Goal: Information Seeking & Learning: Check status

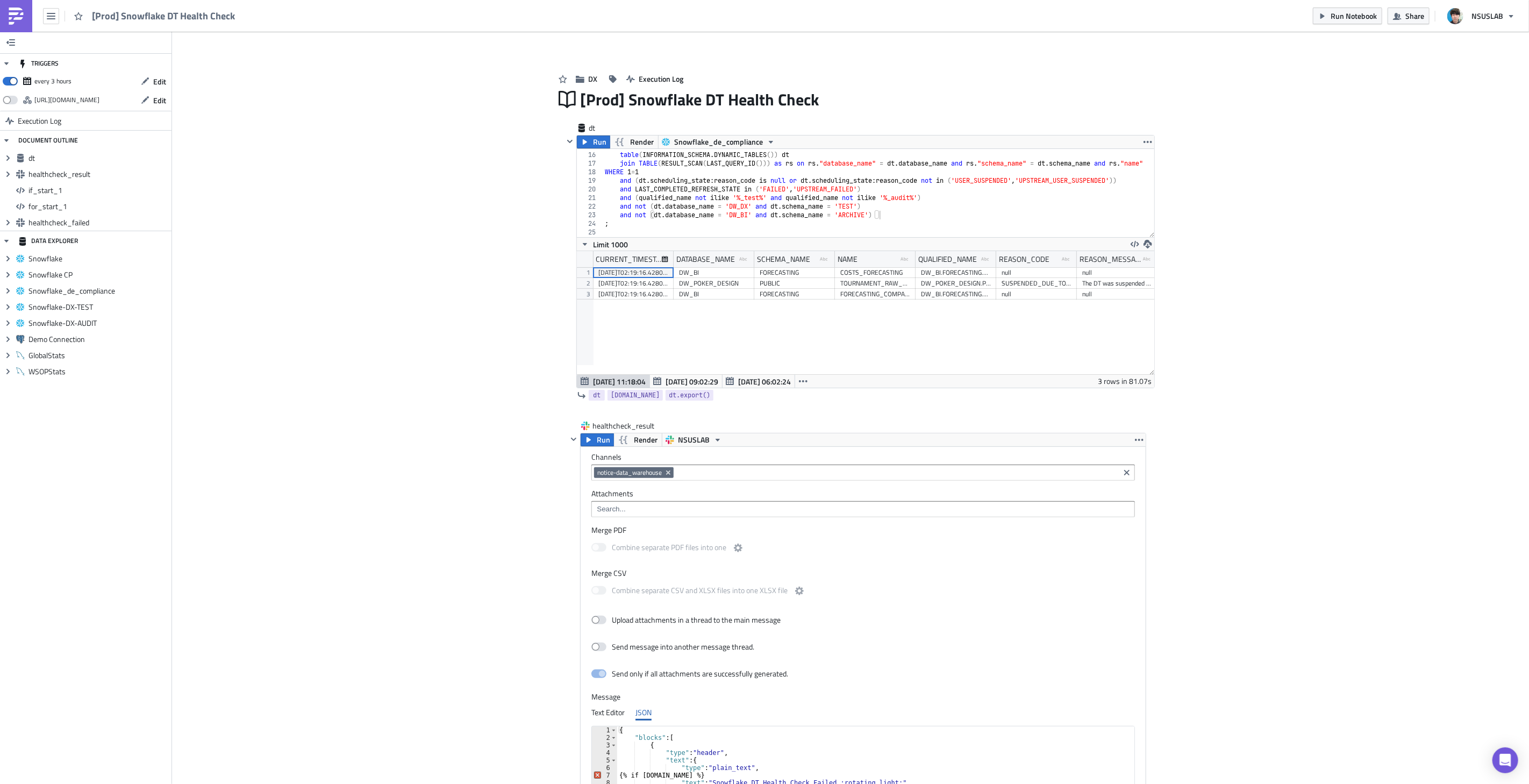
scroll to position [6, 0]
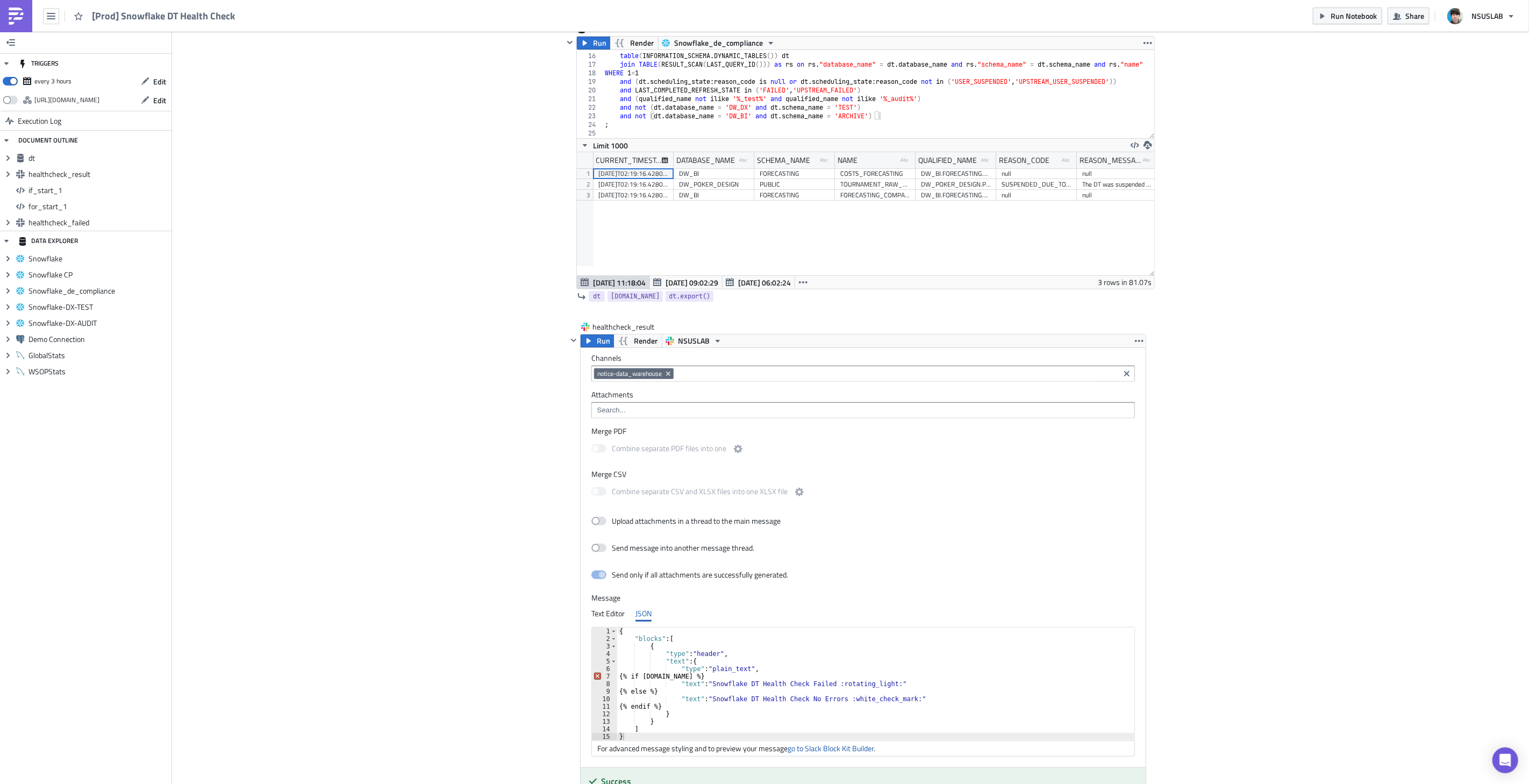
click at [1366, 212] on div "Add Image DX Execution Log [Prod] Snowflake DT Health Check dt Run Render Snowf…" at bounding box center [851, 793] width 1357 height 1721
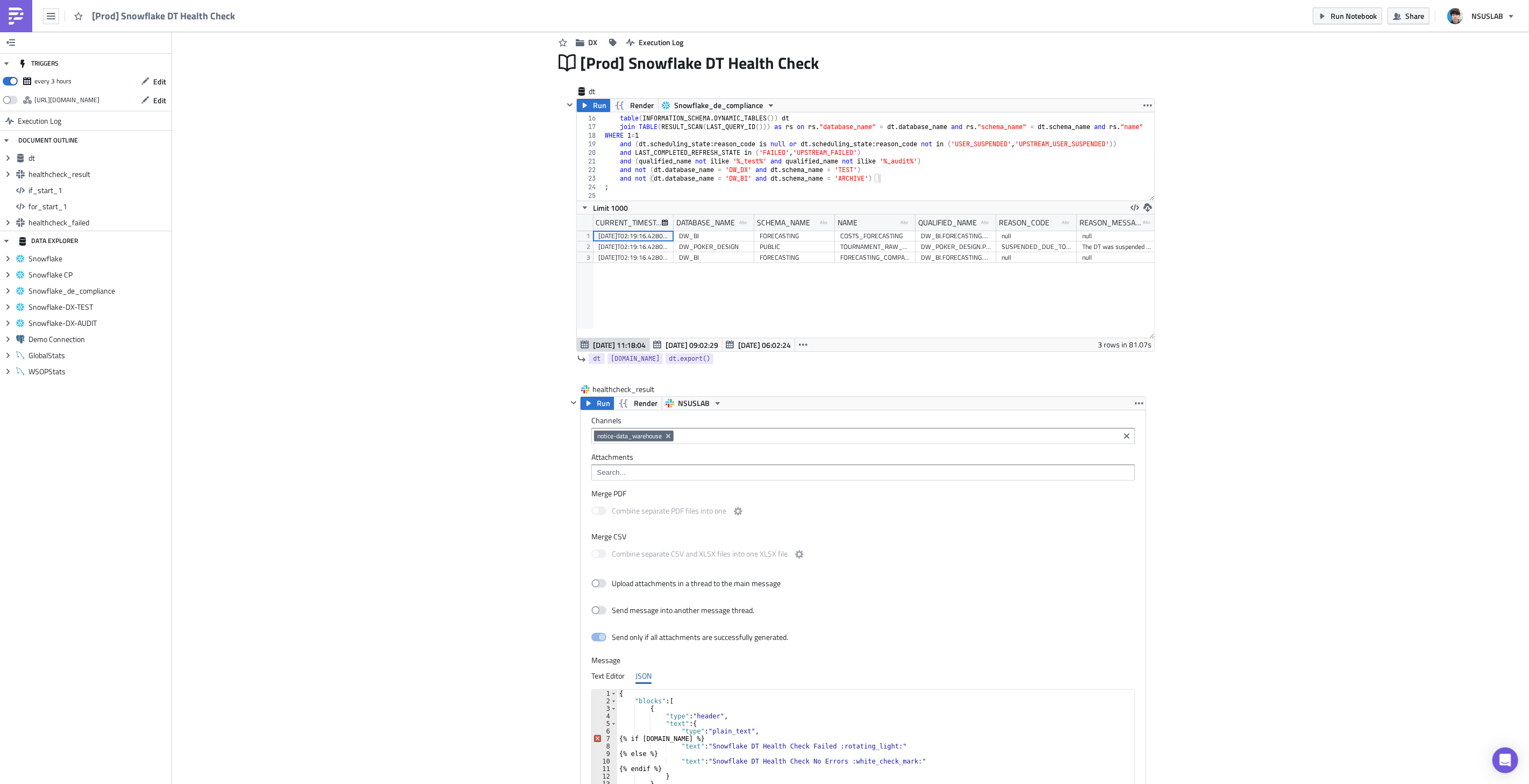
scroll to position [24, 0]
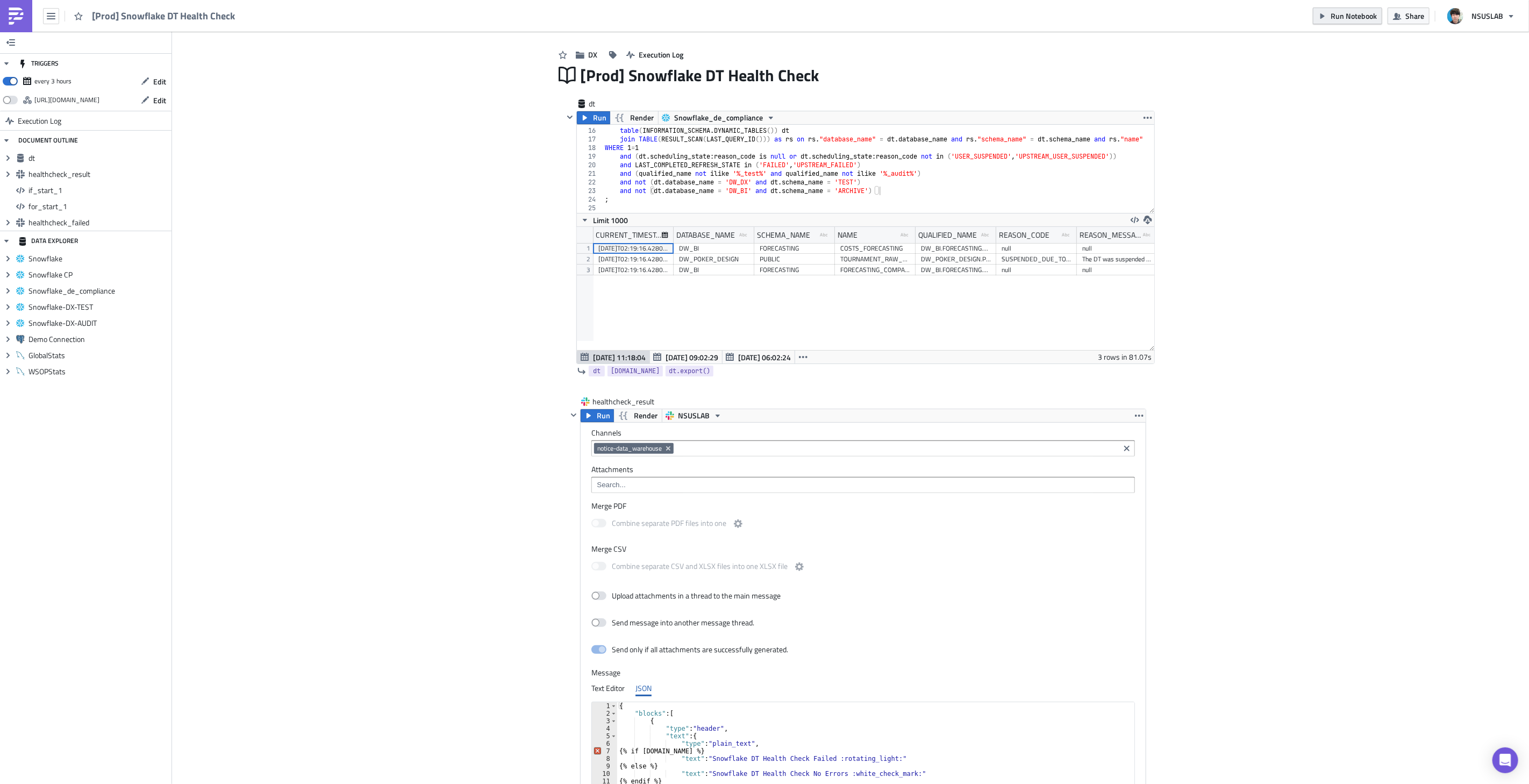
click at [1352, 20] on span "Run Notebook" at bounding box center [1354, 15] width 46 height 11
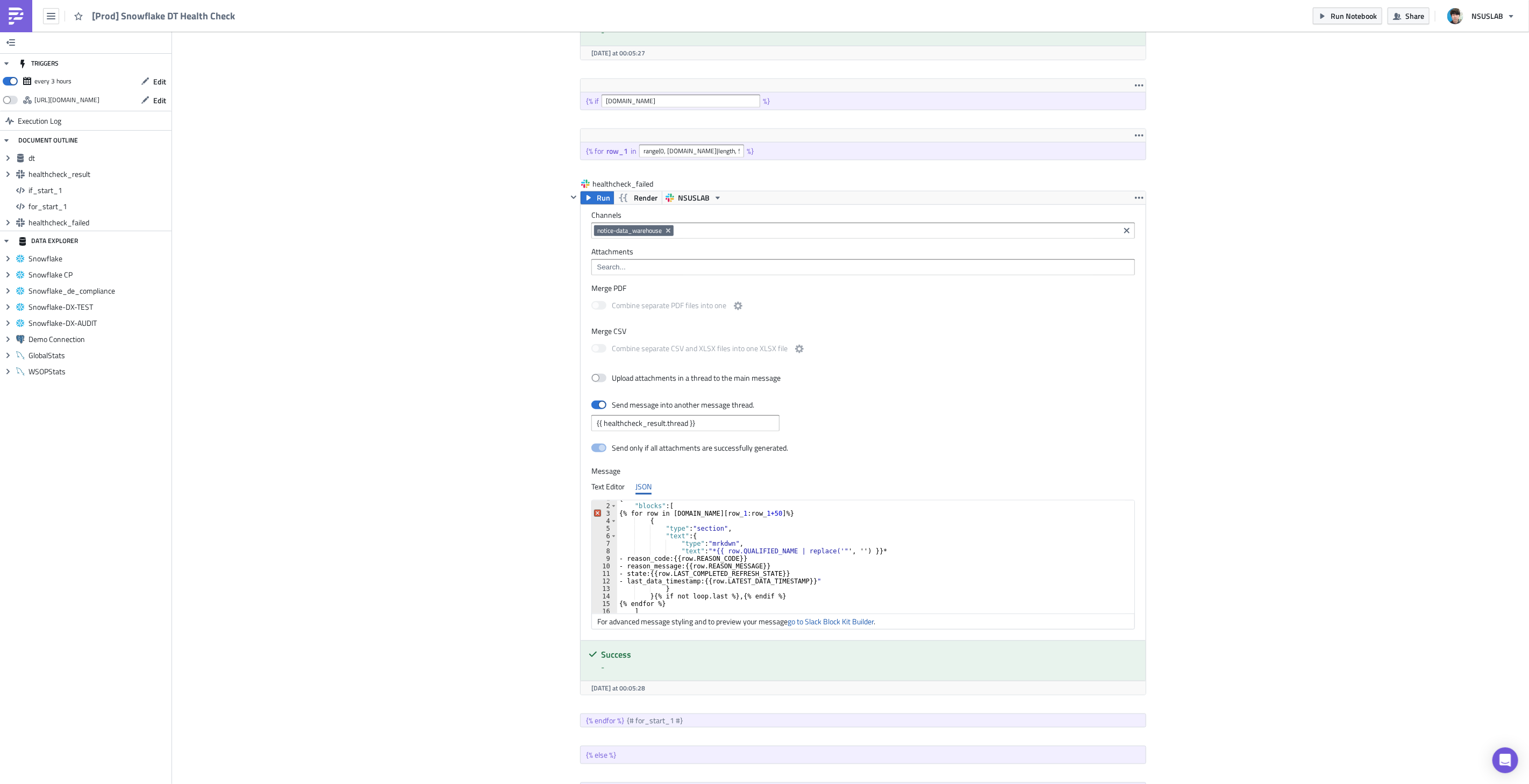
scroll to position [969, 0]
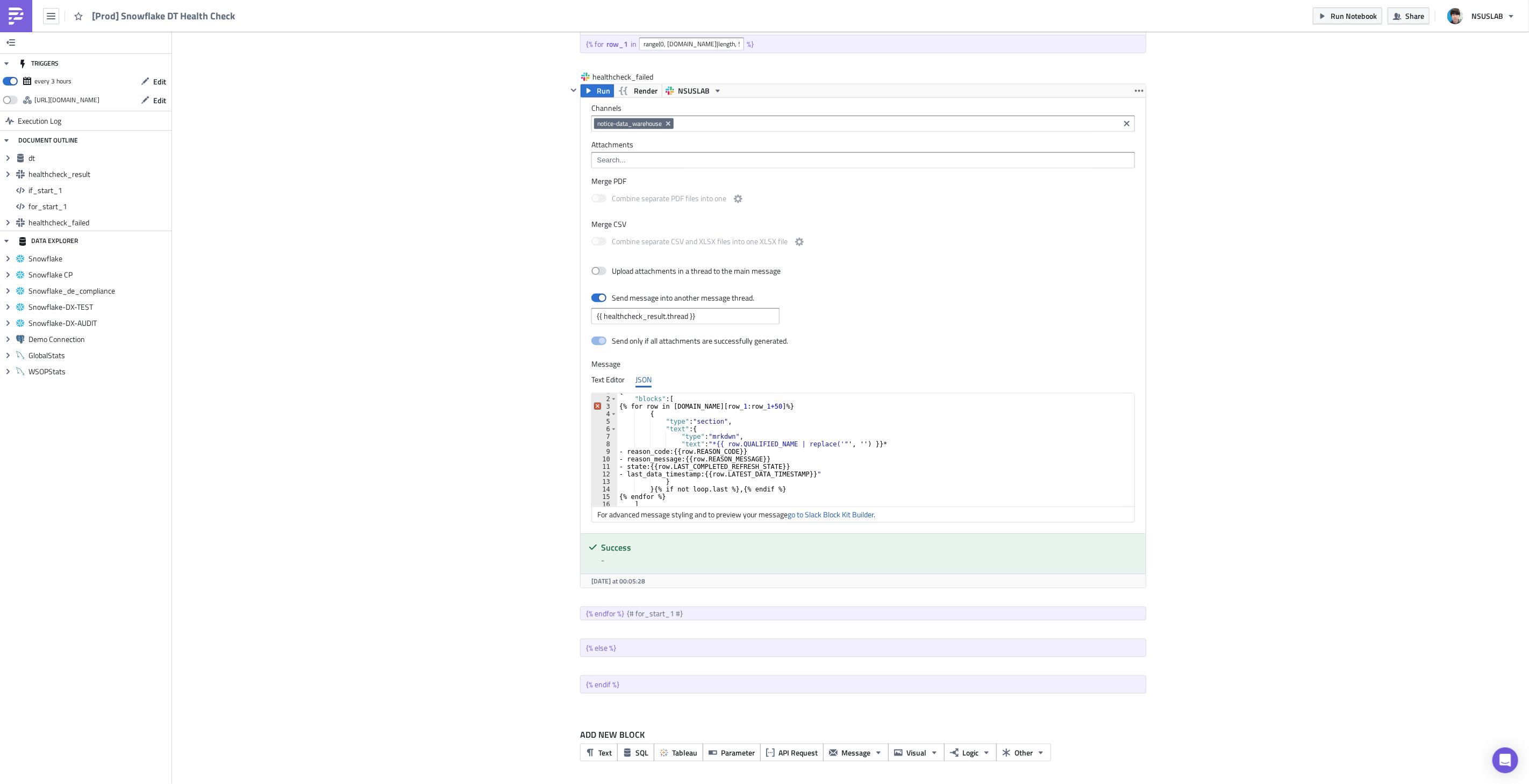
click at [21, 14] on img at bounding box center [16, 16] width 17 height 17
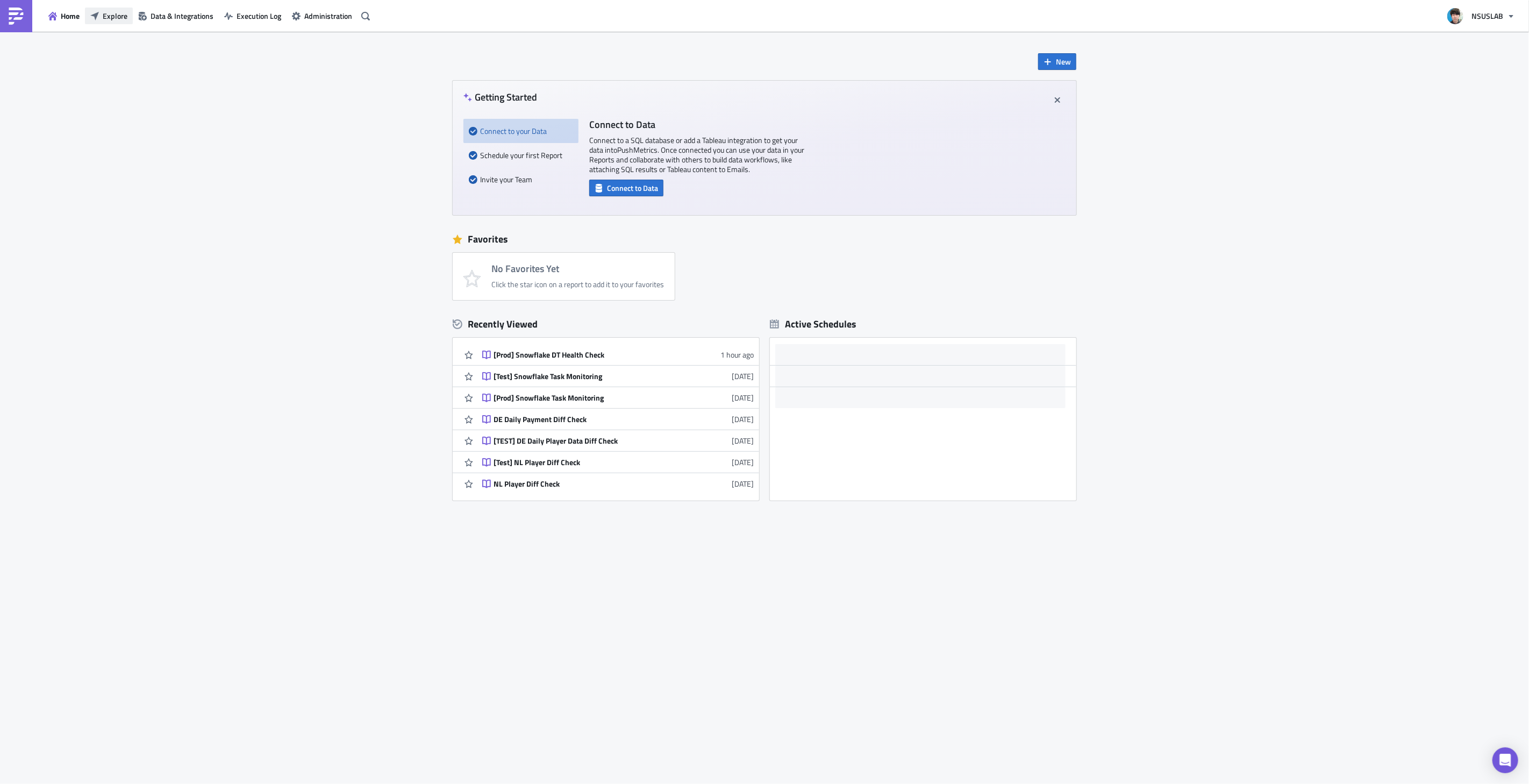
click at [110, 17] on span "Explore" at bounding box center [115, 15] width 25 height 11
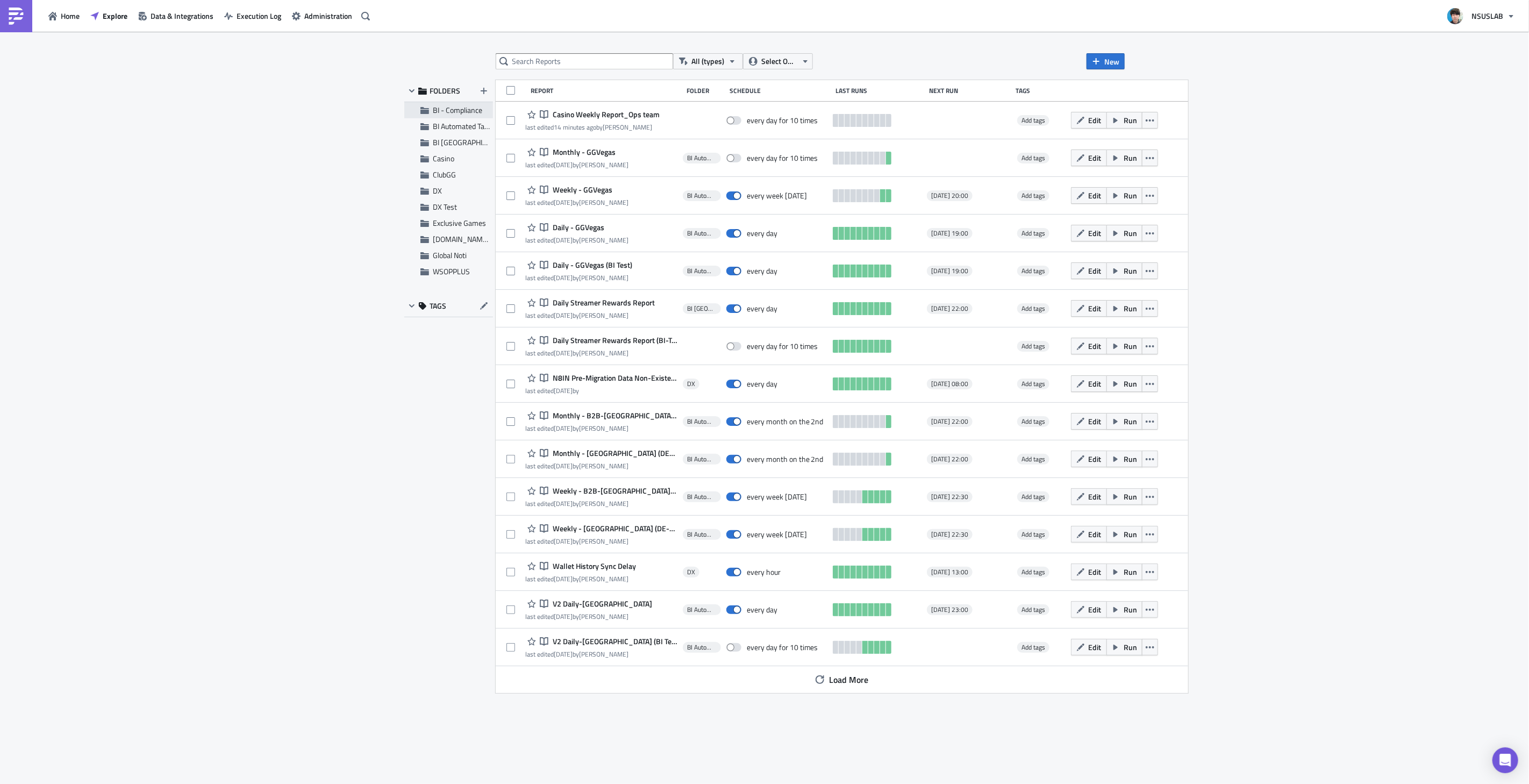
click at [447, 106] on span "BI - Compliance" at bounding box center [457, 110] width 49 height 11
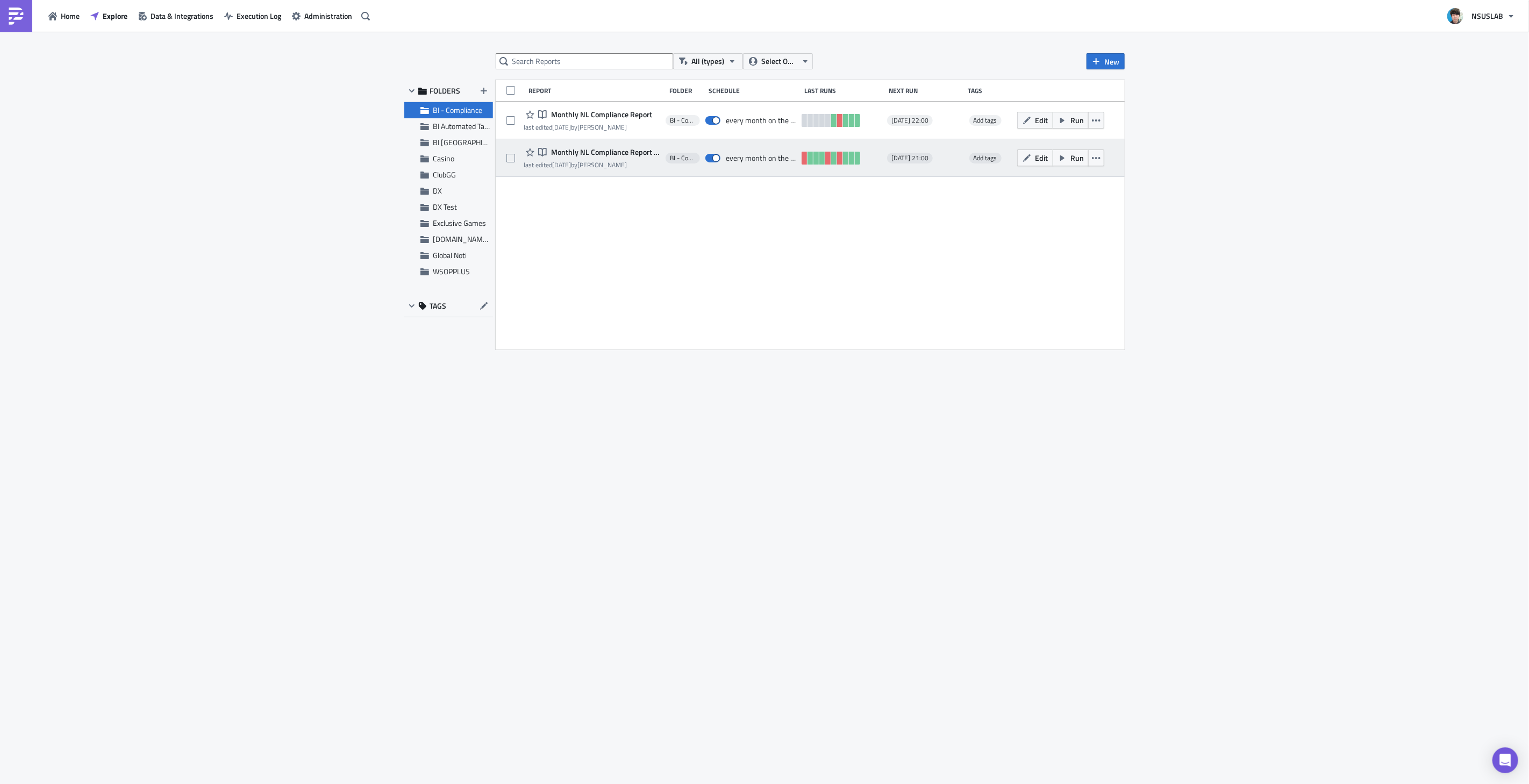
click at [633, 166] on div "last edited [DATE] by [PERSON_NAME]" at bounding box center [592, 165] width 137 height 8
click at [636, 148] on span "Monthly NL Compliance Report (BI Test)" at bounding box center [604, 152] width 112 height 9
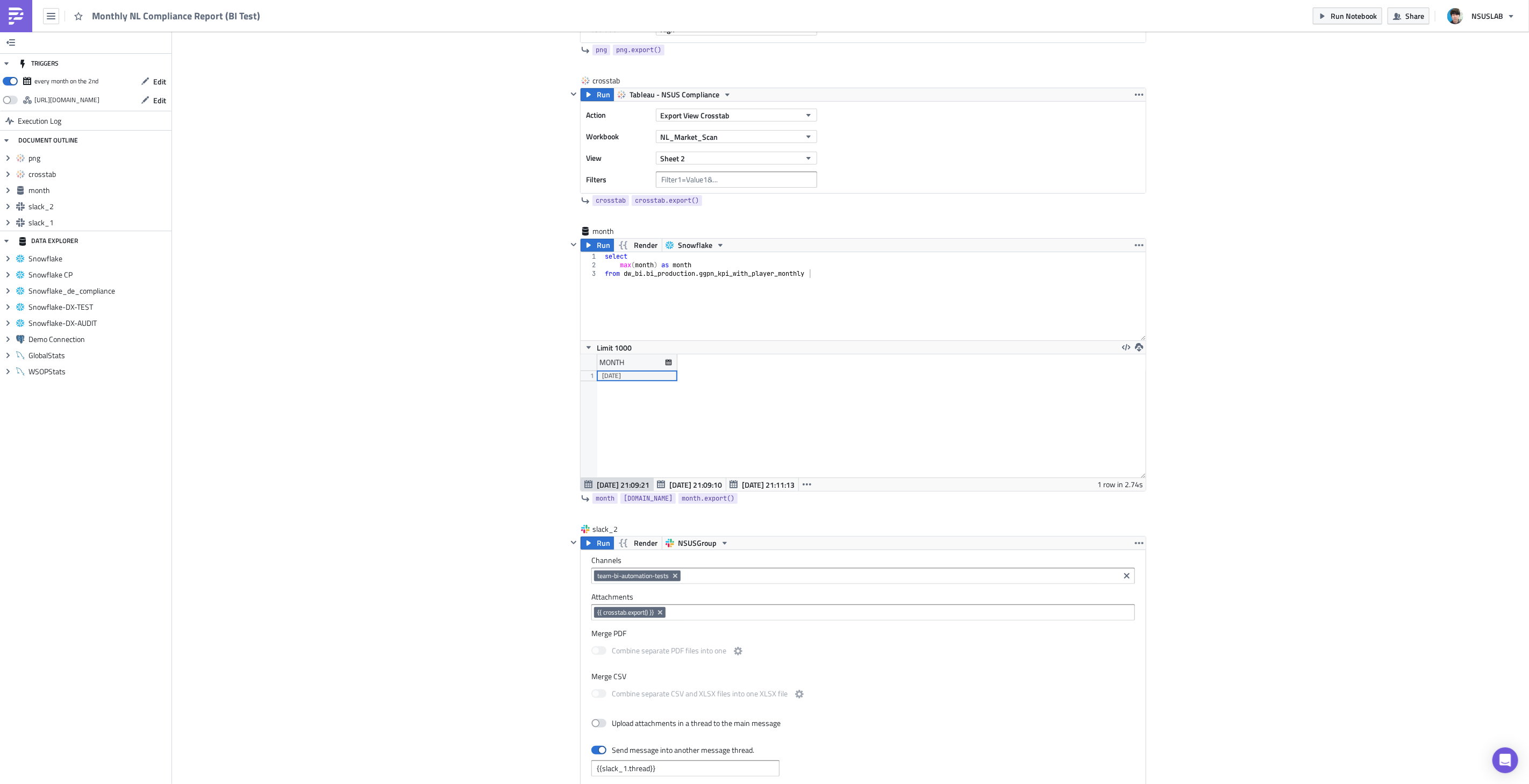
scroll to position [254, 0]
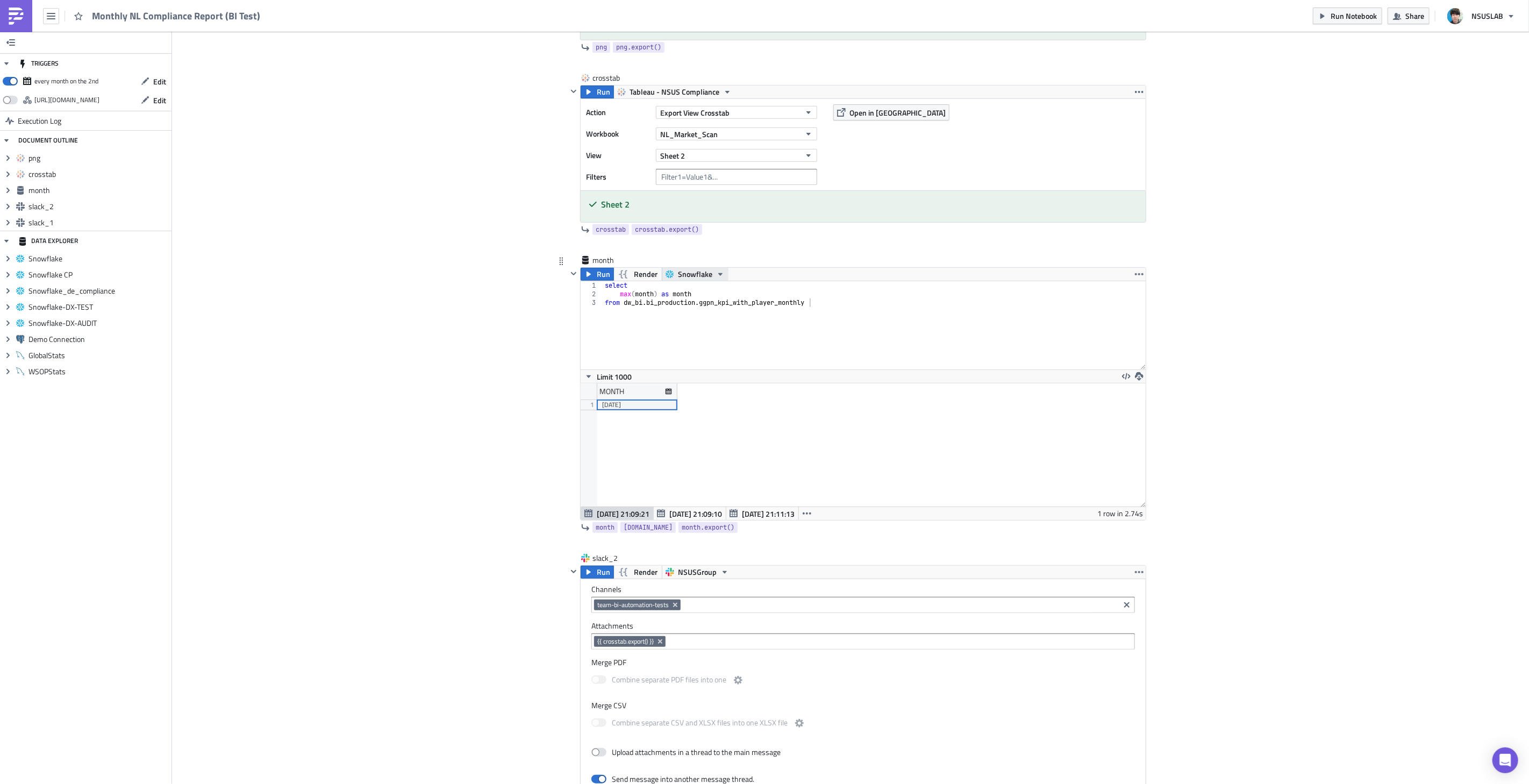
click at [706, 276] on span "Snowflake" at bounding box center [695, 274] width 34 height 13
click at [1329, 315] on div "Add Image BI - Compliance Execution Log Monthly NL Compliance Report (BI Test) …" at bounding box center [851, 714] width 1357 height 1872
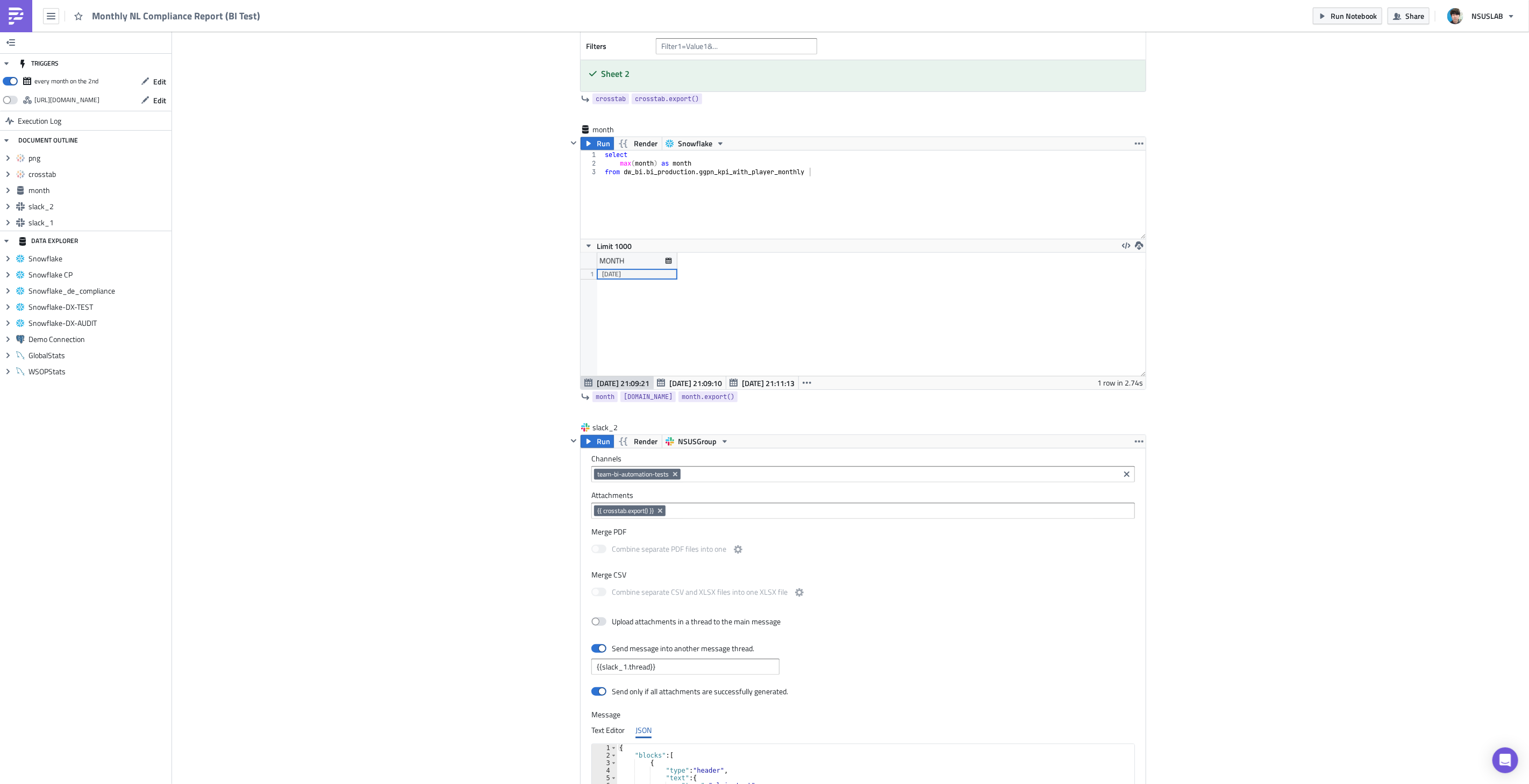
scroll to position [237, 0]
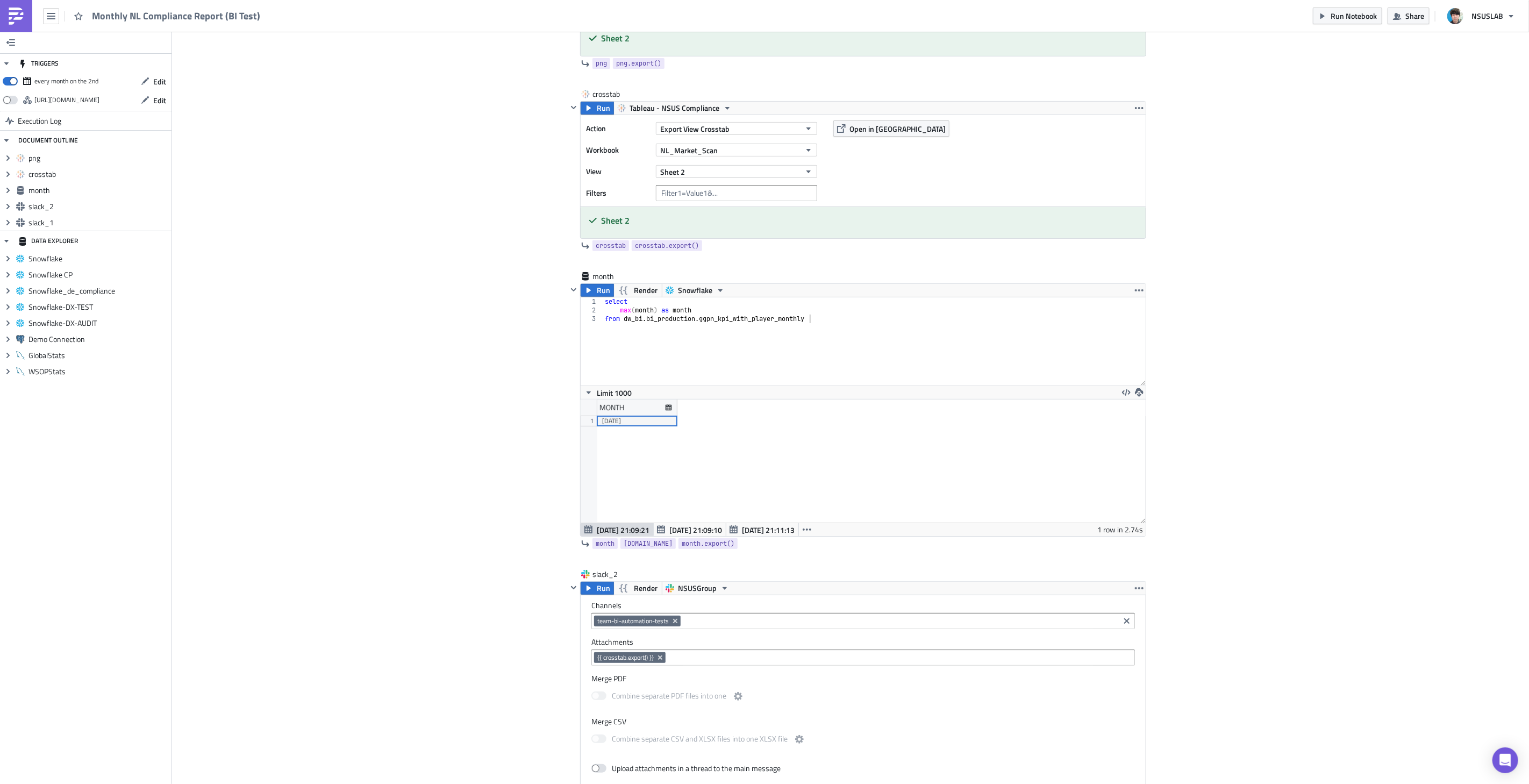
click at [23, 13] on img at bounding box center [16, 16] width 17 height 17
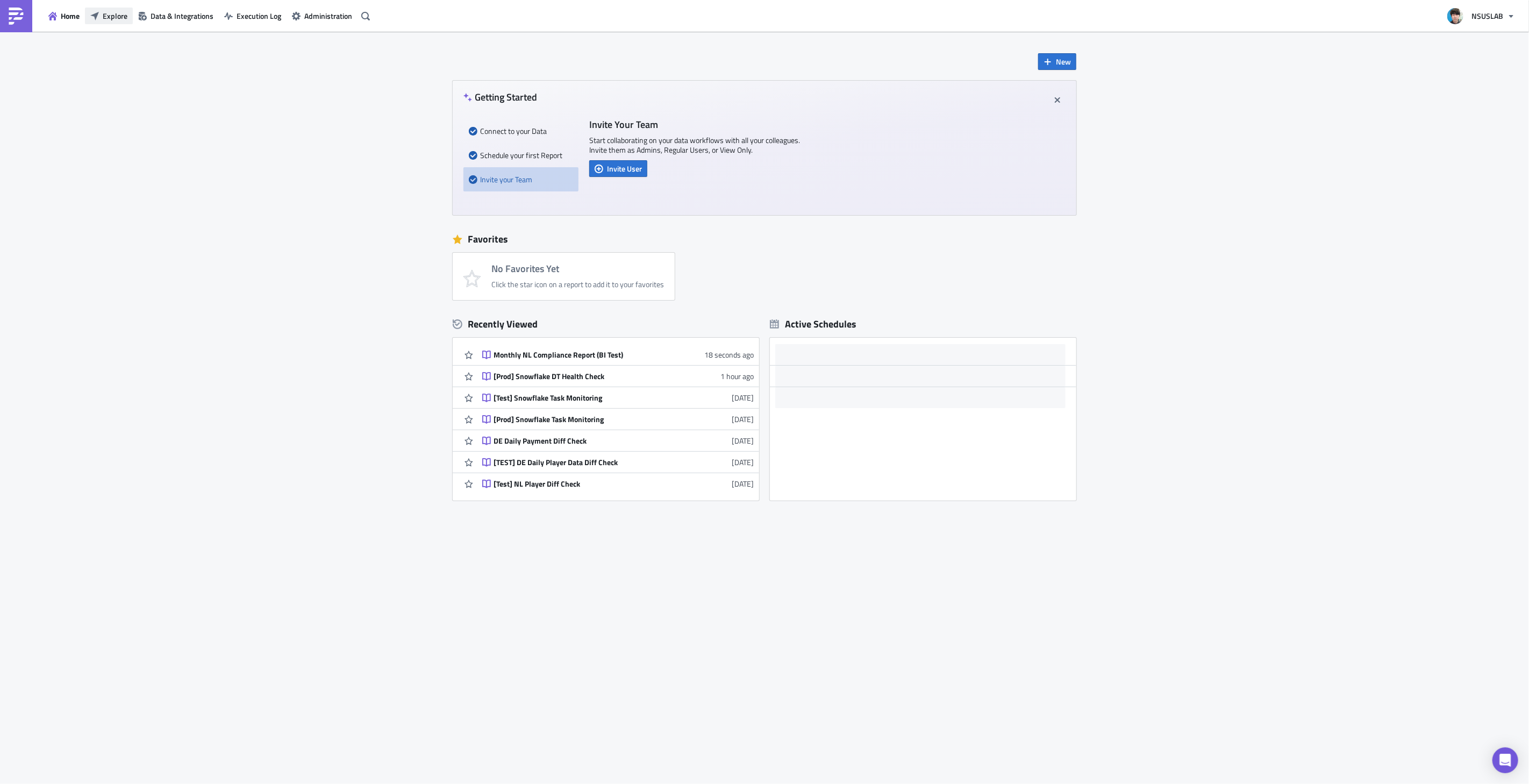
click at [106, 18] on span "Explore" at bounding box center [115, 15] width 25 height 11
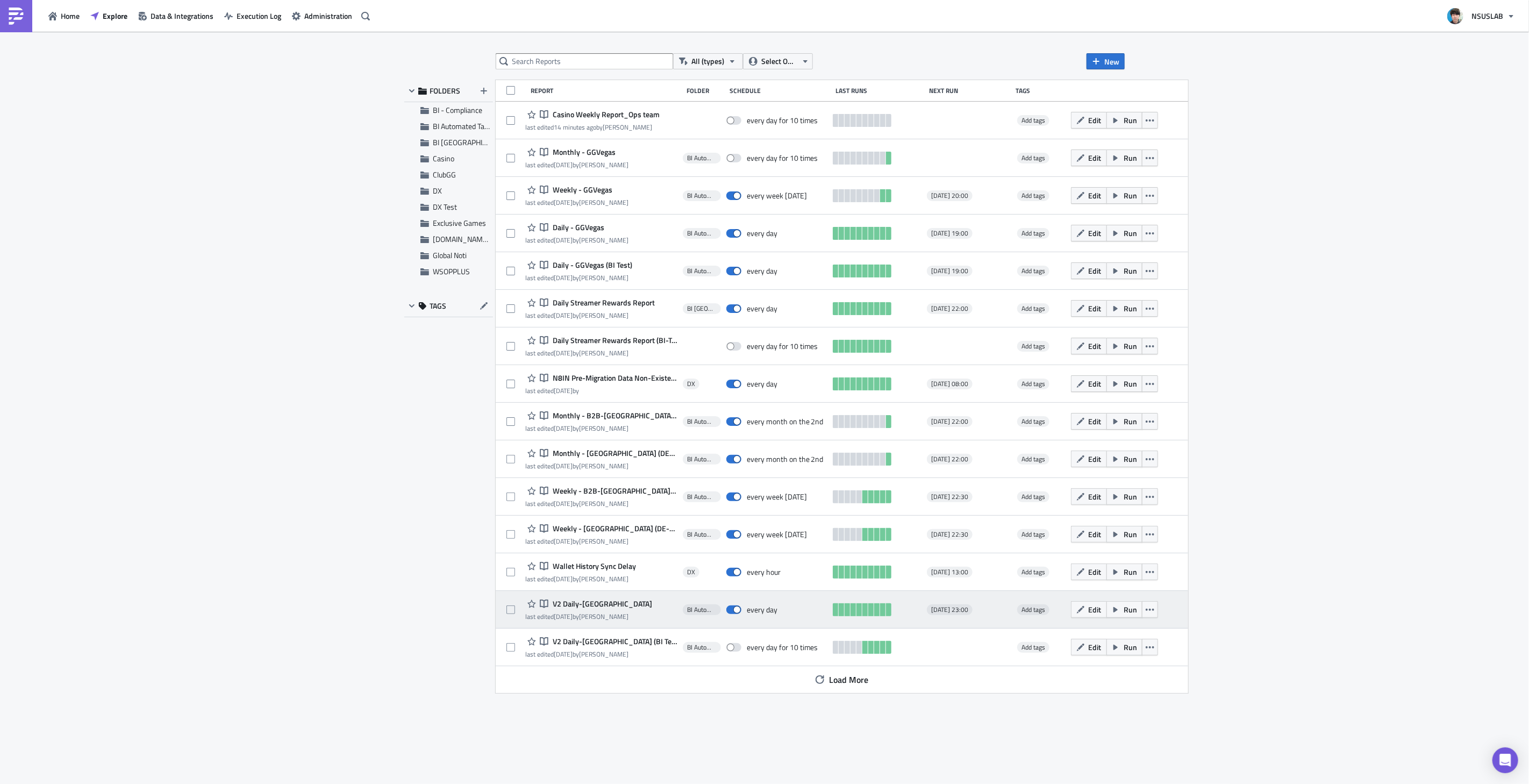
click at [588, 604] on span "V2 Daily-[GEOGRAPHIC_DATA]" at bounding box center [601, 604] width 102 height 9
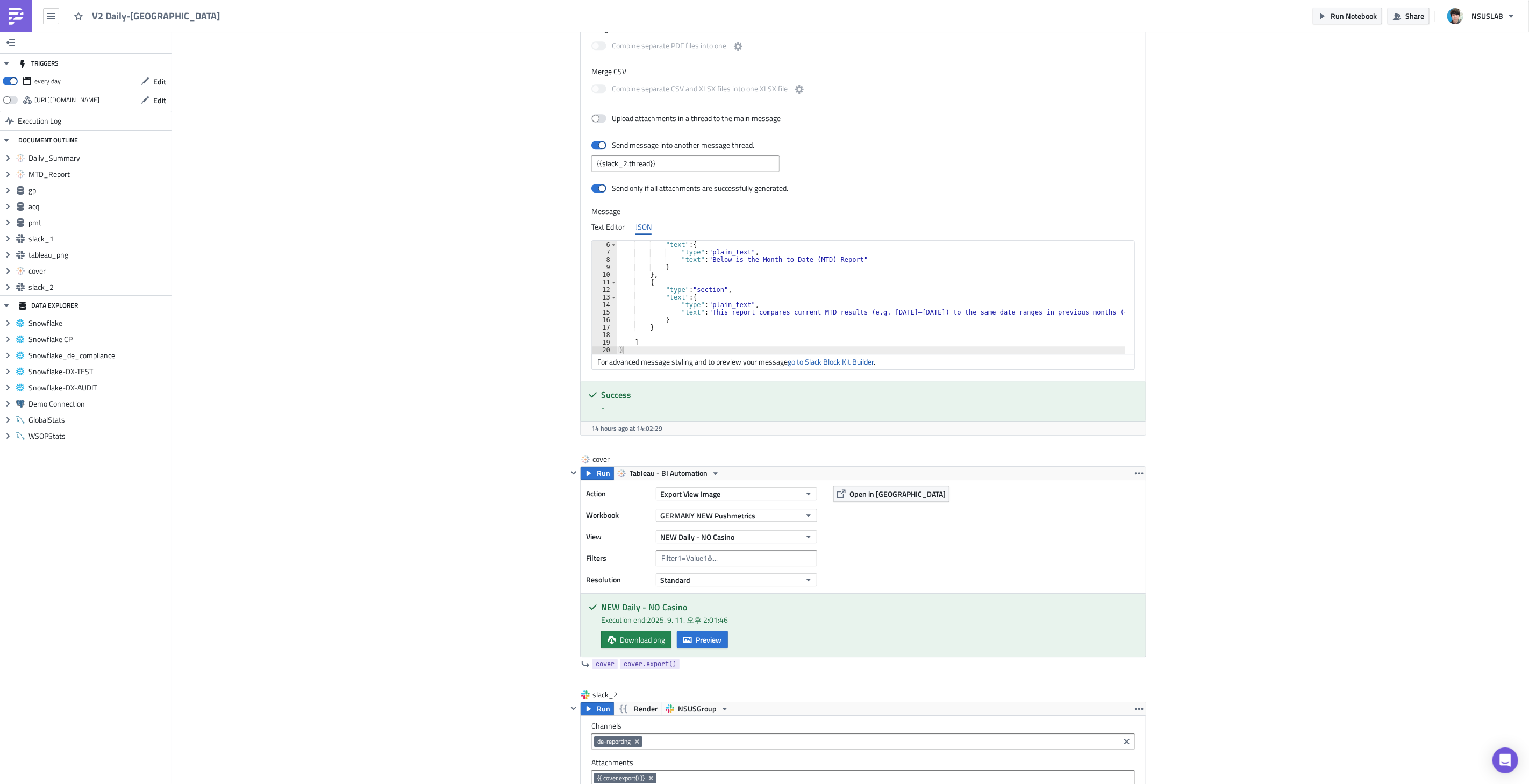
scroll to position [2421, 0]
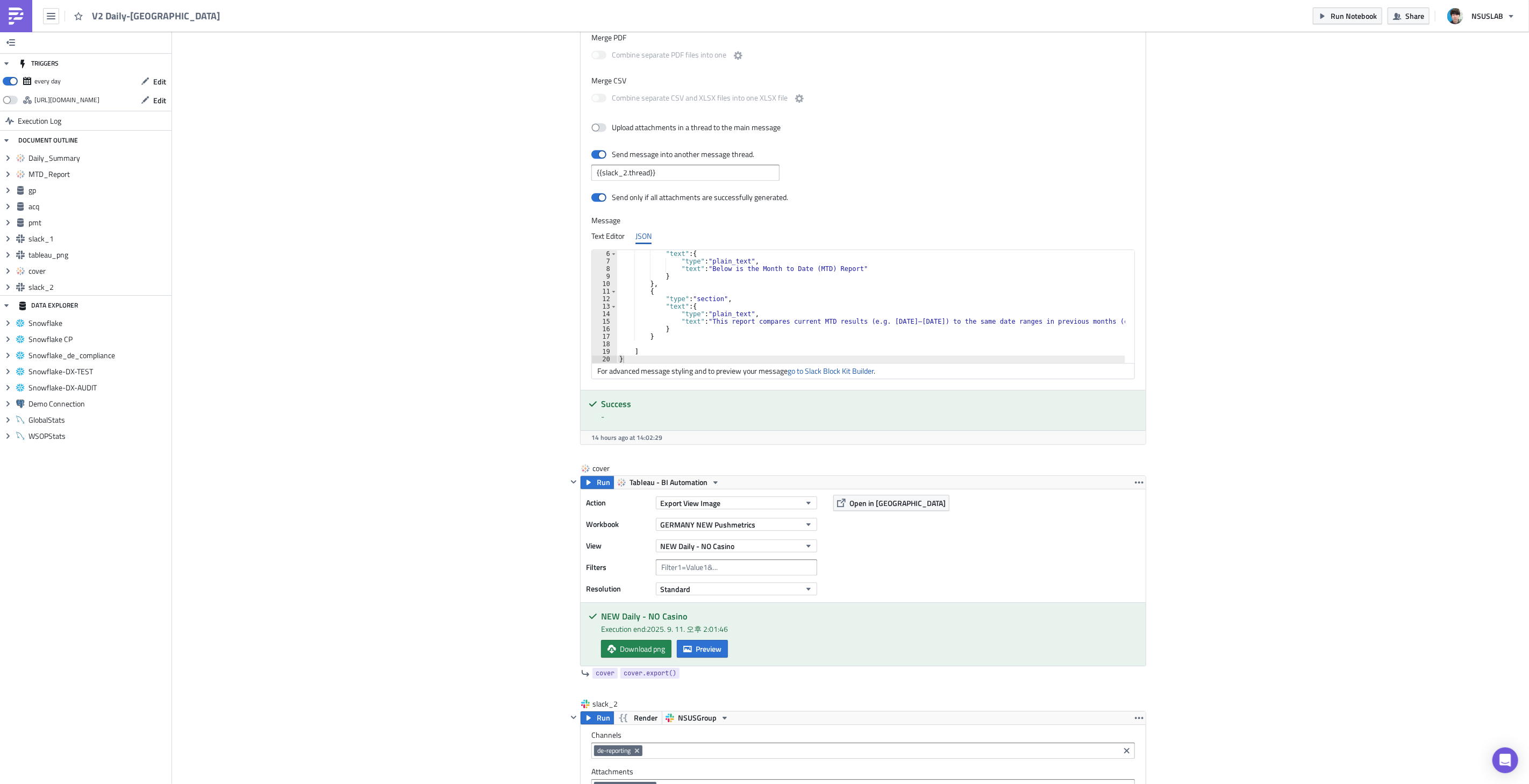
drag, startPoint x: 21, startPoint y: 14, endPoint x: 122, endPoint y: 30, distance: 102.3
click at [22, 14] on img at bounding box center [16, 16] width 17 height 17
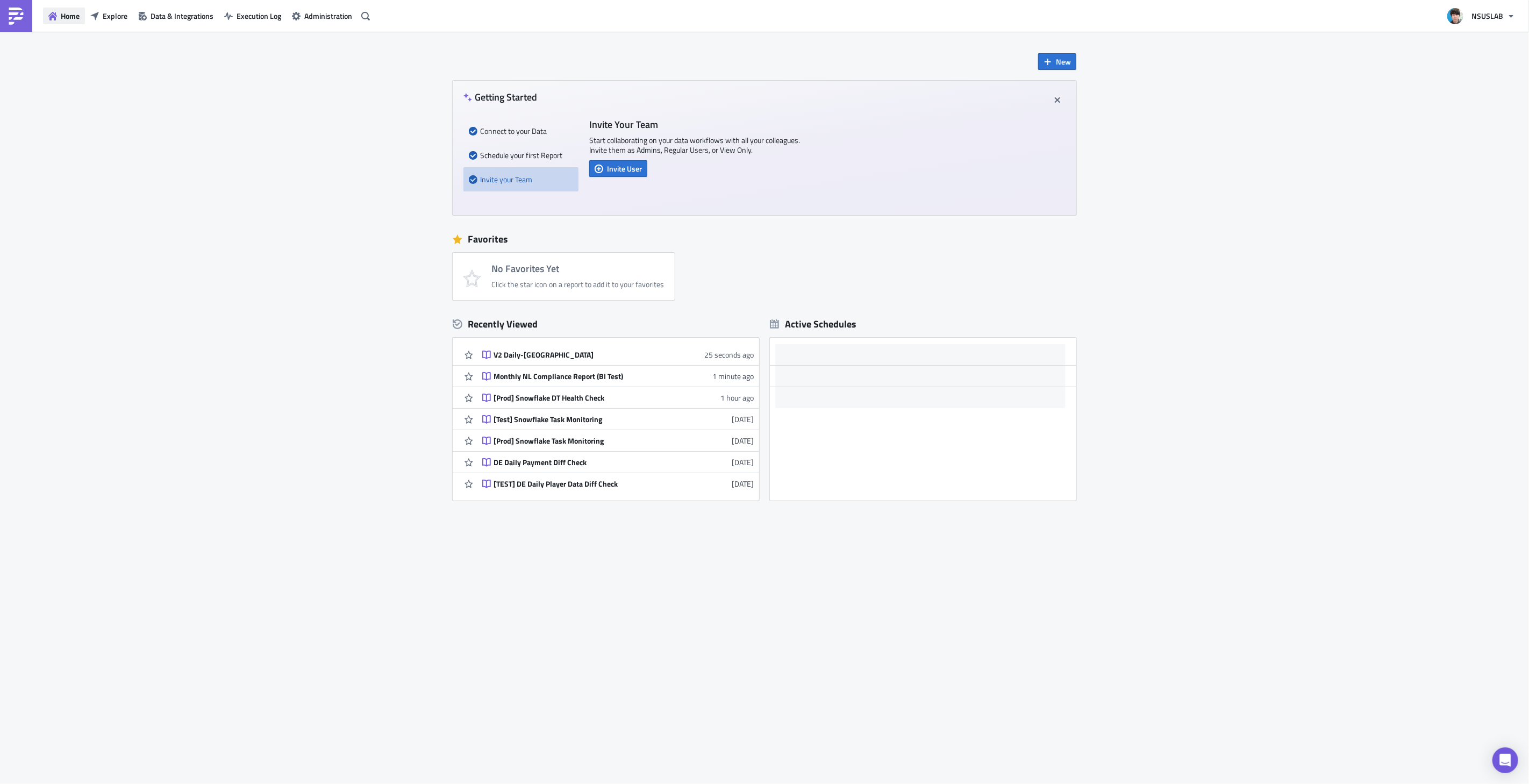
click at [68, 8] on button "Home" at bounding box center [64, 16] width 42 height 17
click at [104, 18] on span "Explore" at bounding box center [115, 15] width 25 height 11
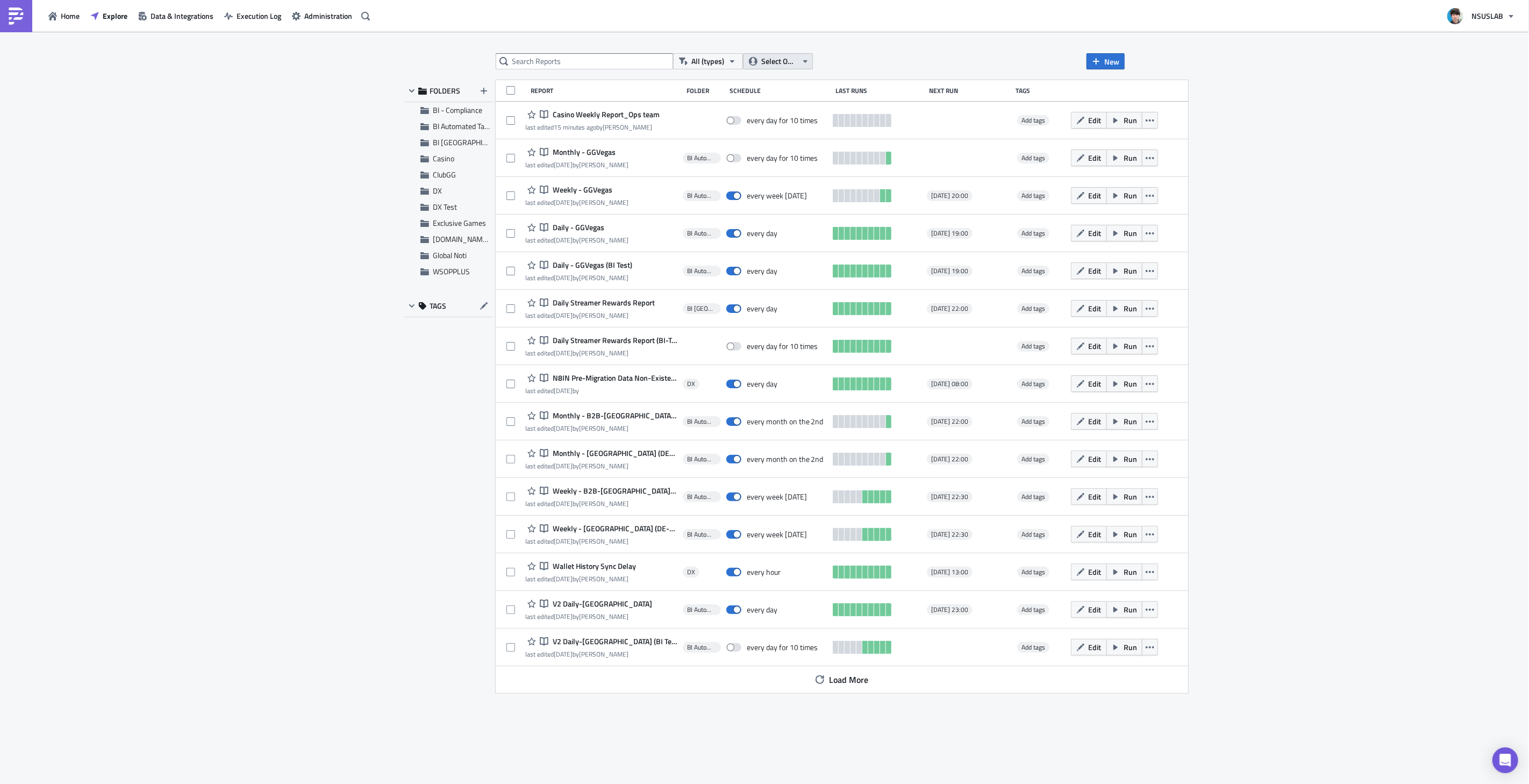
click at [767, 60] on span "Select Owner" at bounding box center [779, 61] width 36 height 12
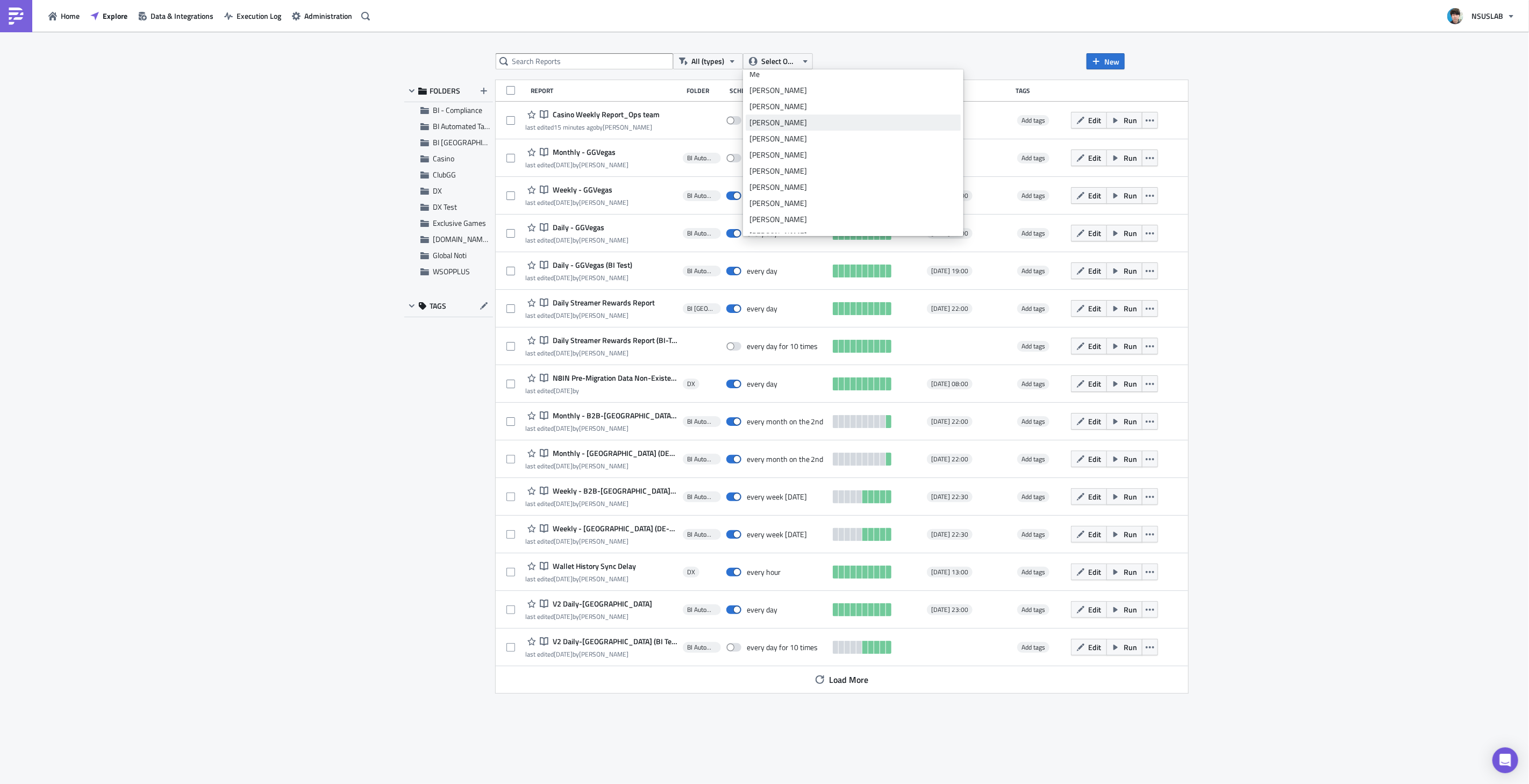
scroll to position [30, 0]
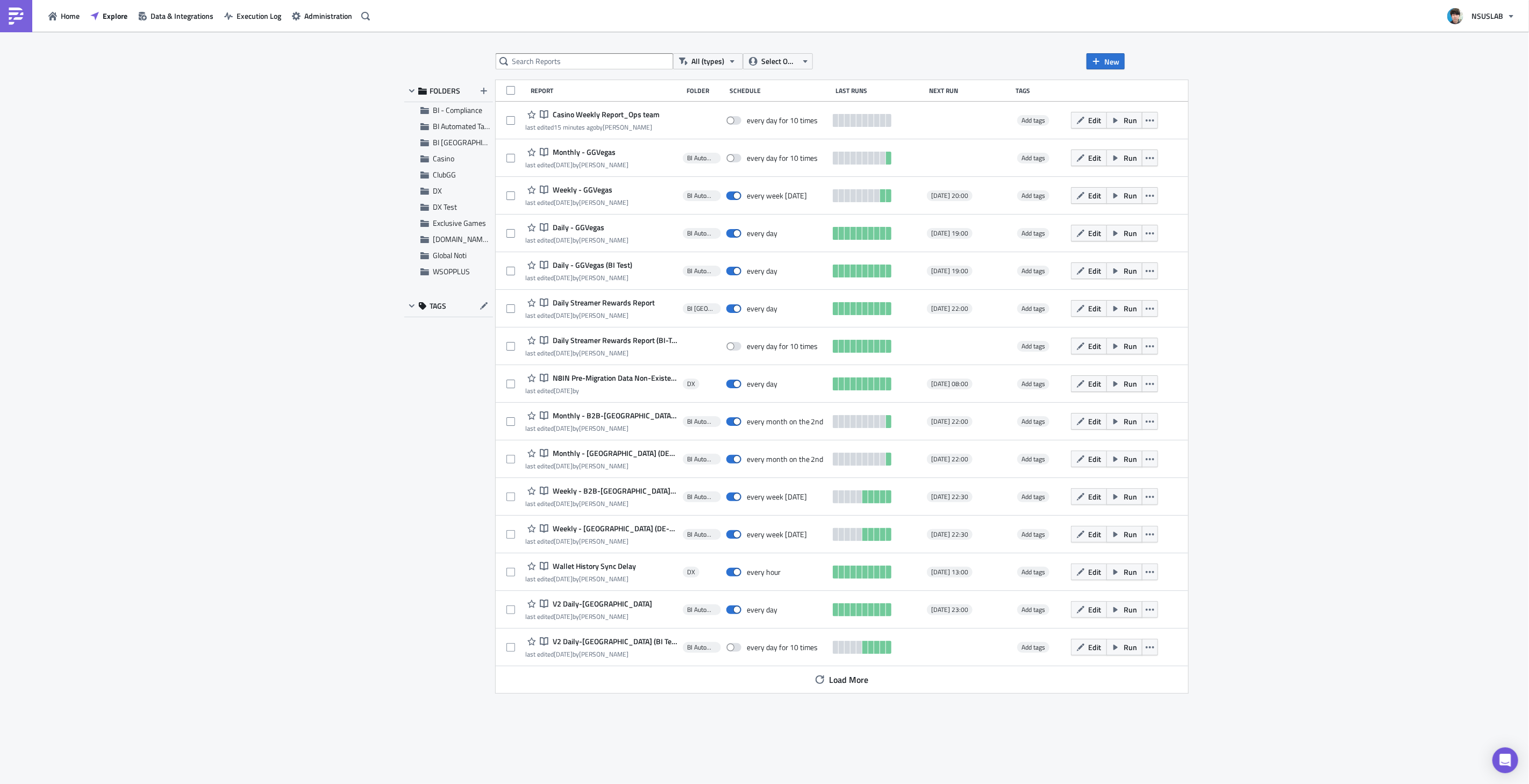
click at [1337, 259] on div "All (types) Select Owner New FOLDERS BI - Compliance BI Automated Tableau Repor…" at bounding box center [764, 408] width 1529 height 754
click at [830, 675] on span "Load More" at bounding box center [849, 680] width 39 height 13
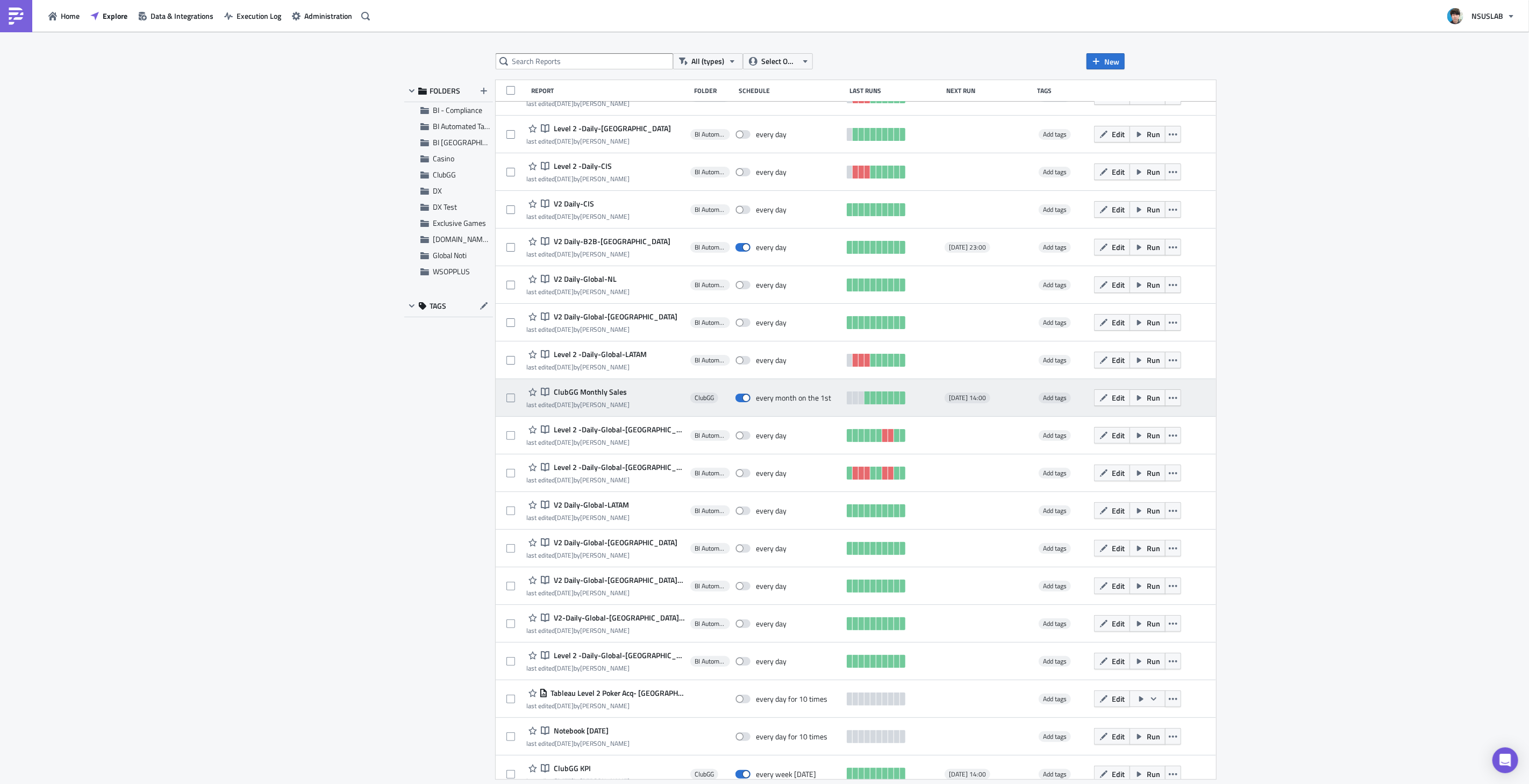
scroll to position [7172, 0]
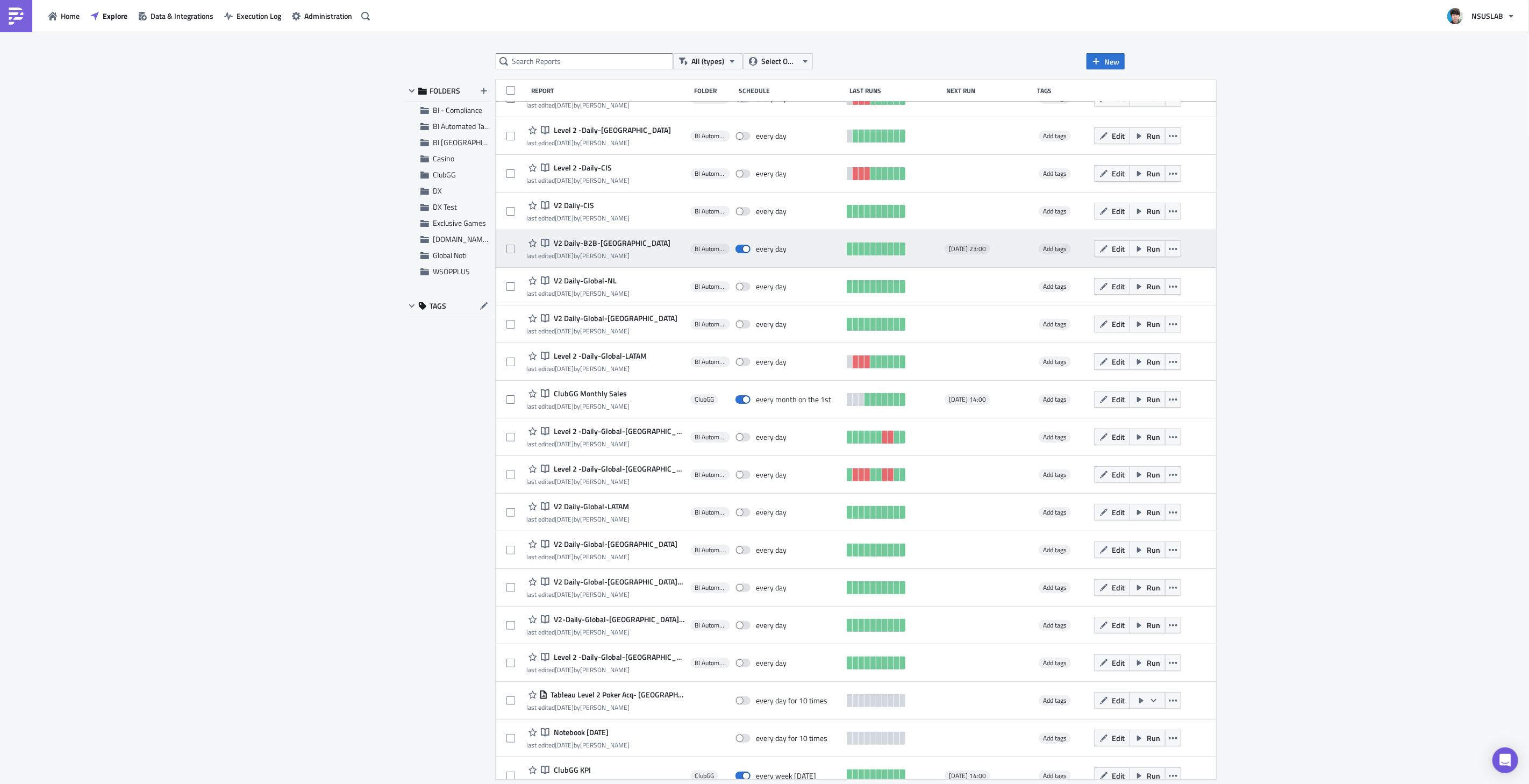
click at [602, 243] on span "V2 Daily-B2B-[GEOGRAPHIC_DATA]" at bounding box center [610, 243] width 119 height 9
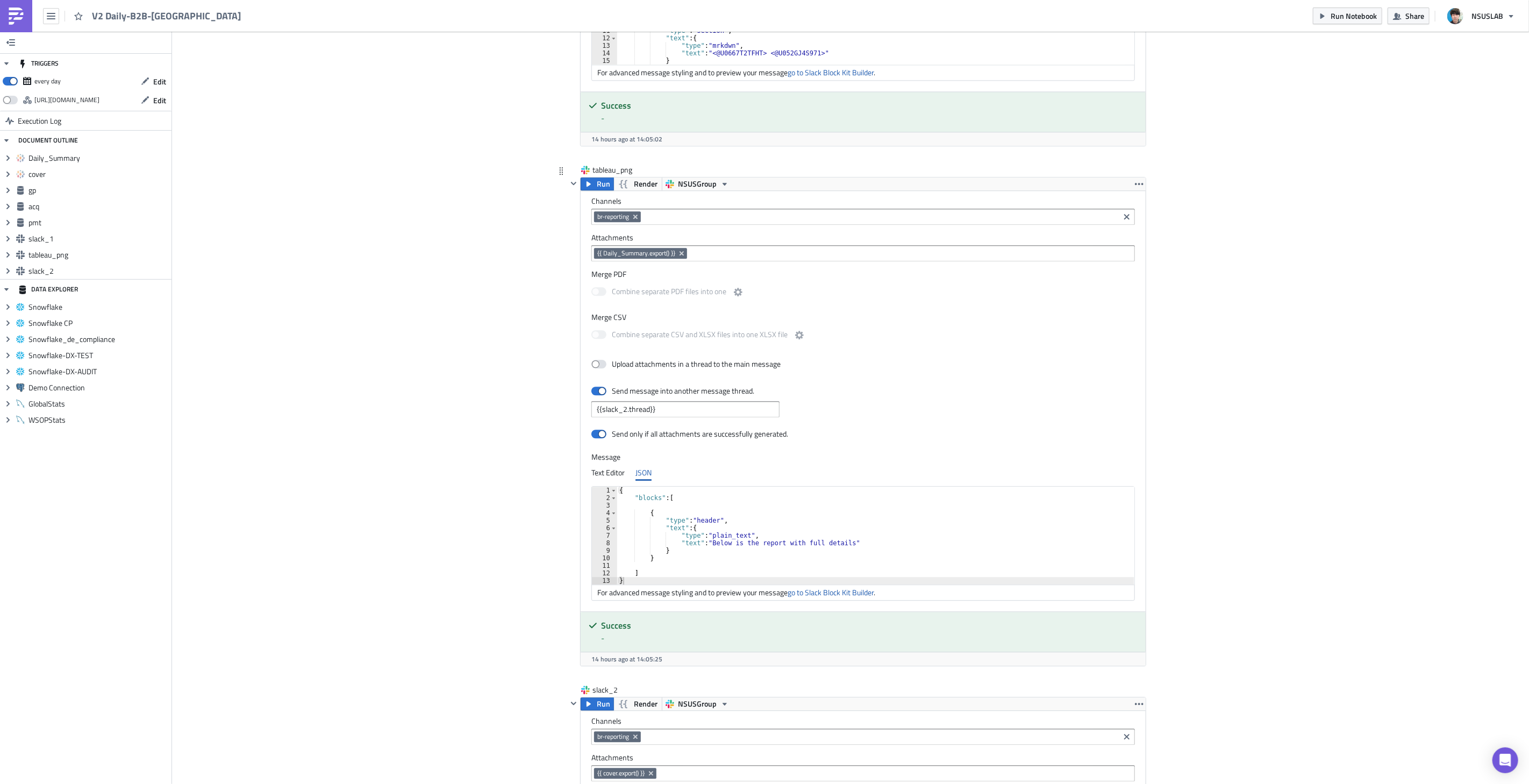
scroll to position [2156, 0]
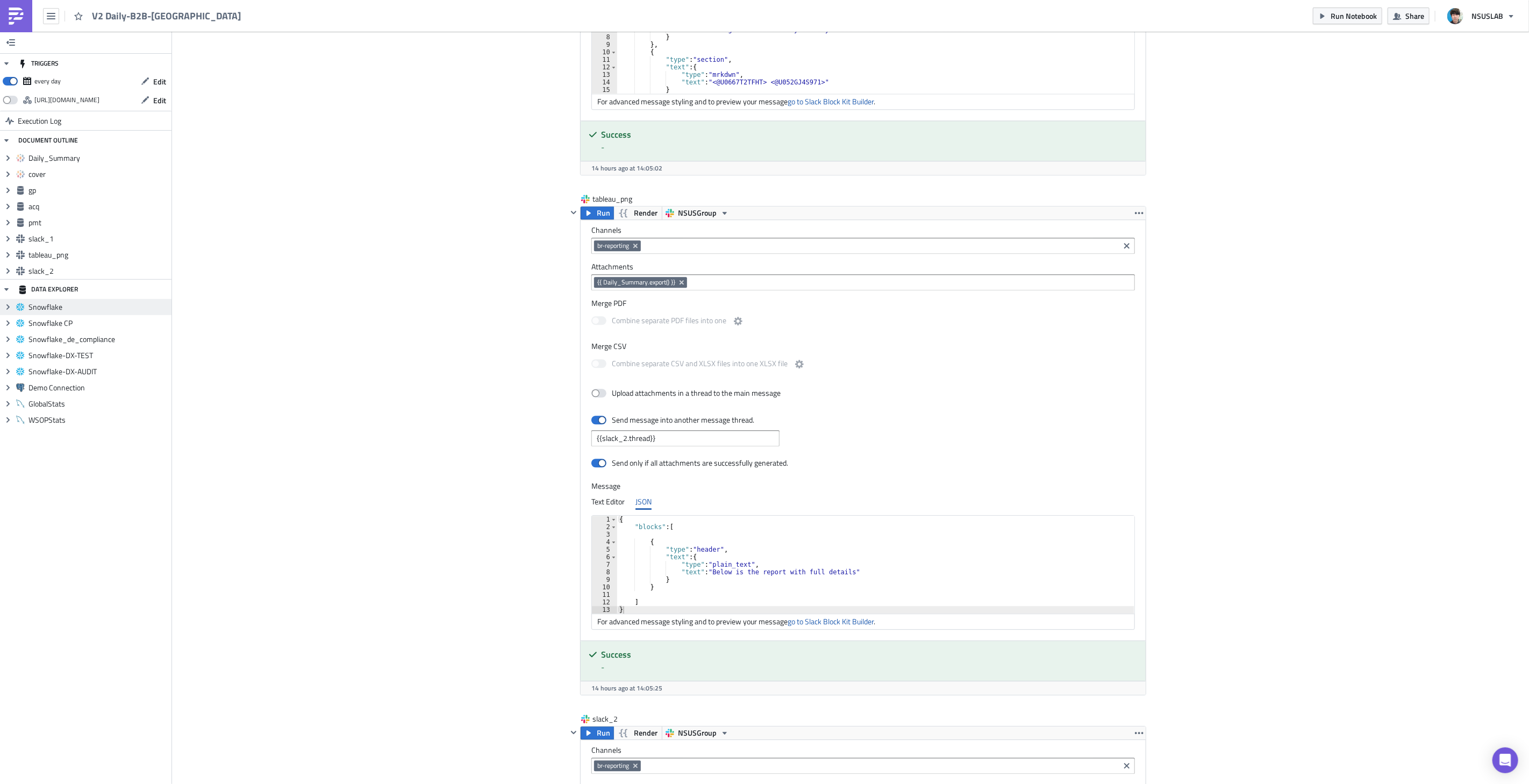
click at [60, 307] on span "Snowflake" at bounding box center [99, 307] width 140 height 9
click at [6, 305] on icon "Expand group" at bounding box center [8, 307] width 8 height 8
click at [21, 388] on icon at bounding box center [20, 388] width 3 height 5
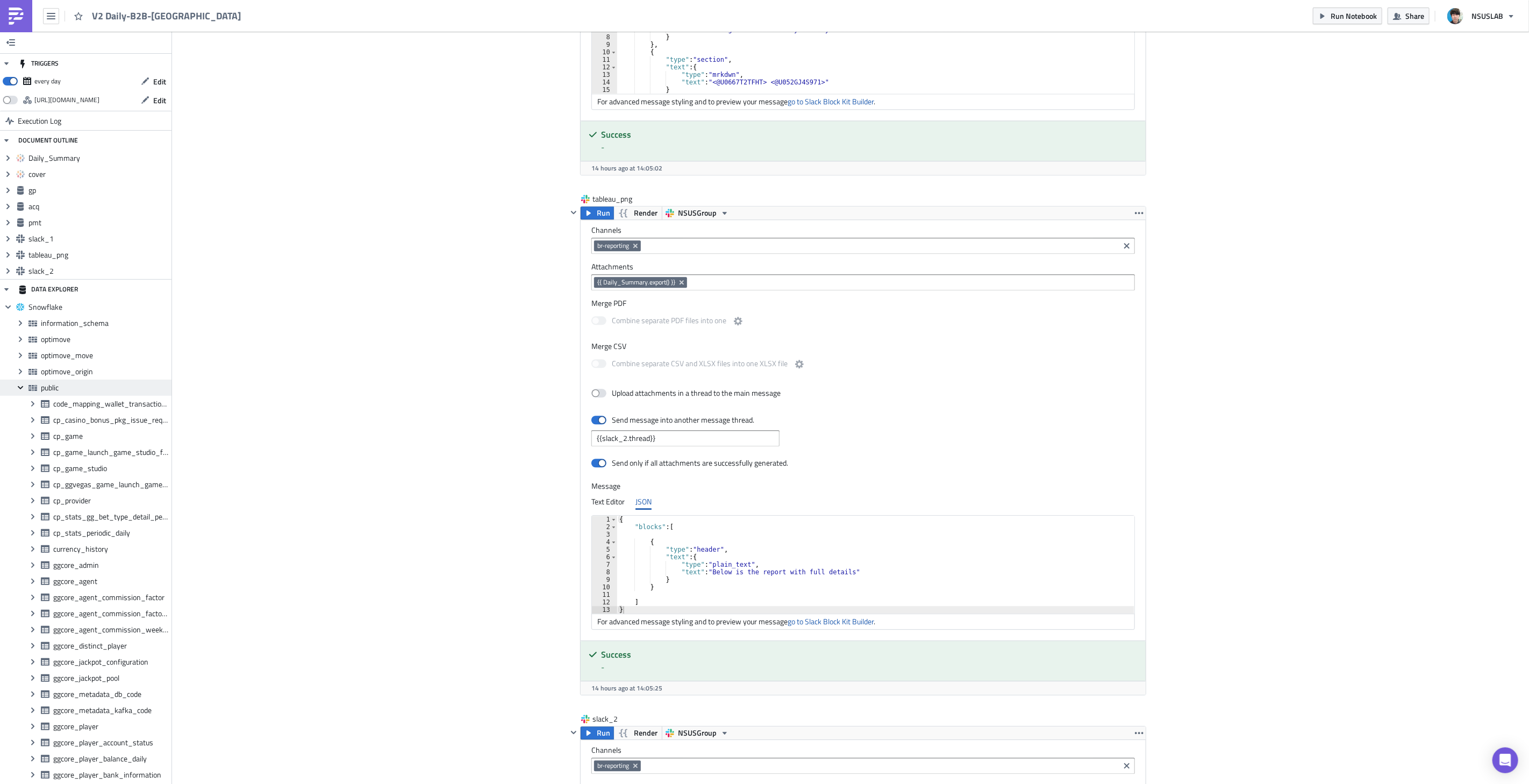
click at [20, 388] on icon at bounding box center [20, 387] width 5 height 3
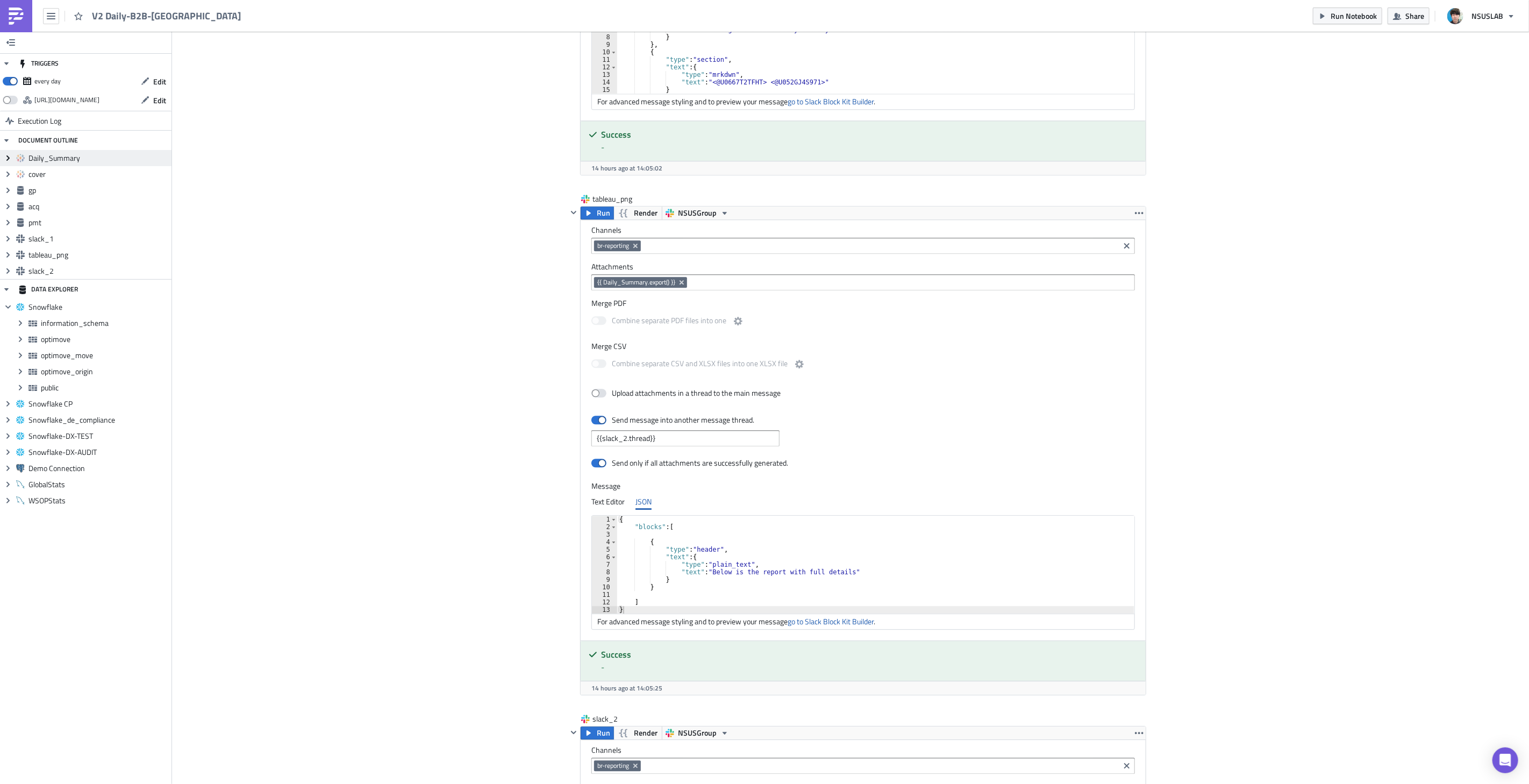
click at [11, 155] on icon "Expand group" at bounding box center [8, 158] width 8 height 8
click at [9, 155] on icon "Collapse group" at bounding box center [8, 158] width 8 height 8
click at [24, 14] on img at bounding box center [16, 16] width 17 height 17
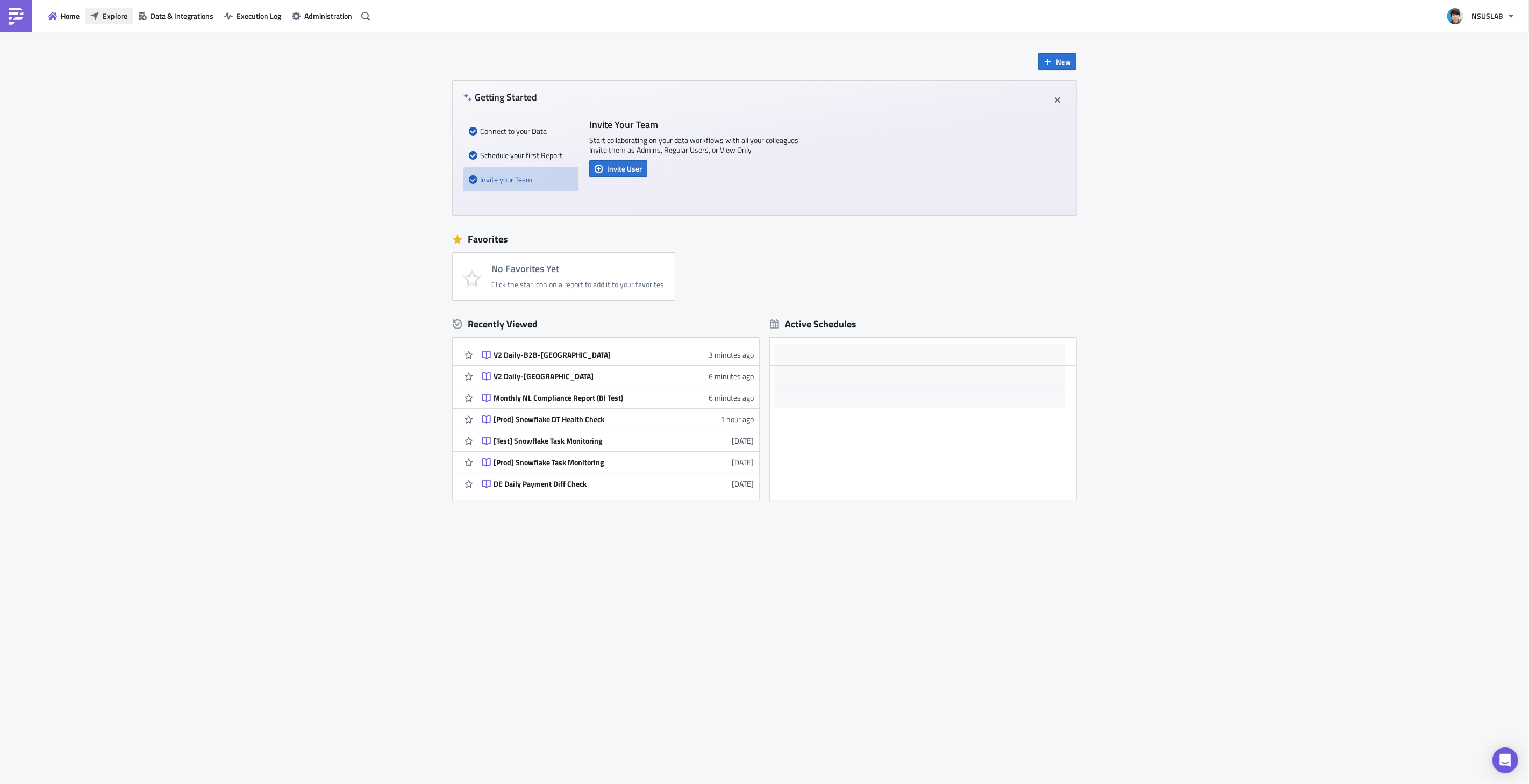
click at [113, 15] on span "Explore" at bounding box center [115, 15] width 25 height 11
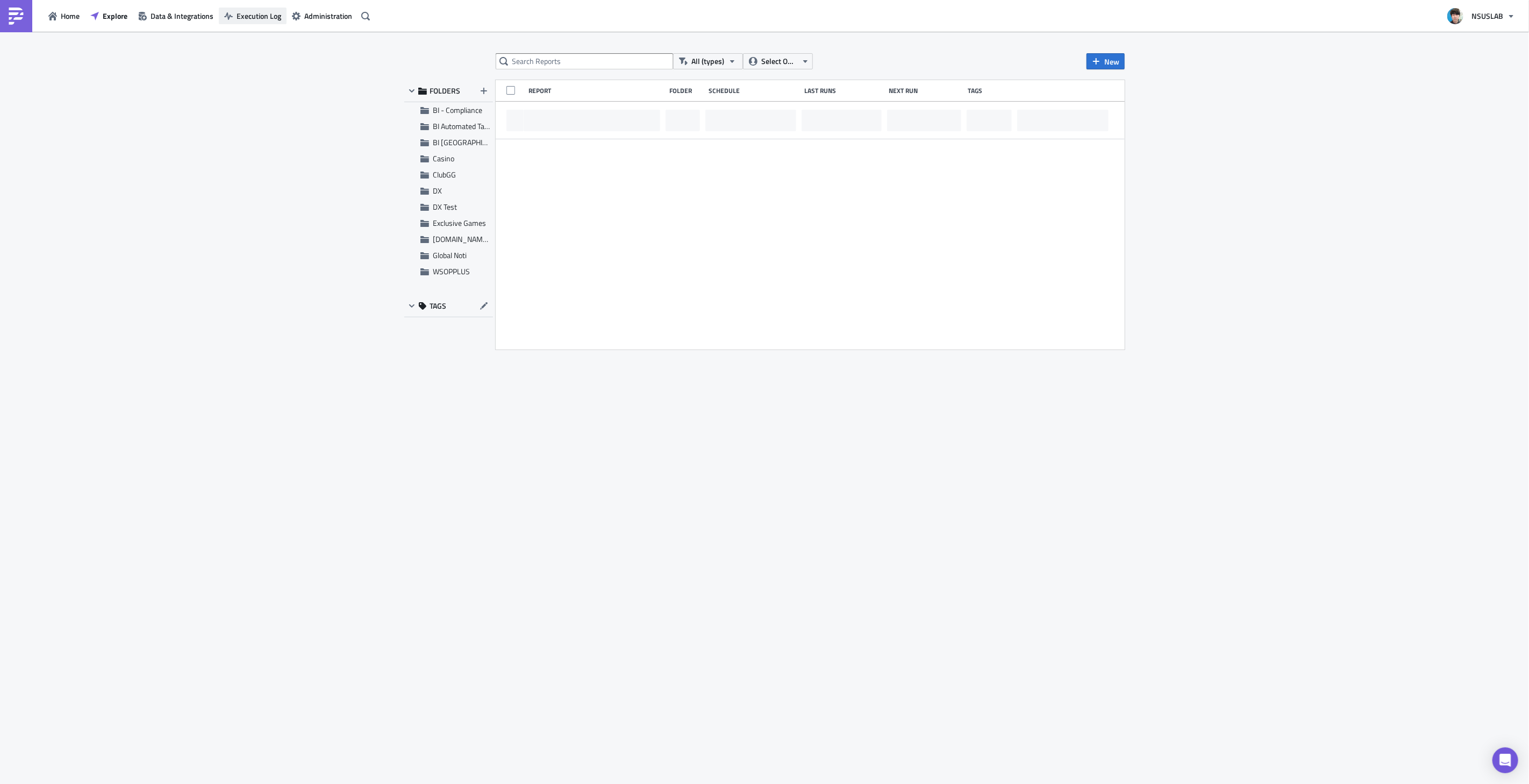
click at [246, 10] on span "Execution Log" at bounding box center [259, 15] width 45 height 11
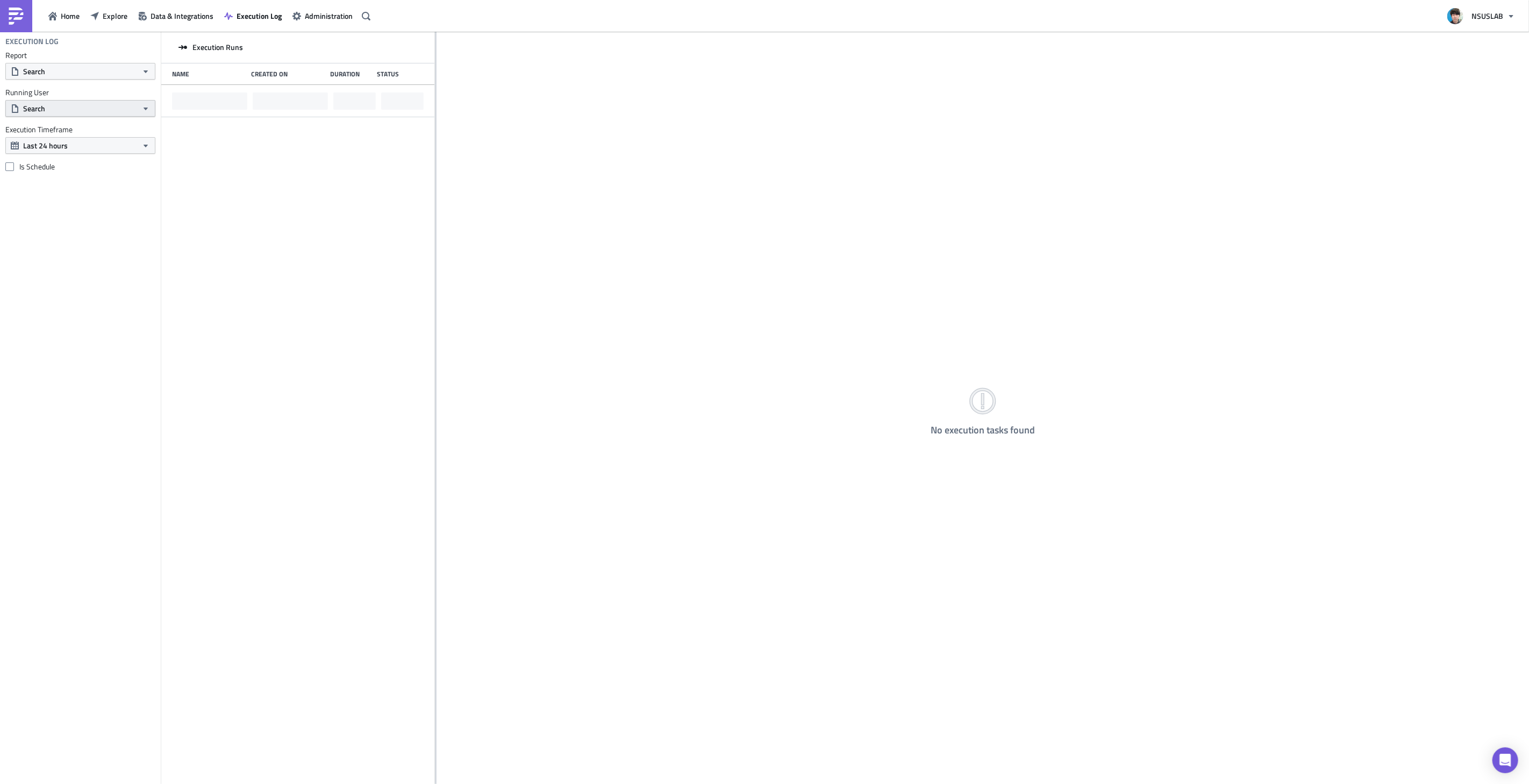
click at [125, 111] on button "Search" at bounding box center [80, 108] width 150 height 17
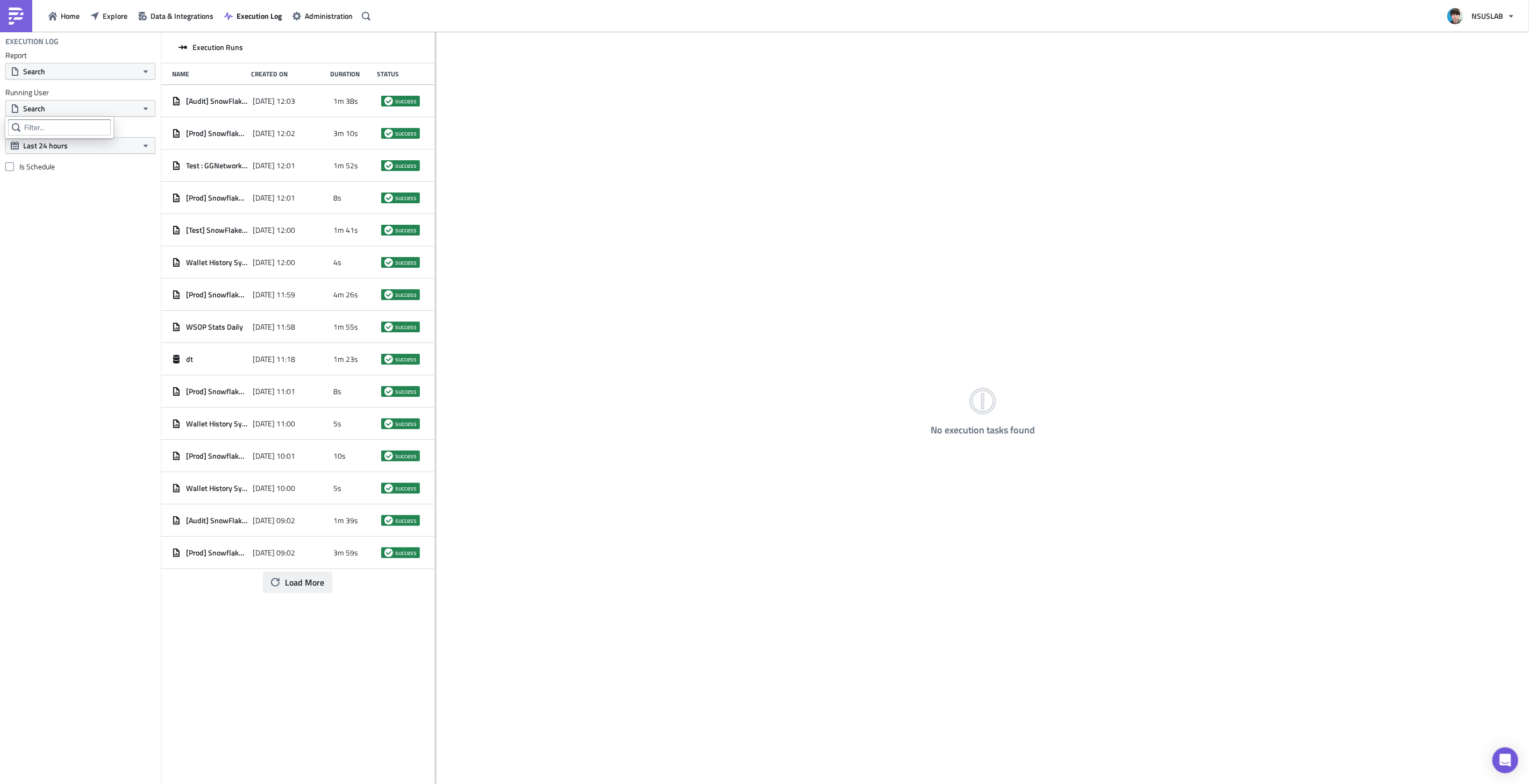
click at [305, 582] on span "Load More" at bounding box center [304, 582] width 39 height 13
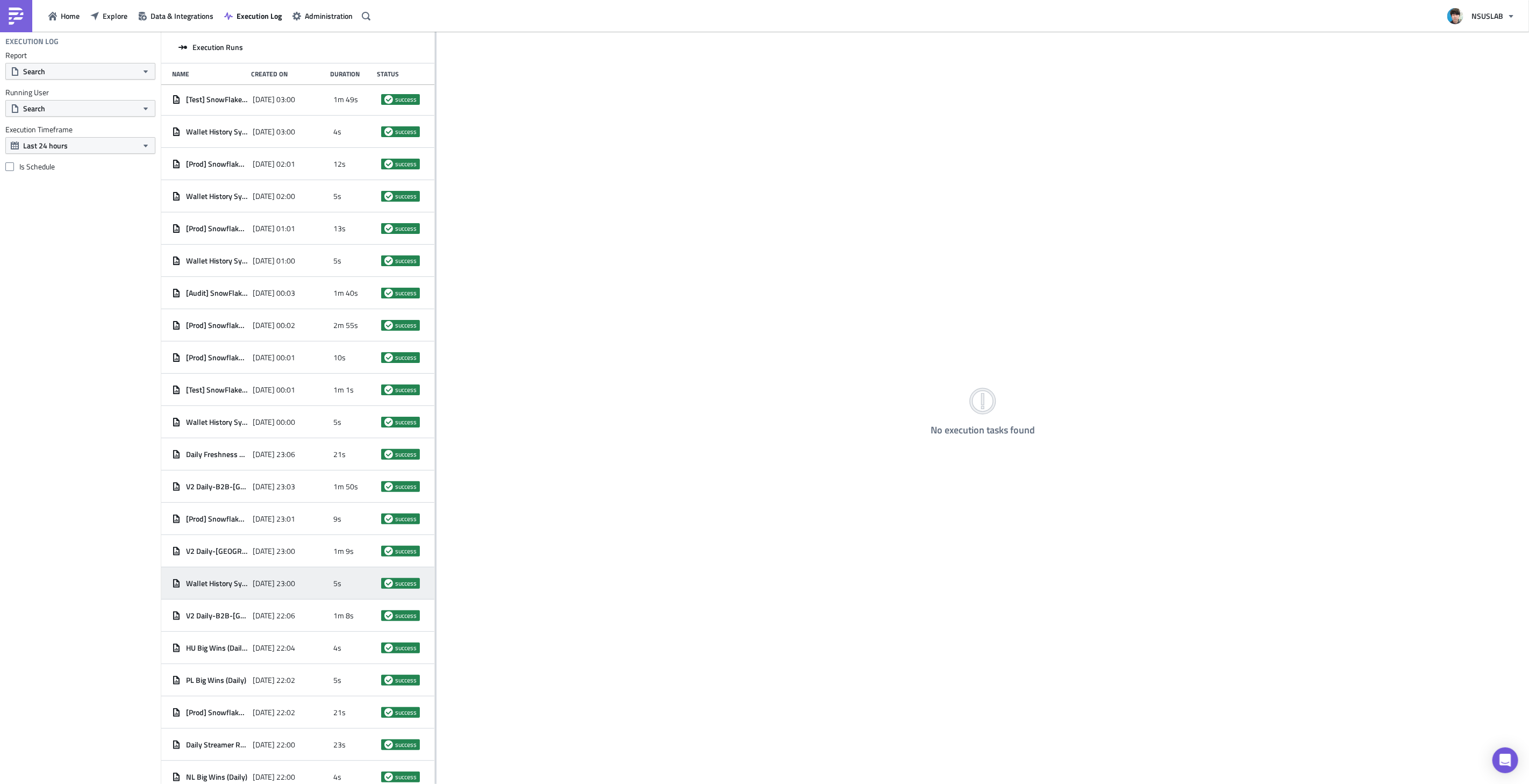
scroll to position [1261, 0]
click at [277, 392] on span "[DATE] 23:06" at bounding box center [274, 389] width 43 height 9
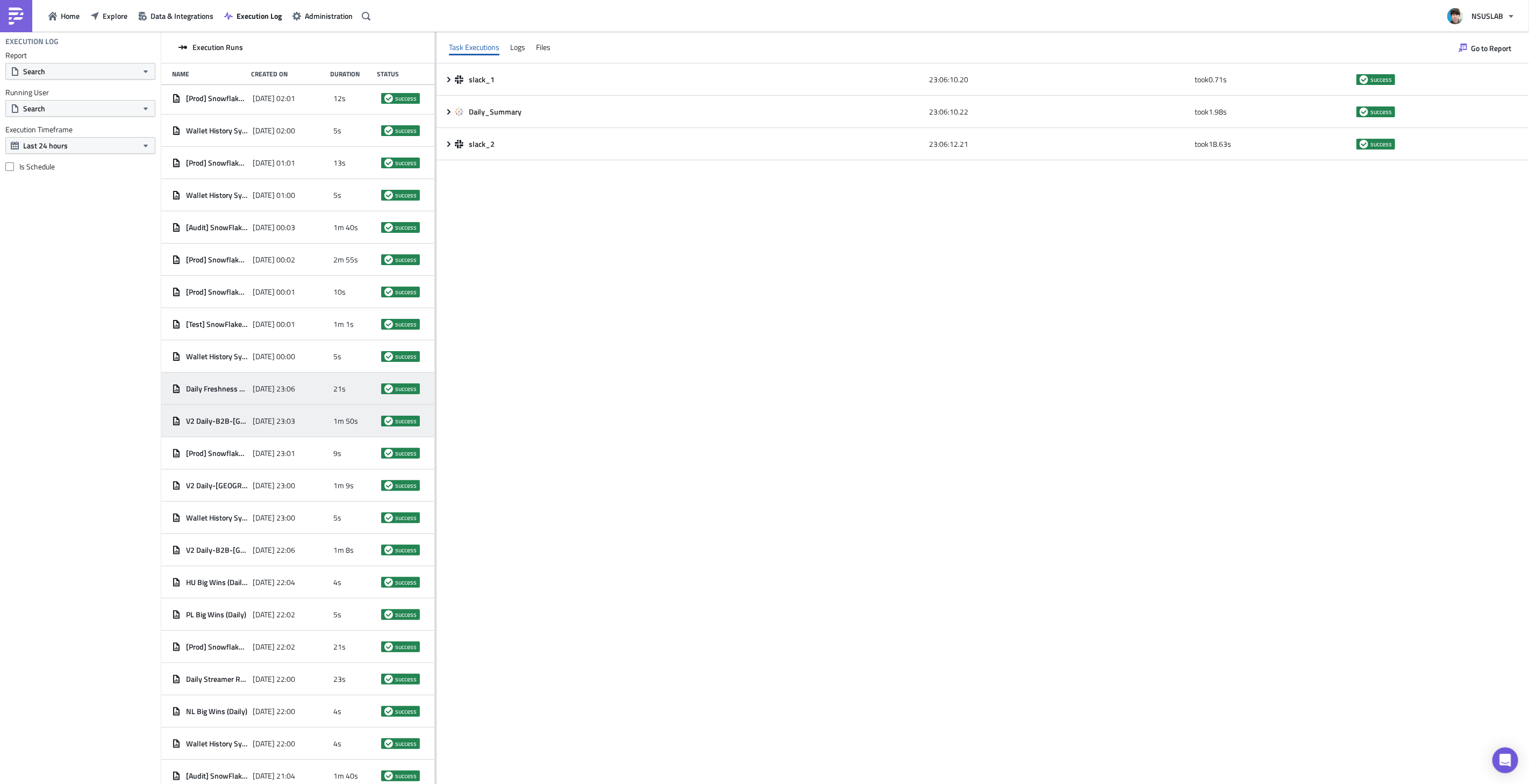
click at [322, 412] on div "[DATE] 23:03" at bounding box center [290, 421] width 75 height 20
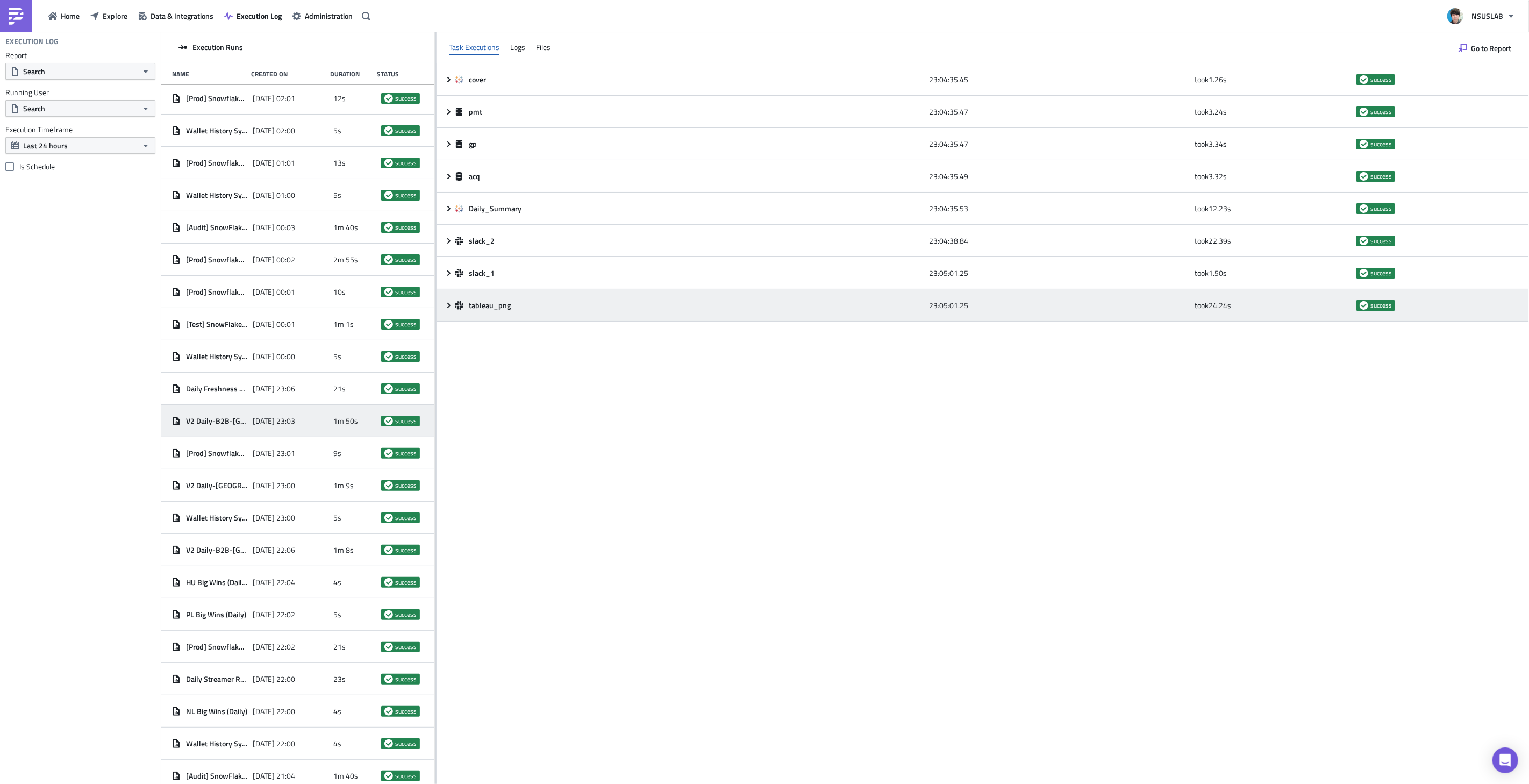
click at [445, 305] on icon at bounding box center [449, 305] width 8 height 8
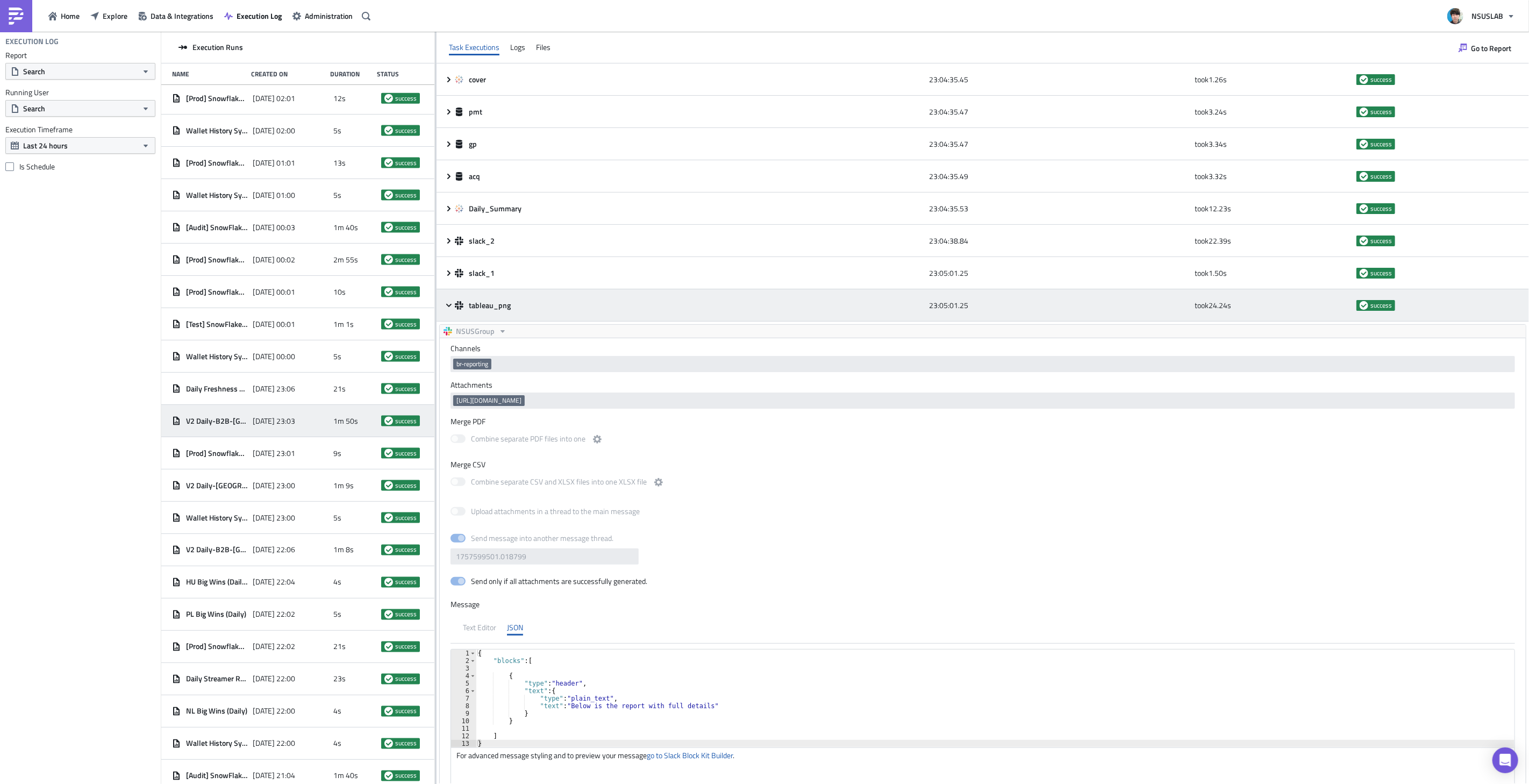
scroll to position [0, 0]
click at [445, 305] on icon at bounding box center [449, 305] width 8 height 8
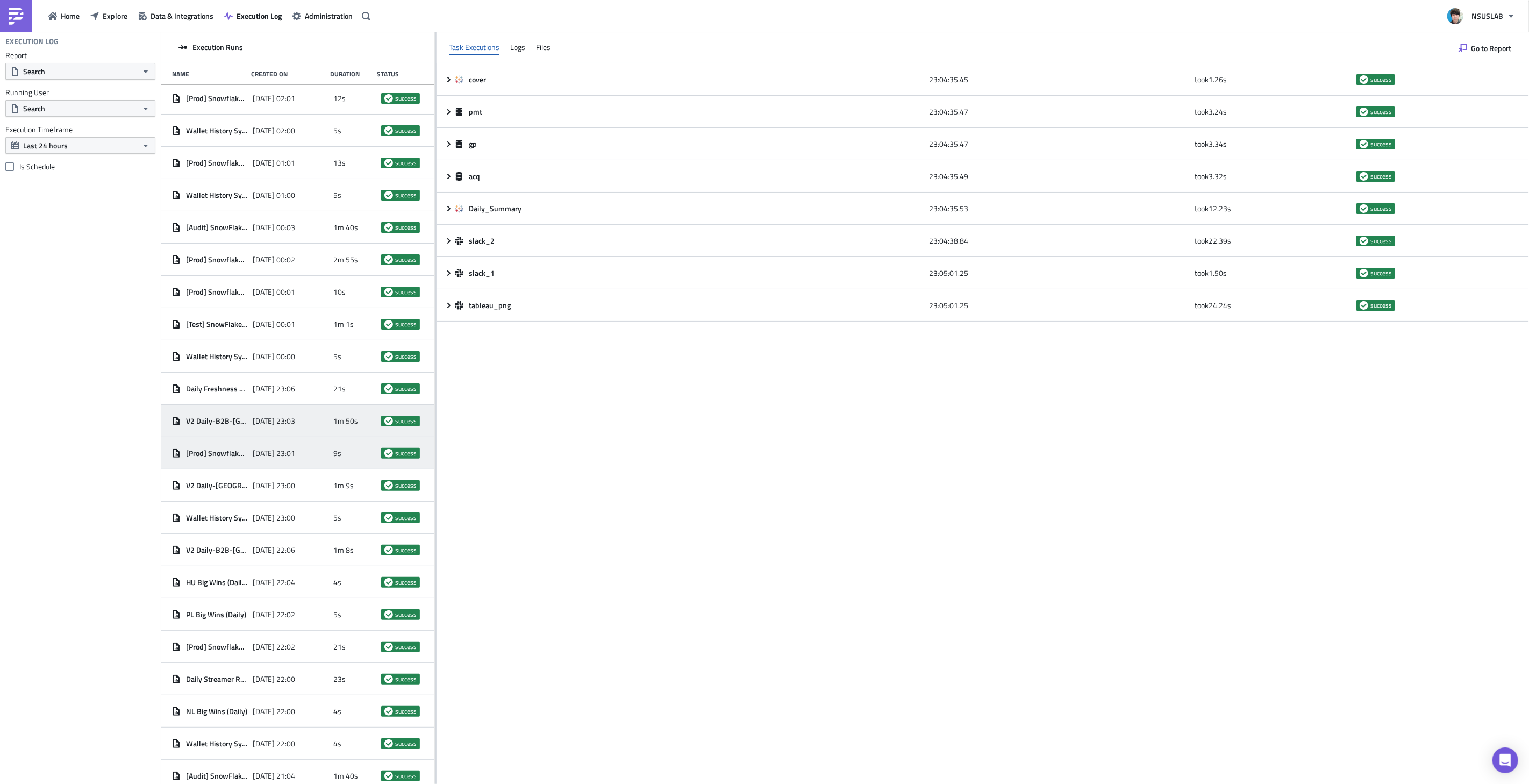
click at [353, 452] on div "9s" at bounding box center [355, 453] width 43 height 20
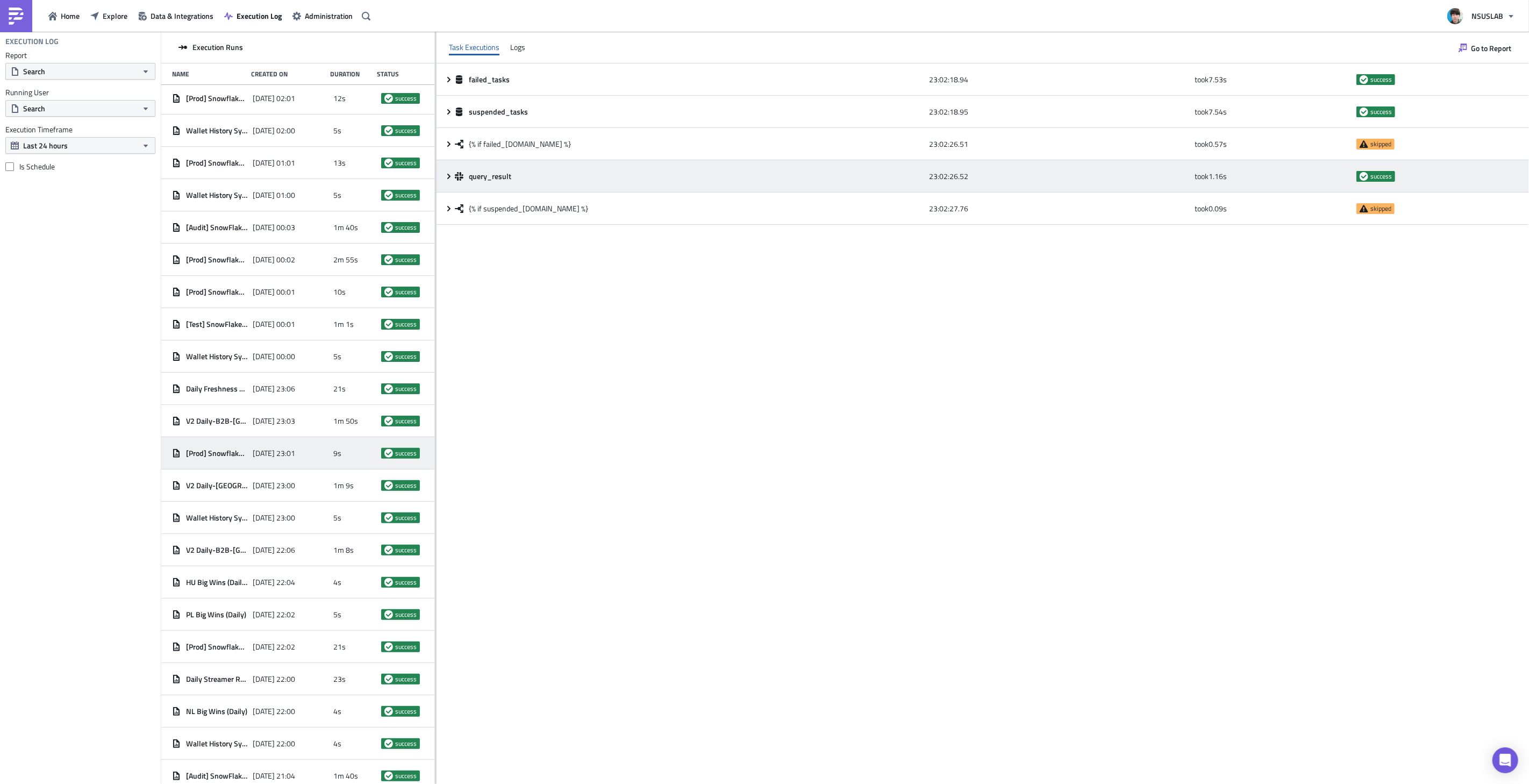
click at [450, 176] on icon at bounding box center [449, 176] width 3 height 5
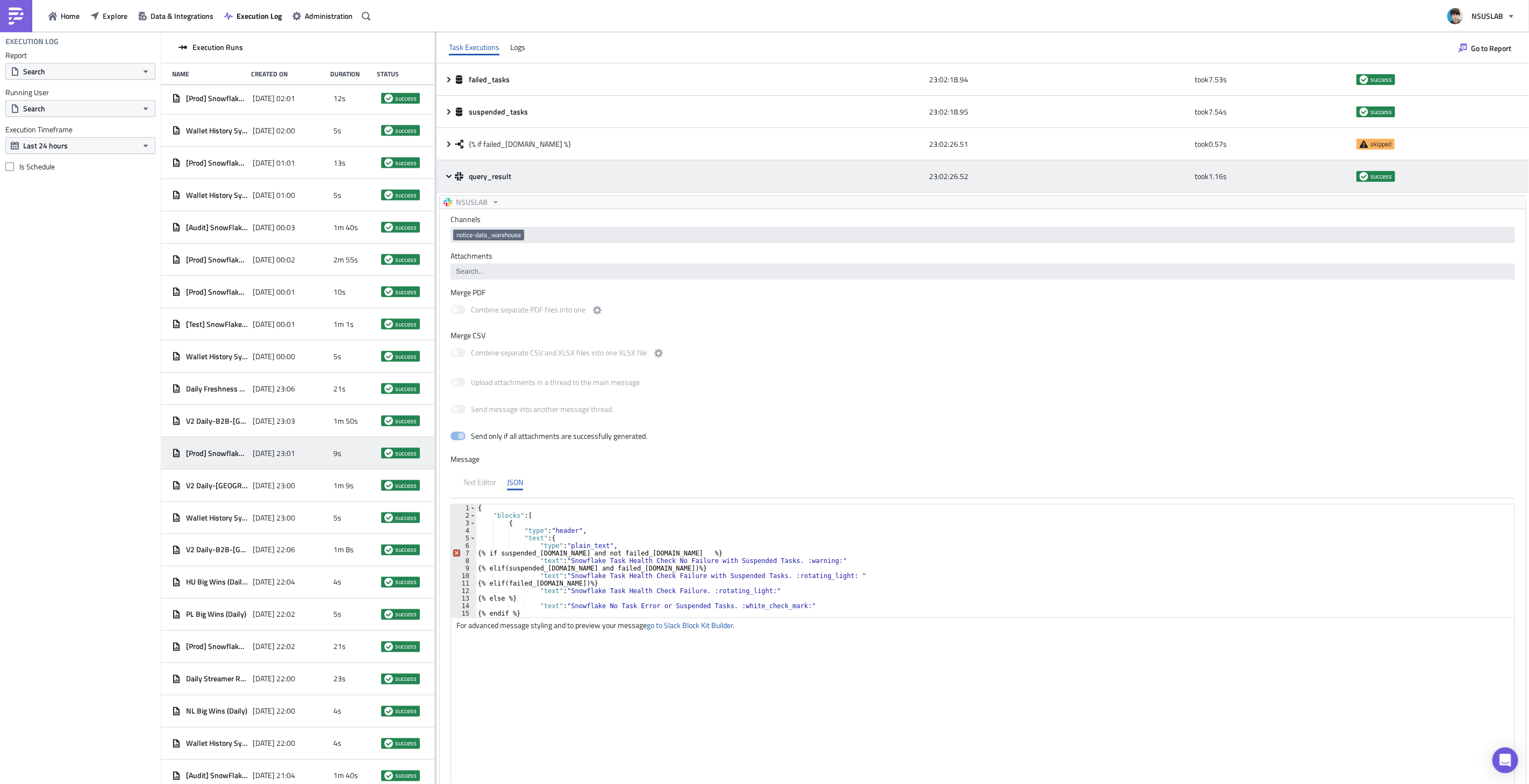
click at [448, 174] on icon at bounding box center [449, 176] width 8 height 8
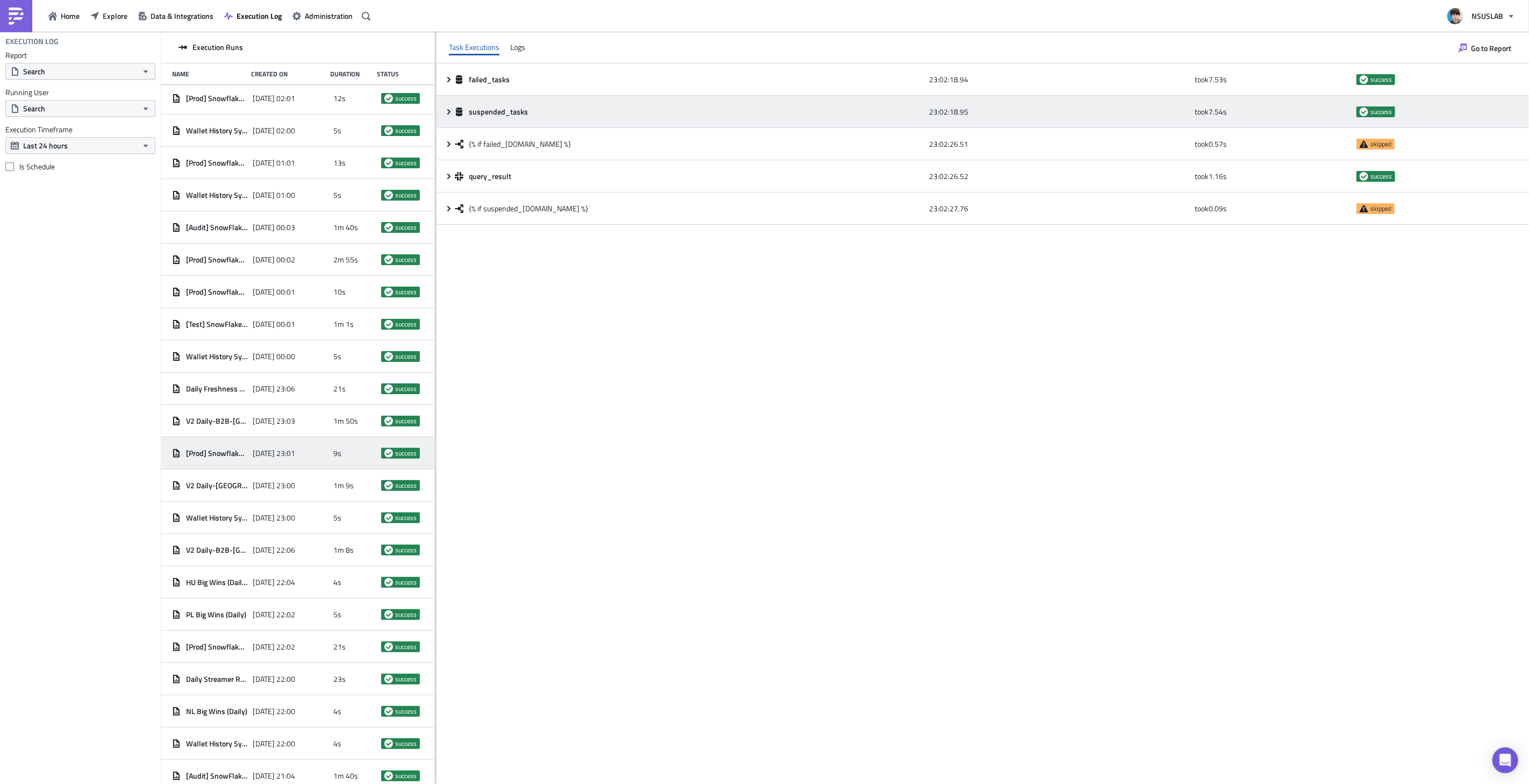
click at [450, 112] on icon at bounding box center [449, 112] width 8 height 8
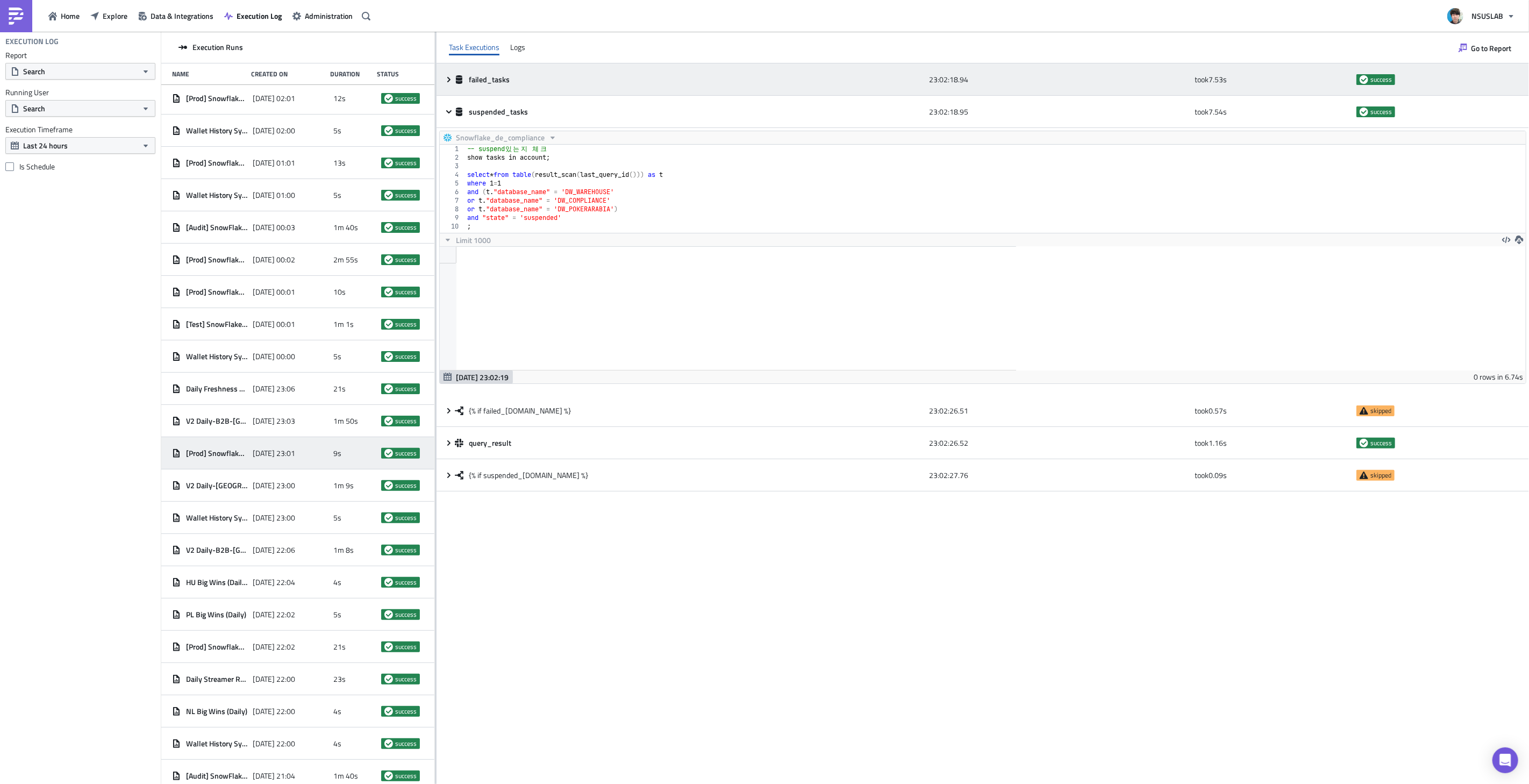
scroll to position [123, 576]
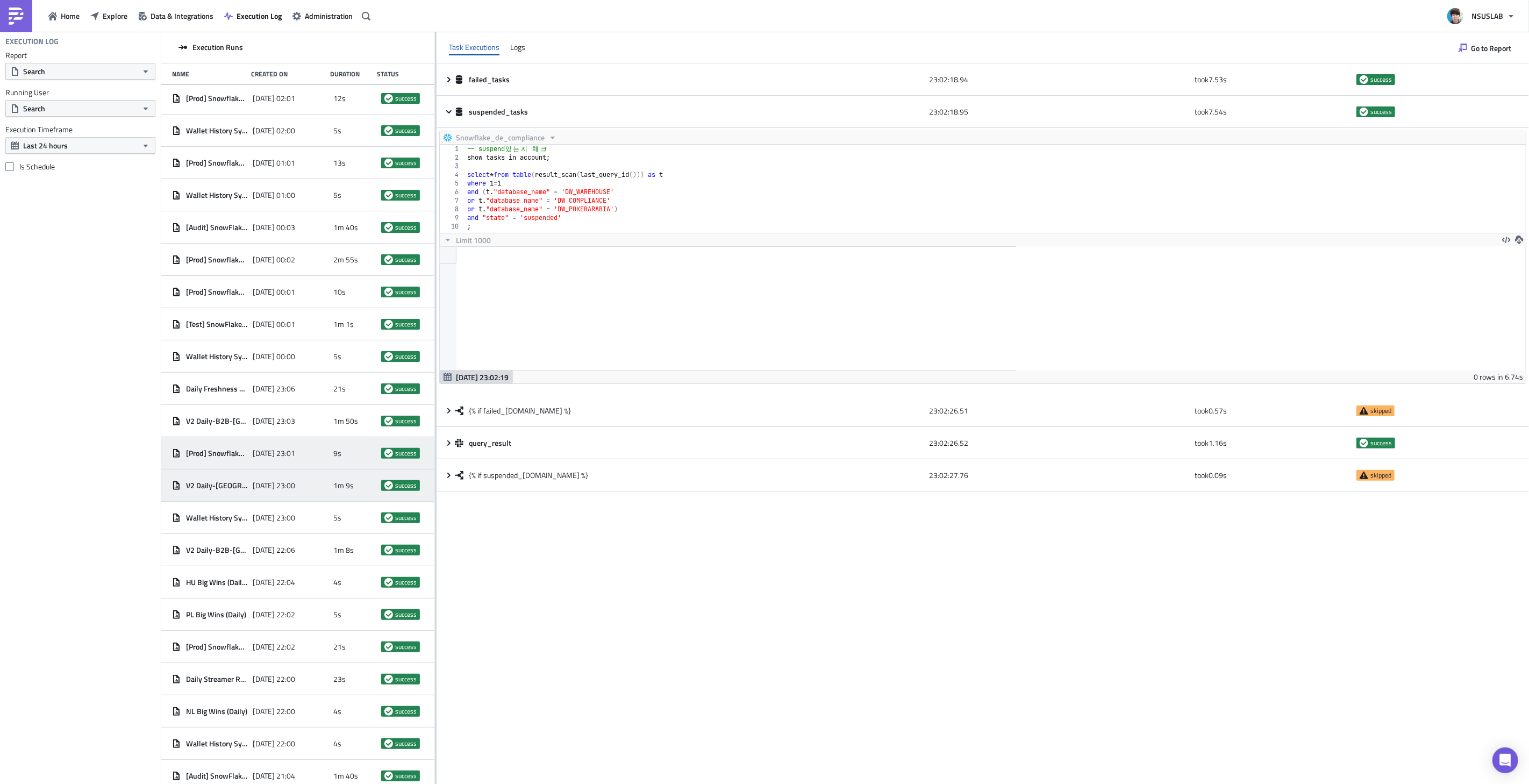
click at [295, 486] on span "[DATE] 23:00" at bounding box center [274, 485] width 43 height 9
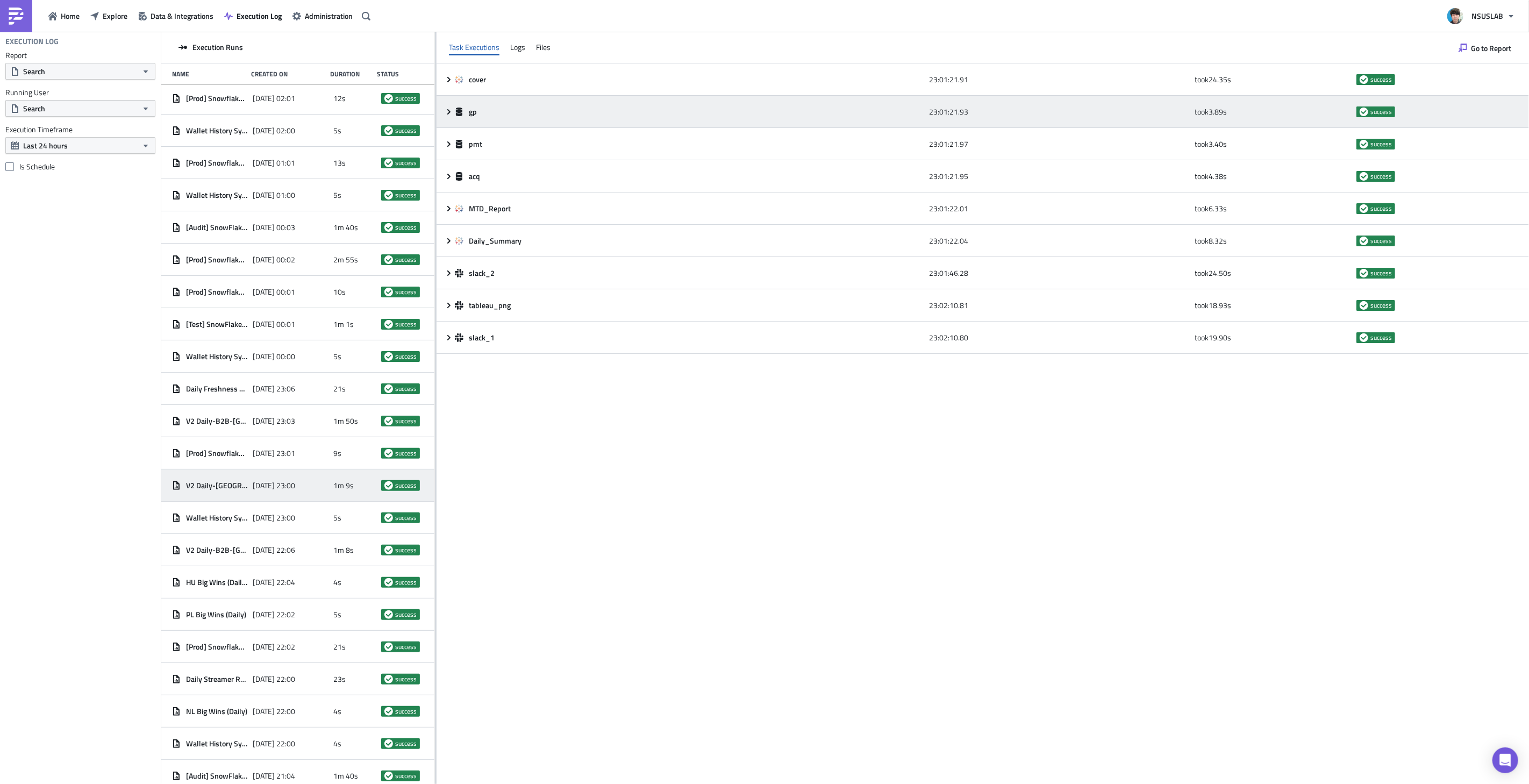
click at [448, 112] on icon at bounding box center [449, 112] width 8 height 8
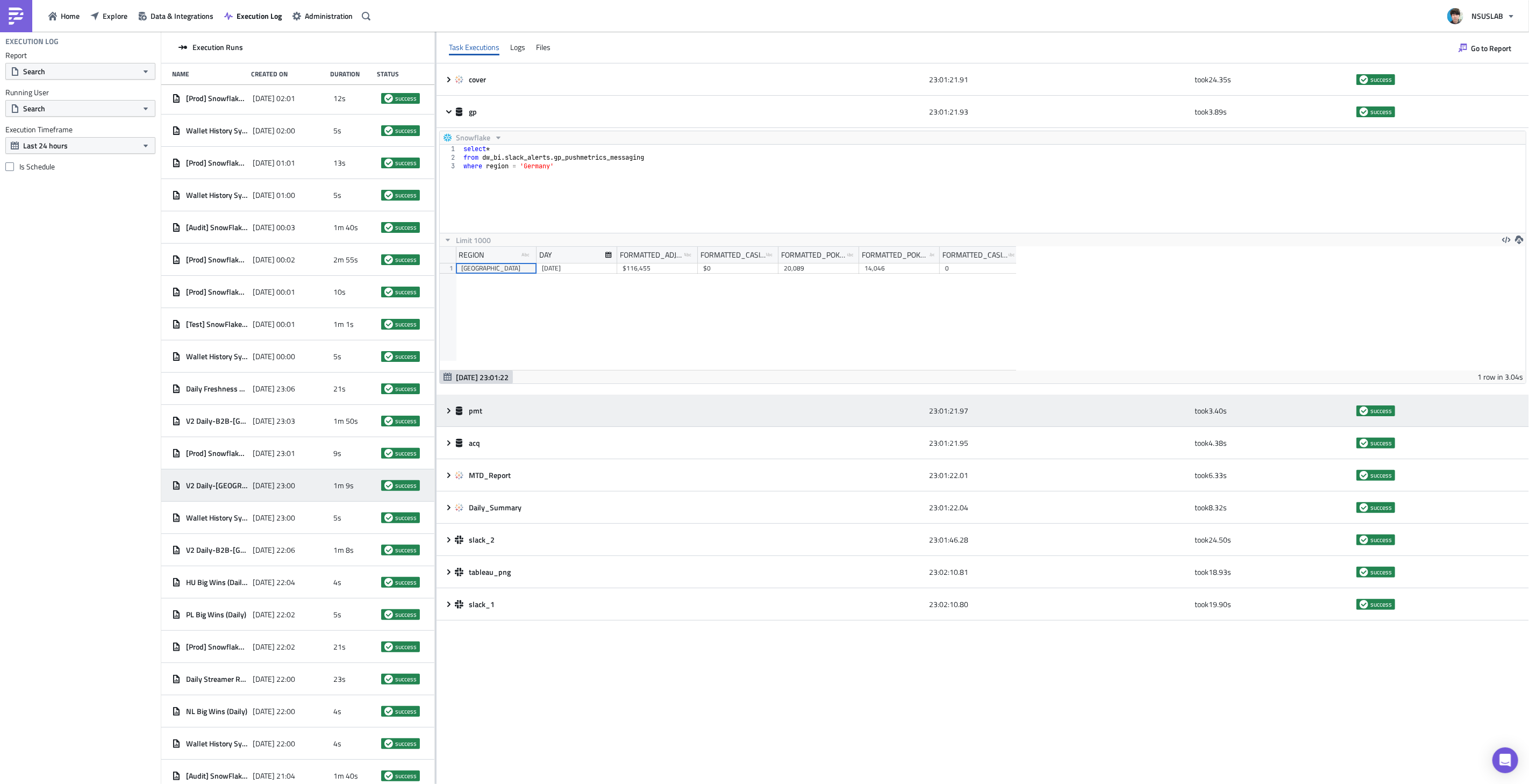
click at [448, 412] on icon at bounding box center [449, 410] width 3 height 5
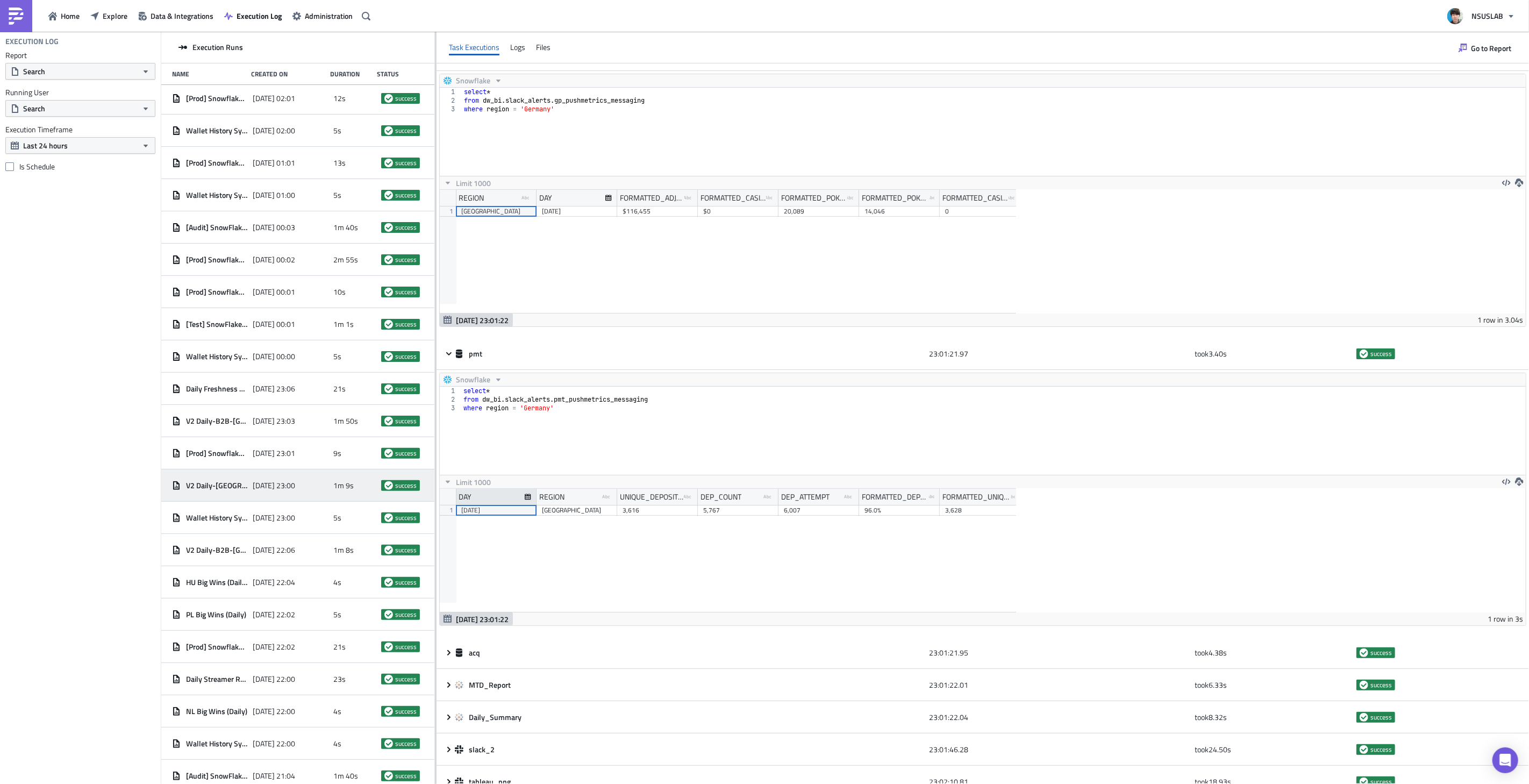
scroll to position [104, 0]
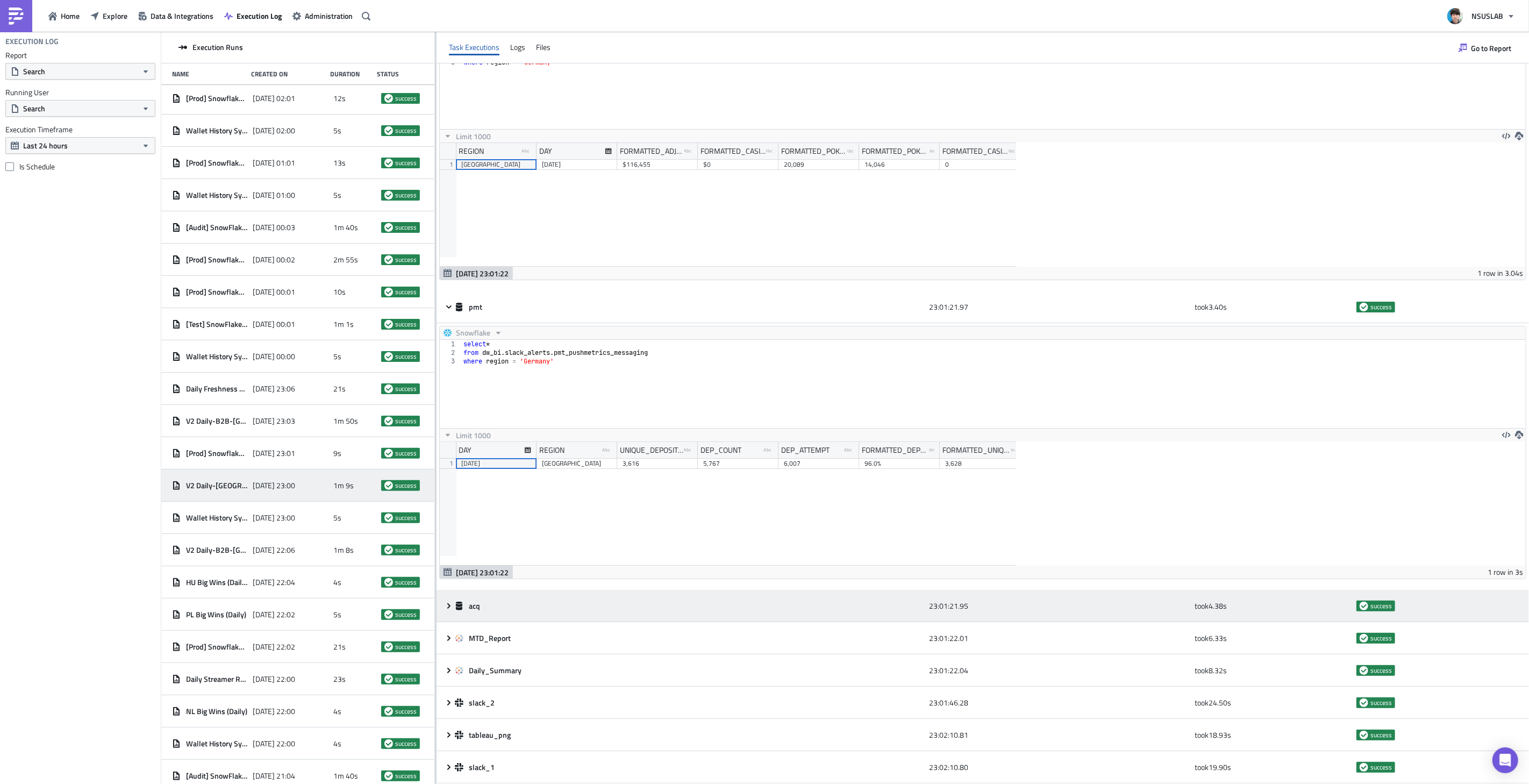
click at [448, 607] on icon at bounding box center [449, 606] width 8 height 8
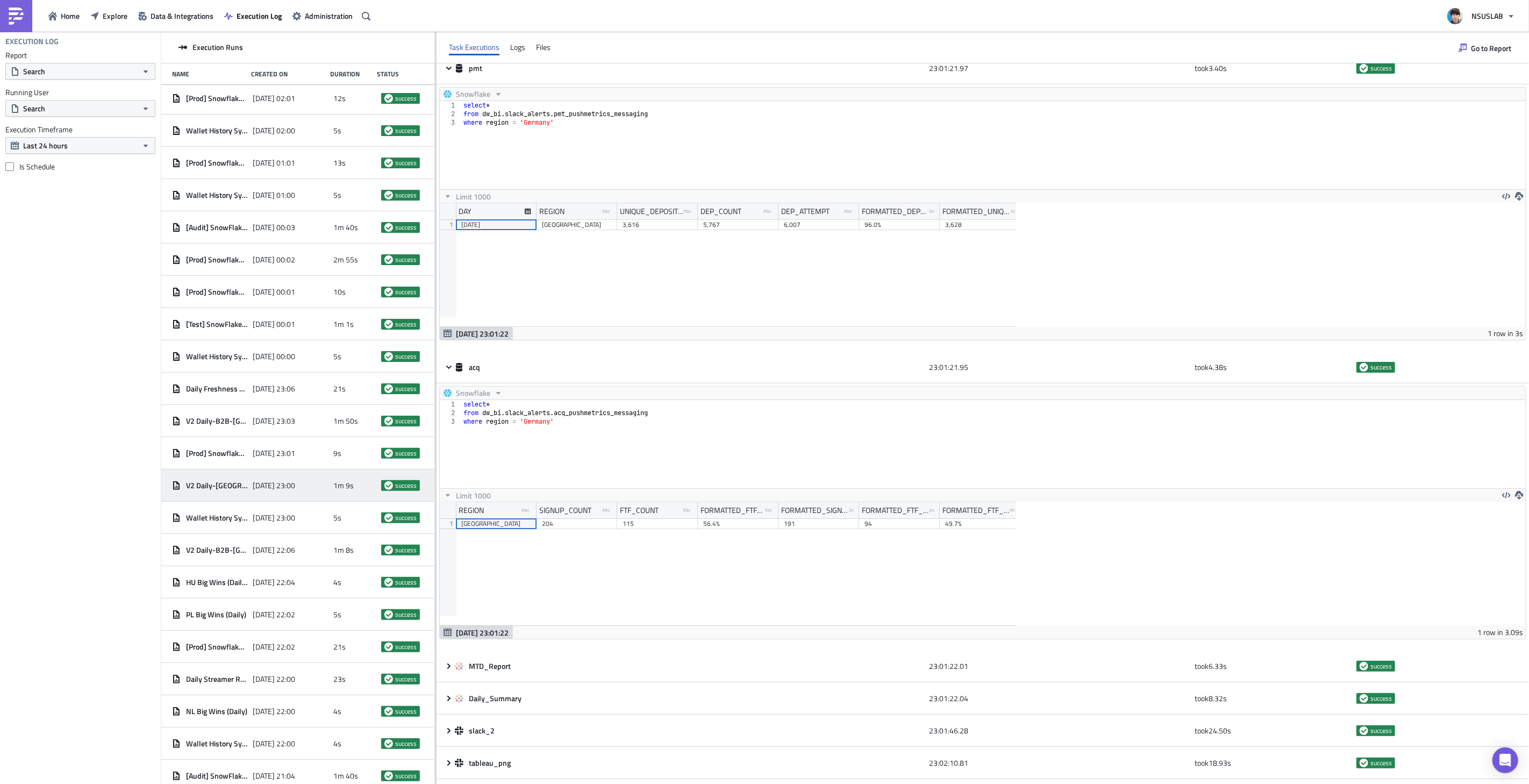
scroll to position [371, 0]
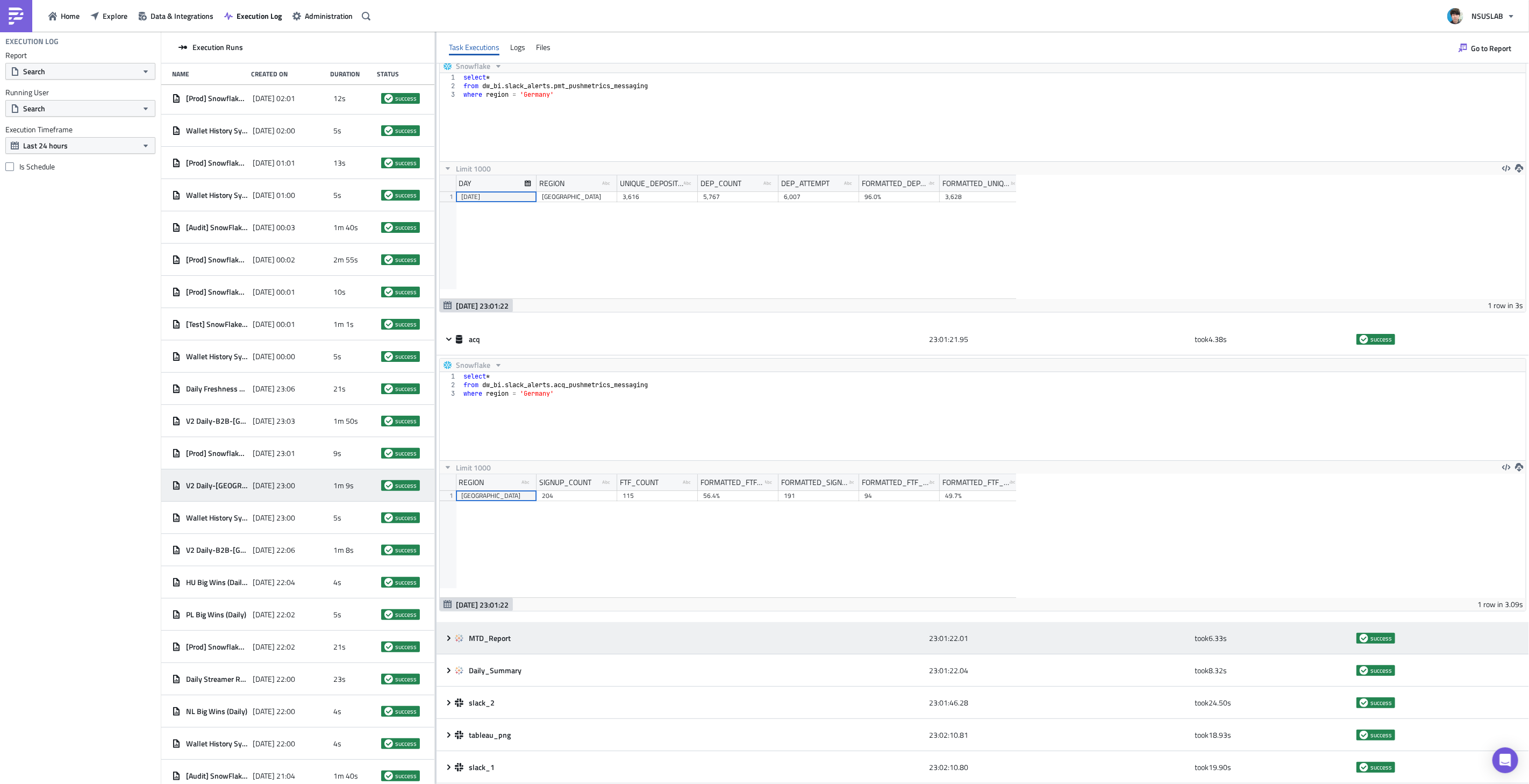
click at [448, 637] on icon at bounding box center [449, 638] width 8 height 8
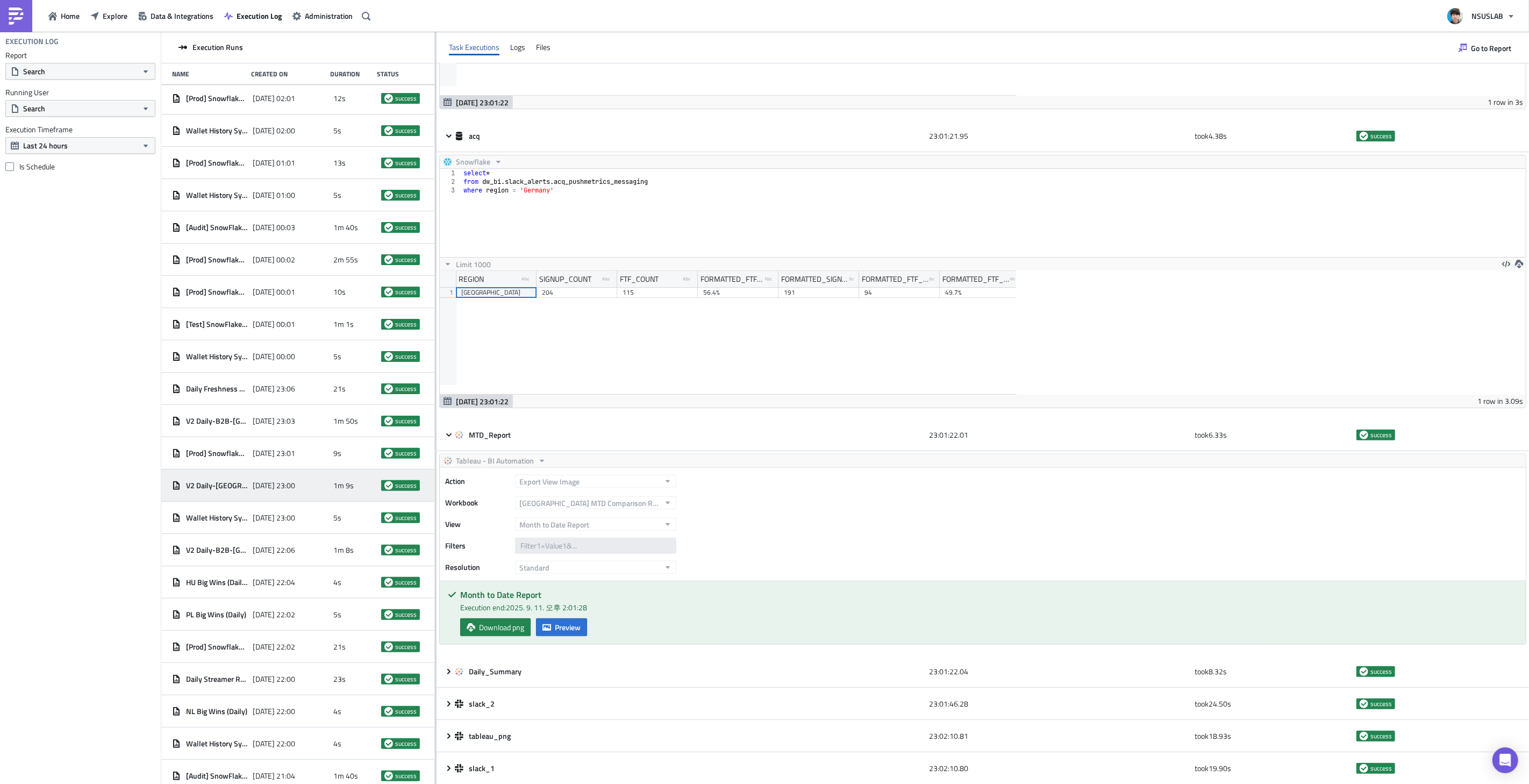
scroll to position [575, 0]
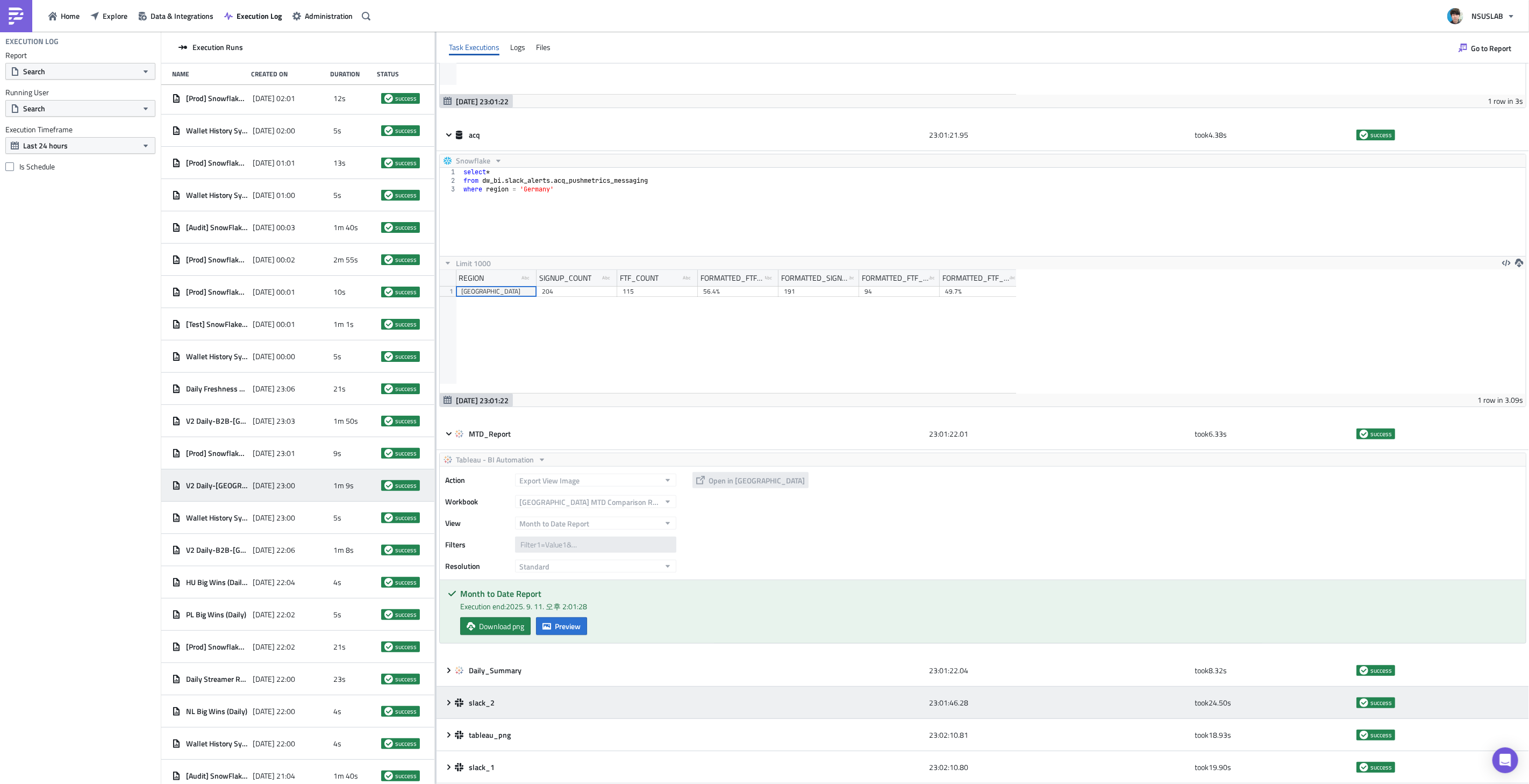
click at [447, 702] on icon at bounding box center [449, 703] width 8 height 8
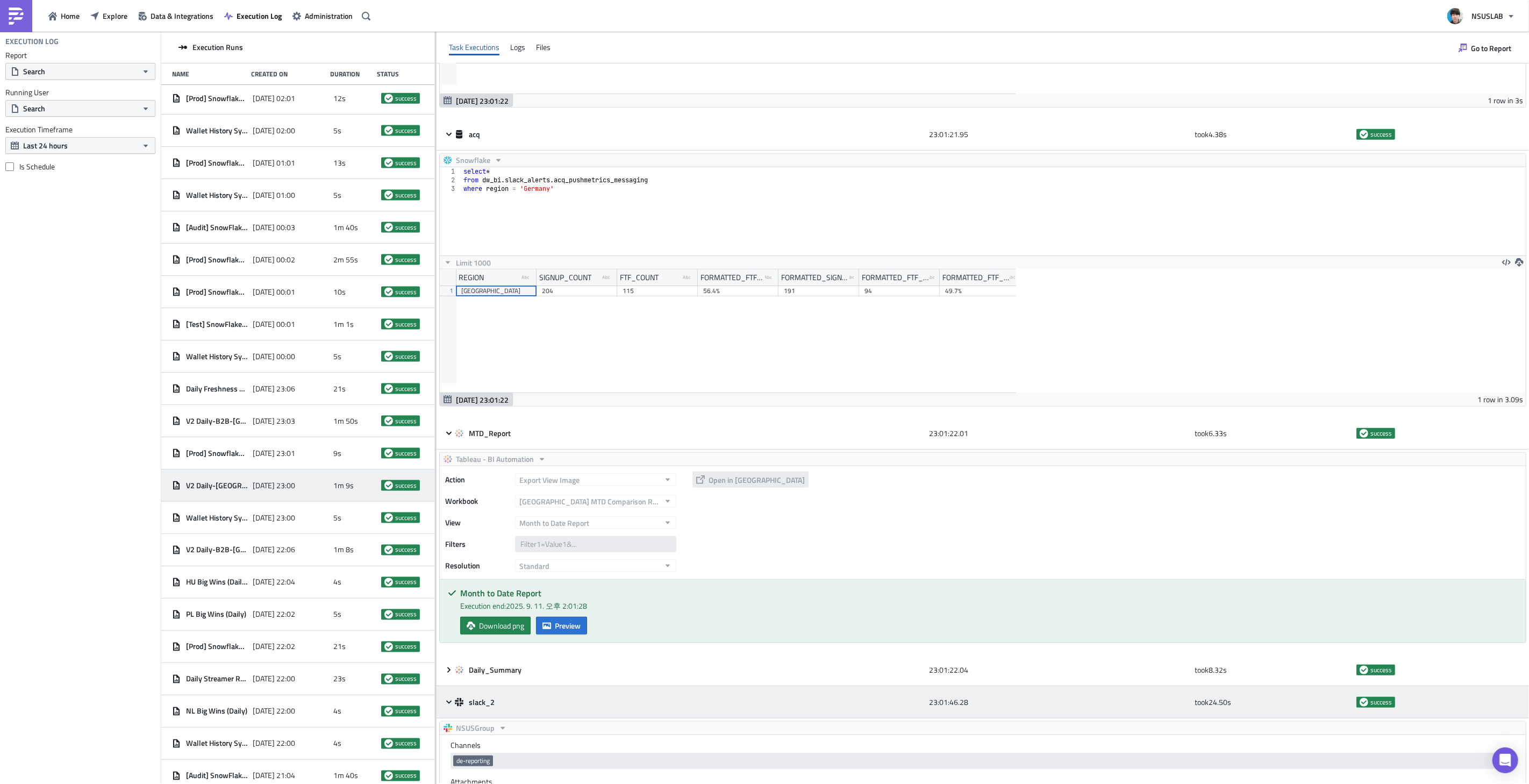
scroll to position [0, 0]
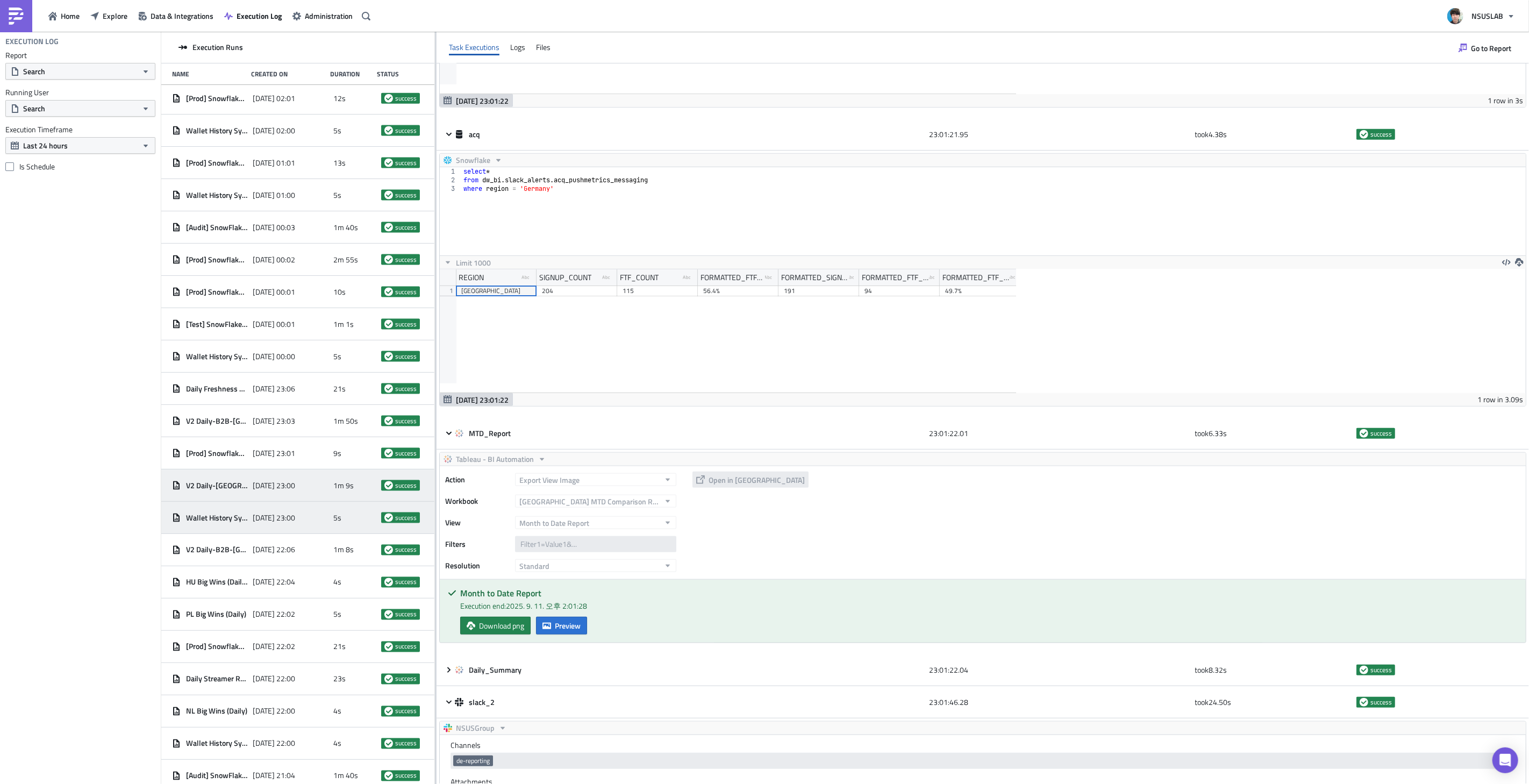
click at [342, 509] on div "5s" at bounding box center [355, 518] width 43 height 20
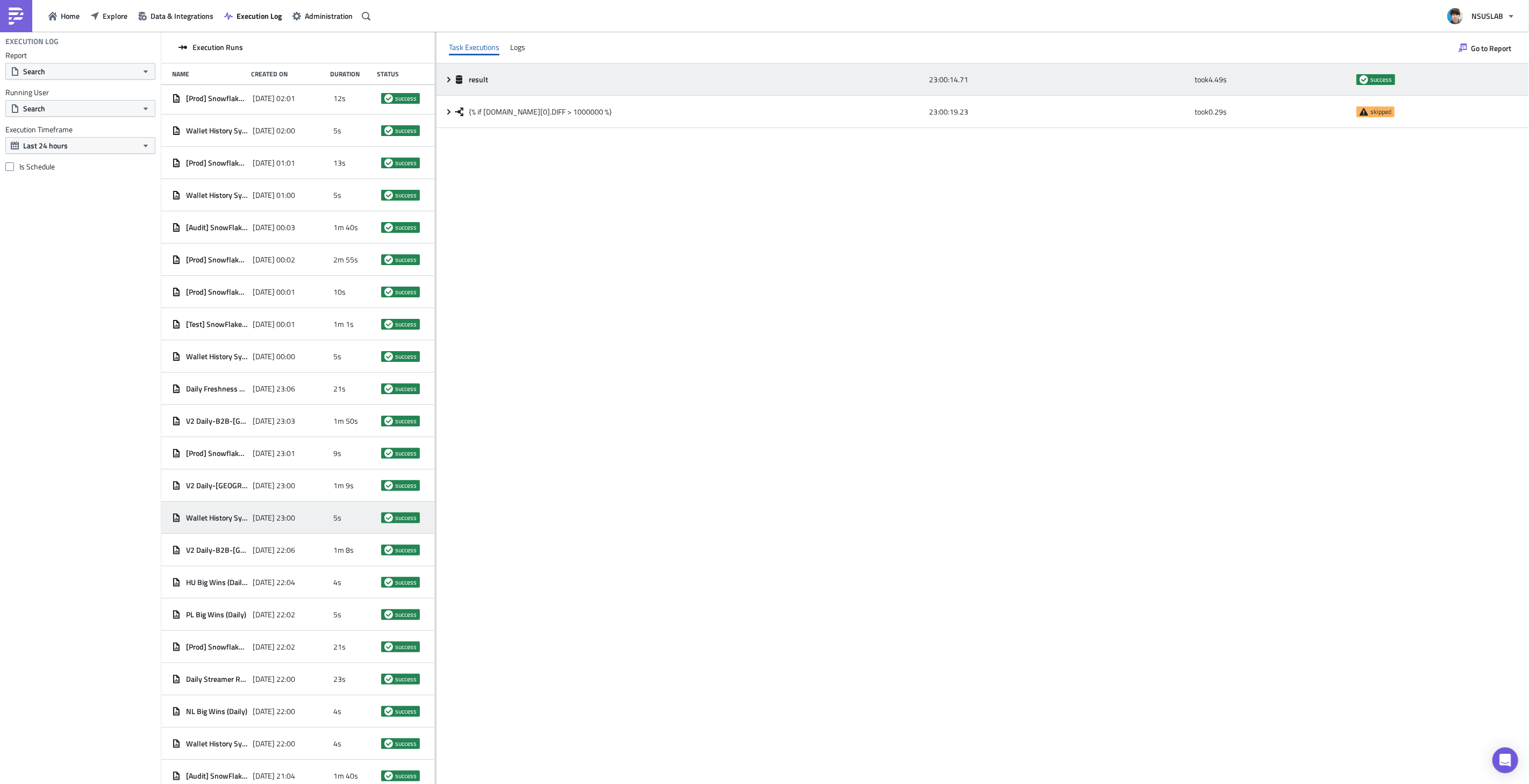
click at [448, 76] on icon at bounding box center [449, 80] width 8 height 8
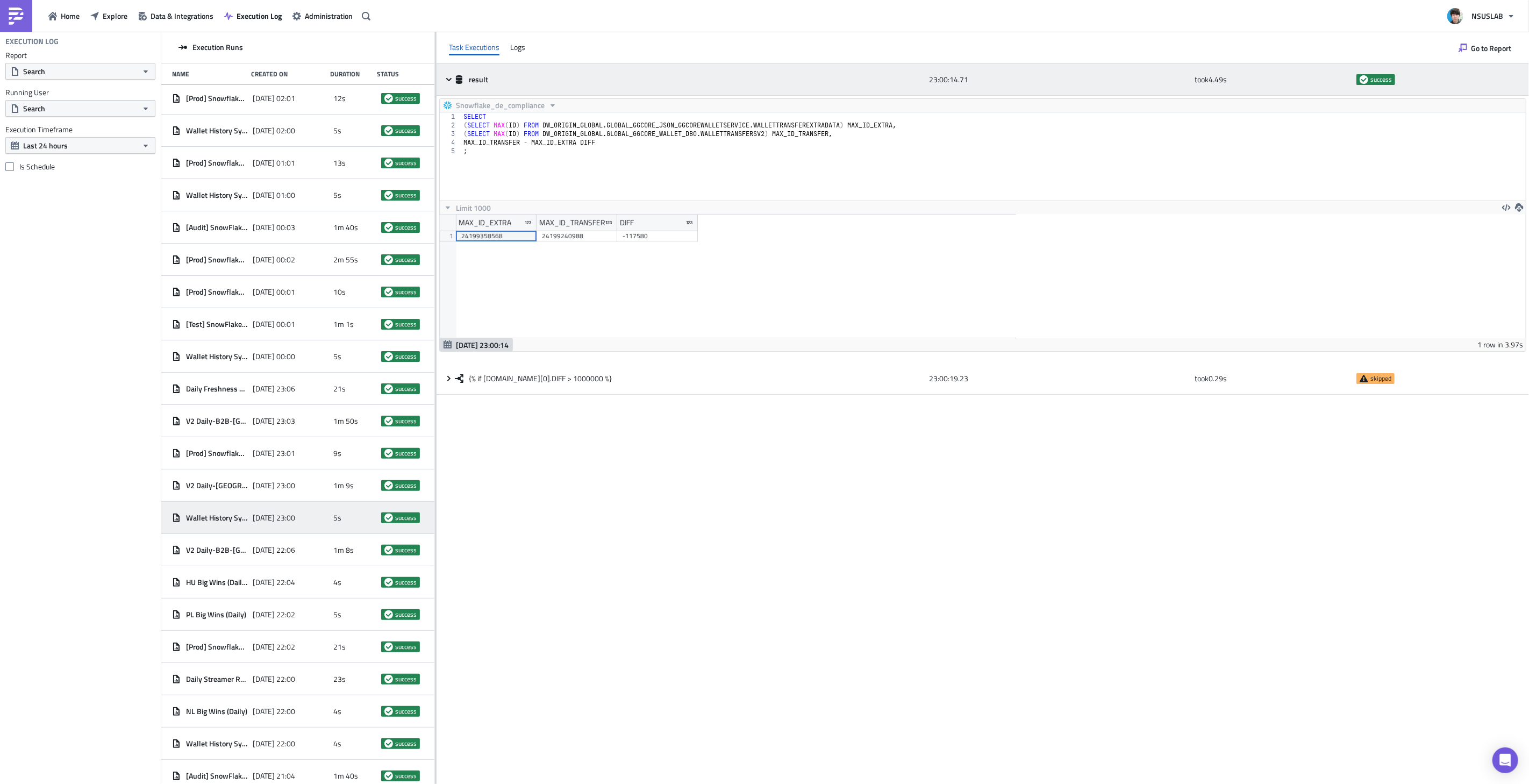
scroll to position [123, 576]
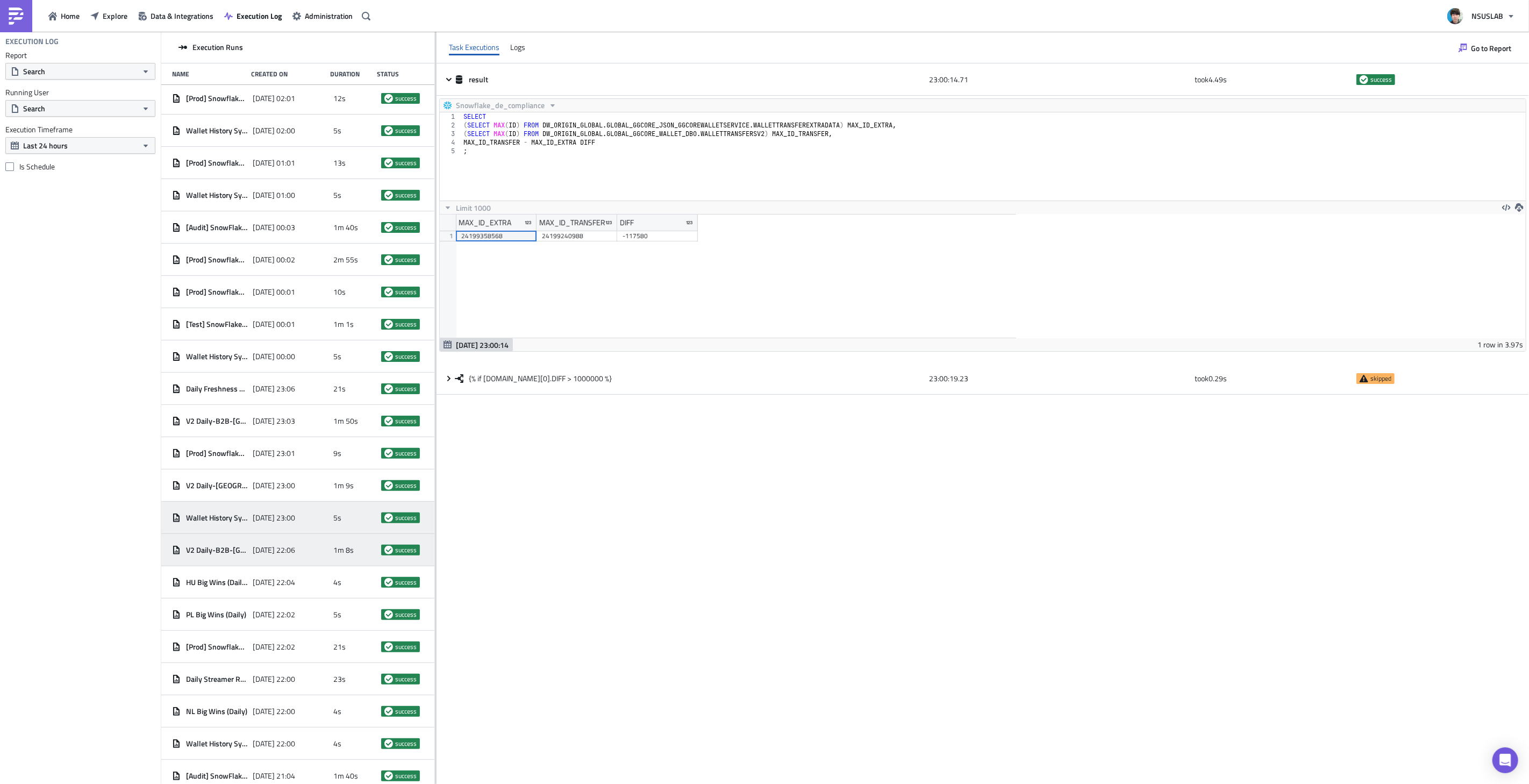
click at [253, 553] on span "[DATE] 22:06" at bounding box center [274, 550] width 43 height 9
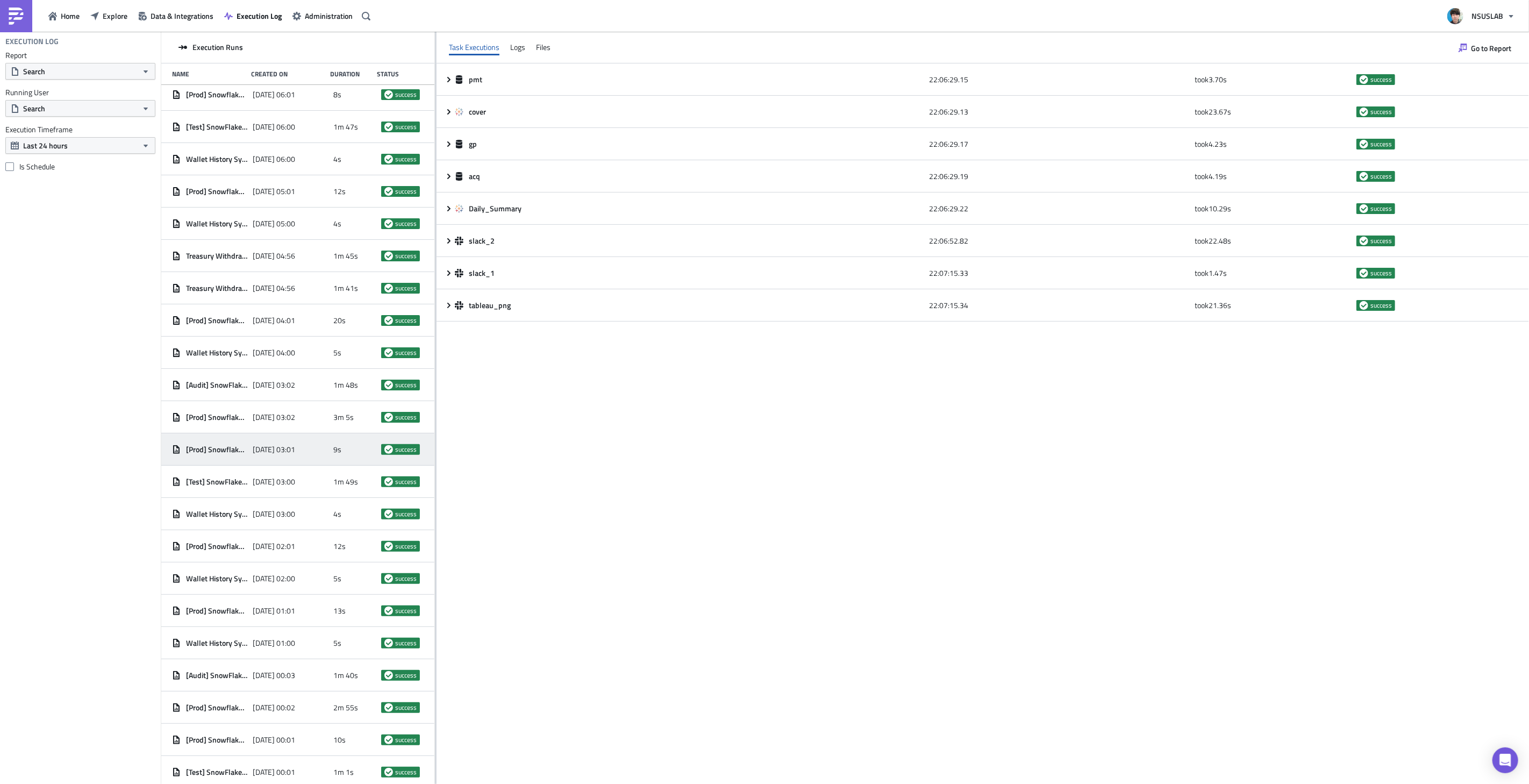
scroll to position [544, 0]
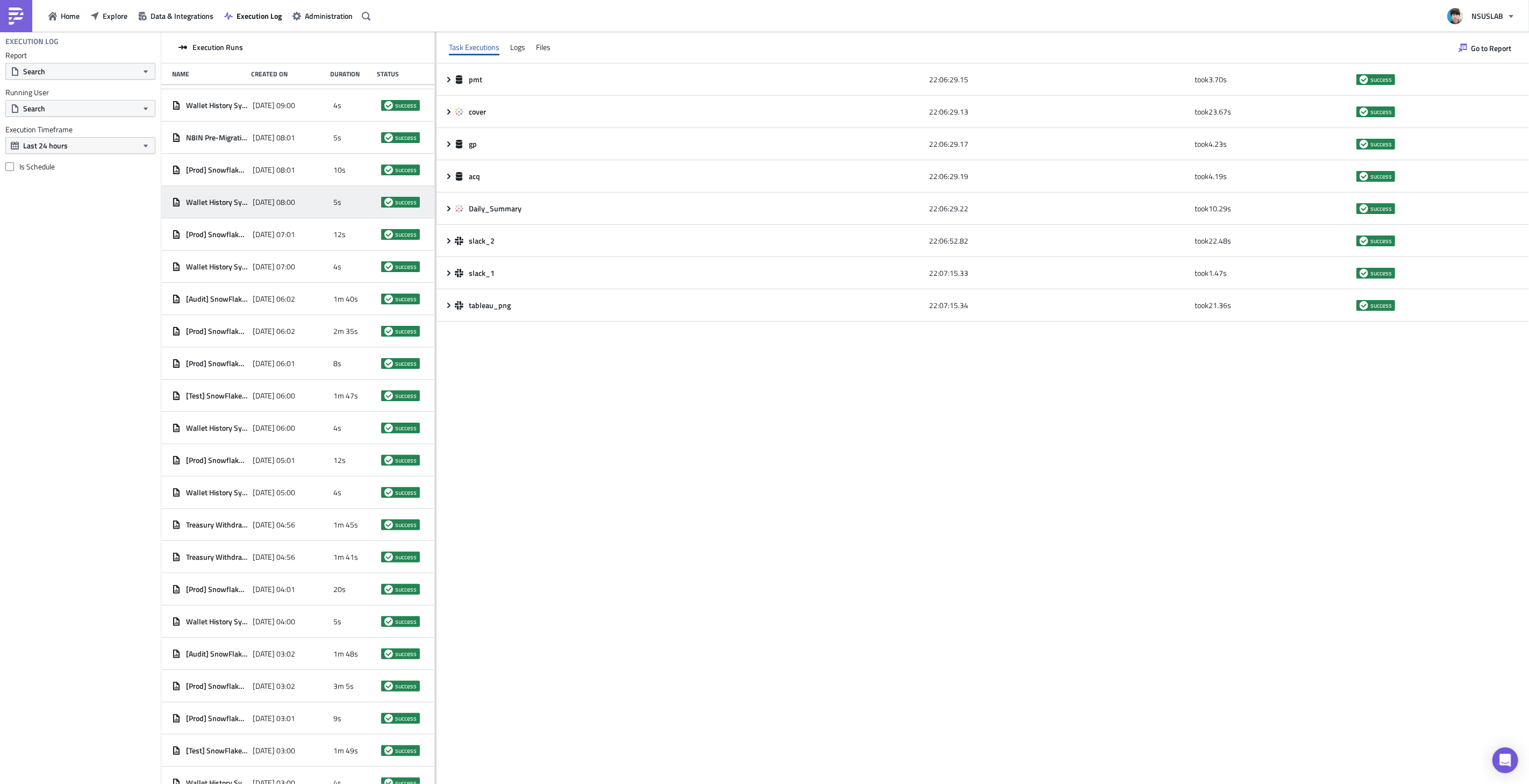
click at [295, 202] on span "[DATE] 08:00" at bounding box center [274, 202] width 43 height 9
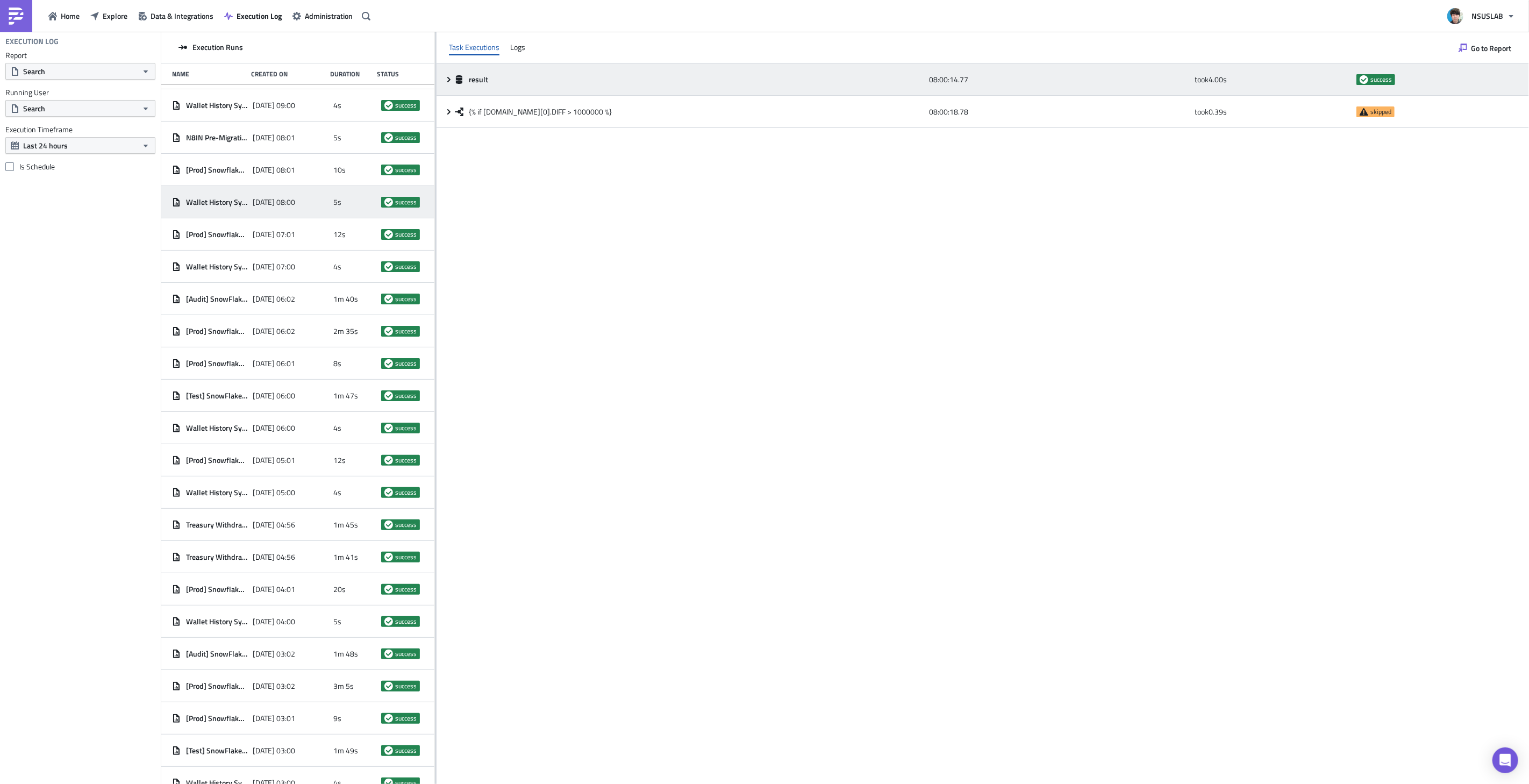
click at [450, 77] on icon at bounding box center [449, 80] width 8 height 8
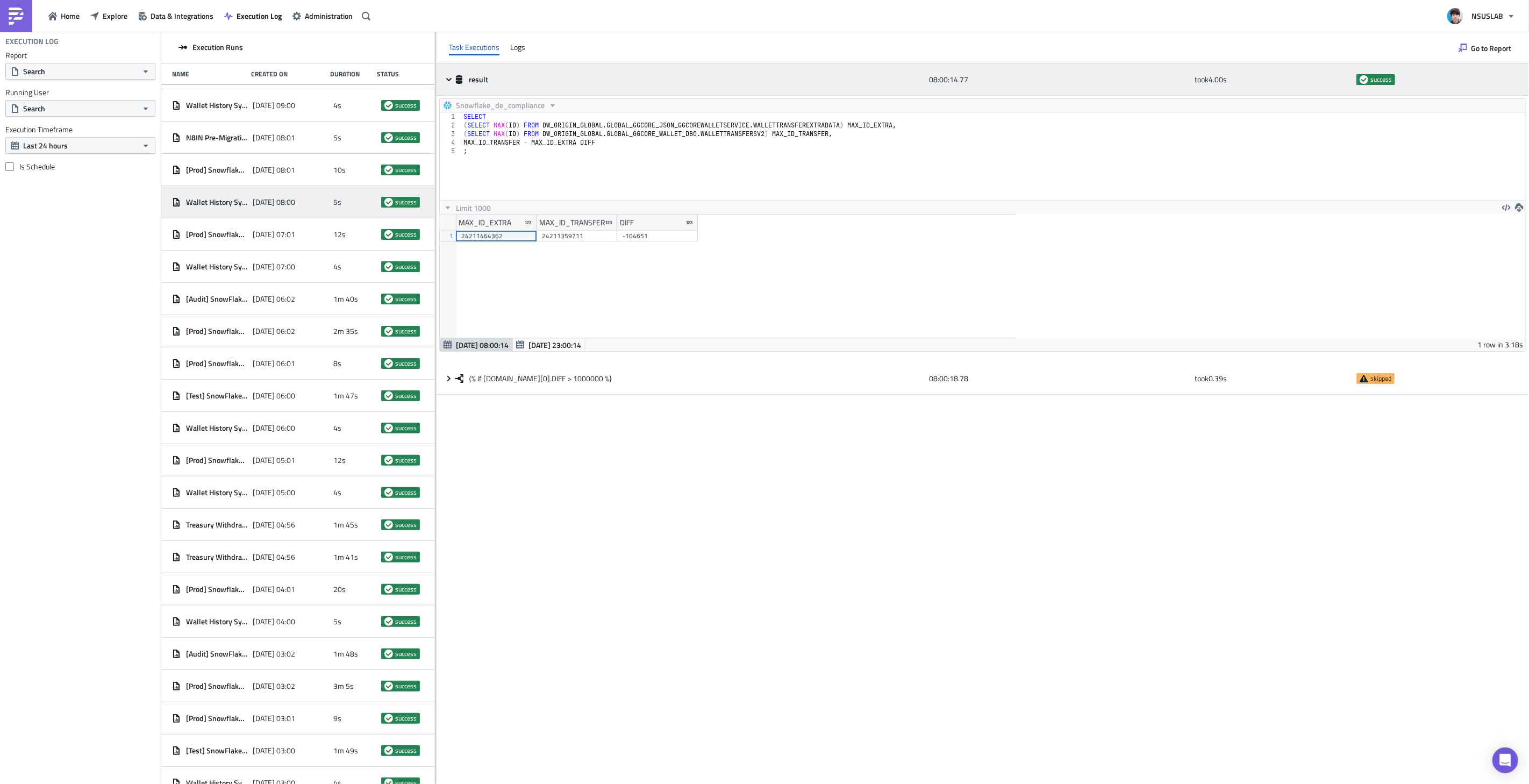
scroll to position [123, 576]
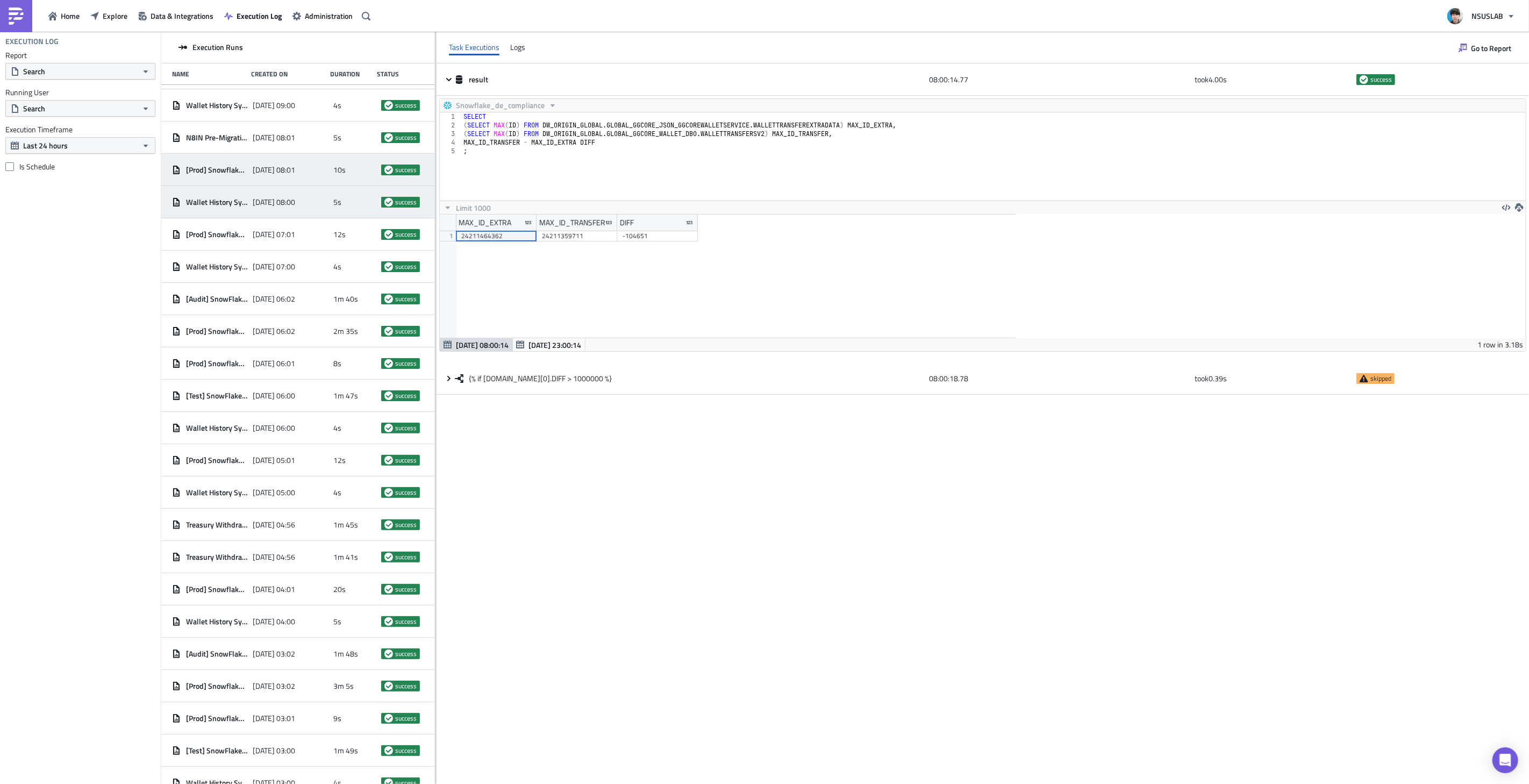
click at [318, 173] on div "[DATE] 08:01" at bounding box center [290, 170] width 75 height 20
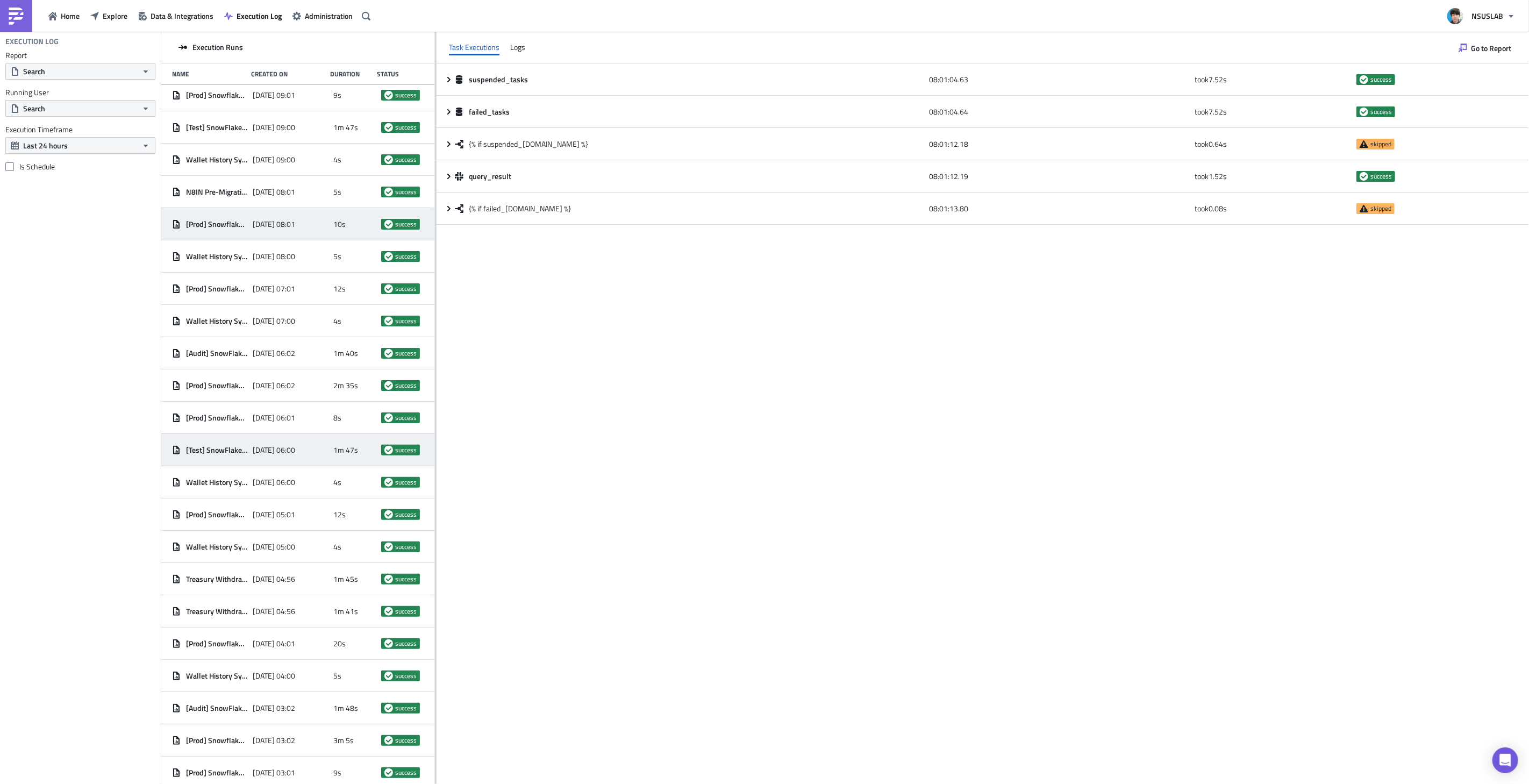
scroll to position [484, 0]
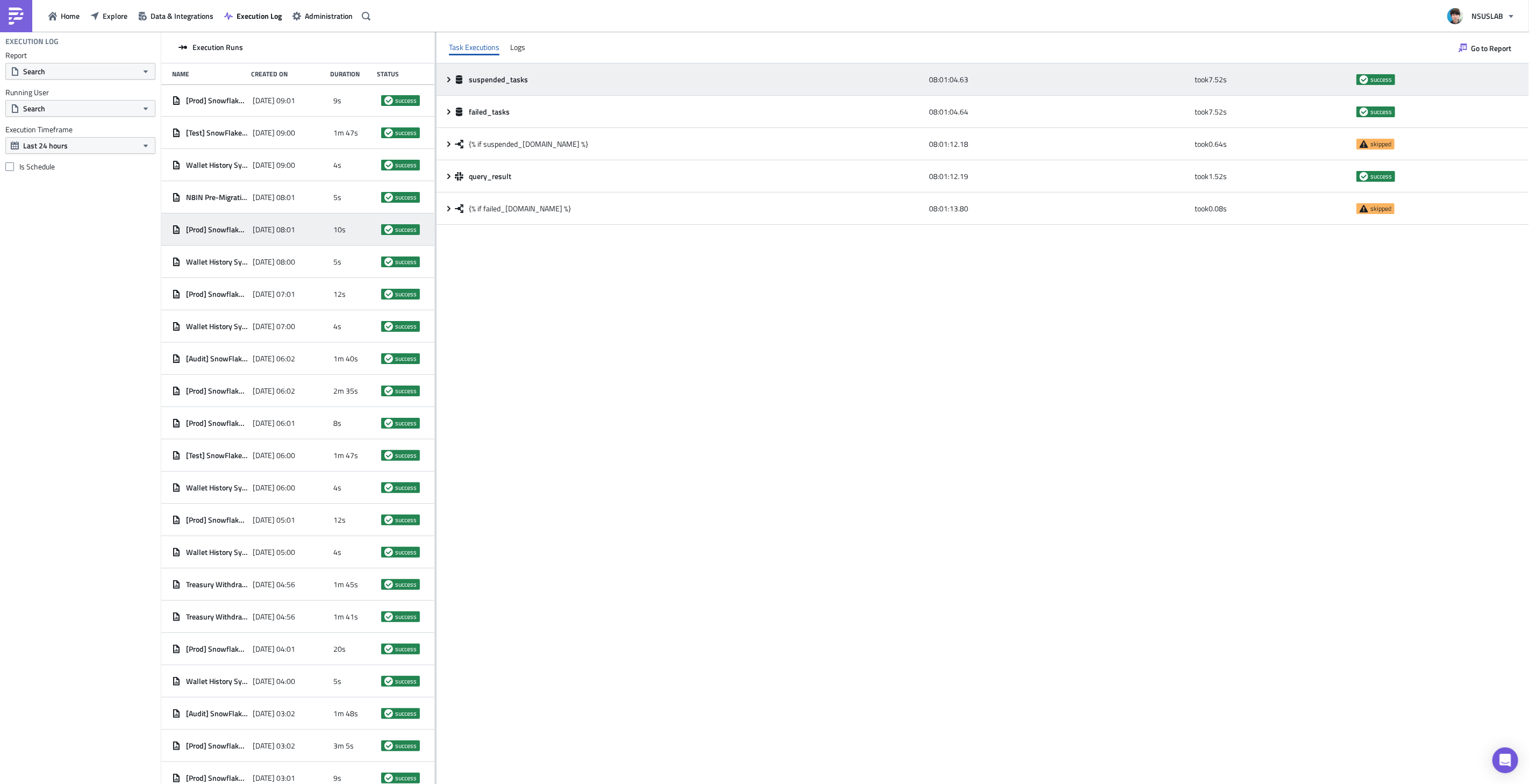
click at [449, 78] on icon at bounding box center [449, 79] width 3 height 5
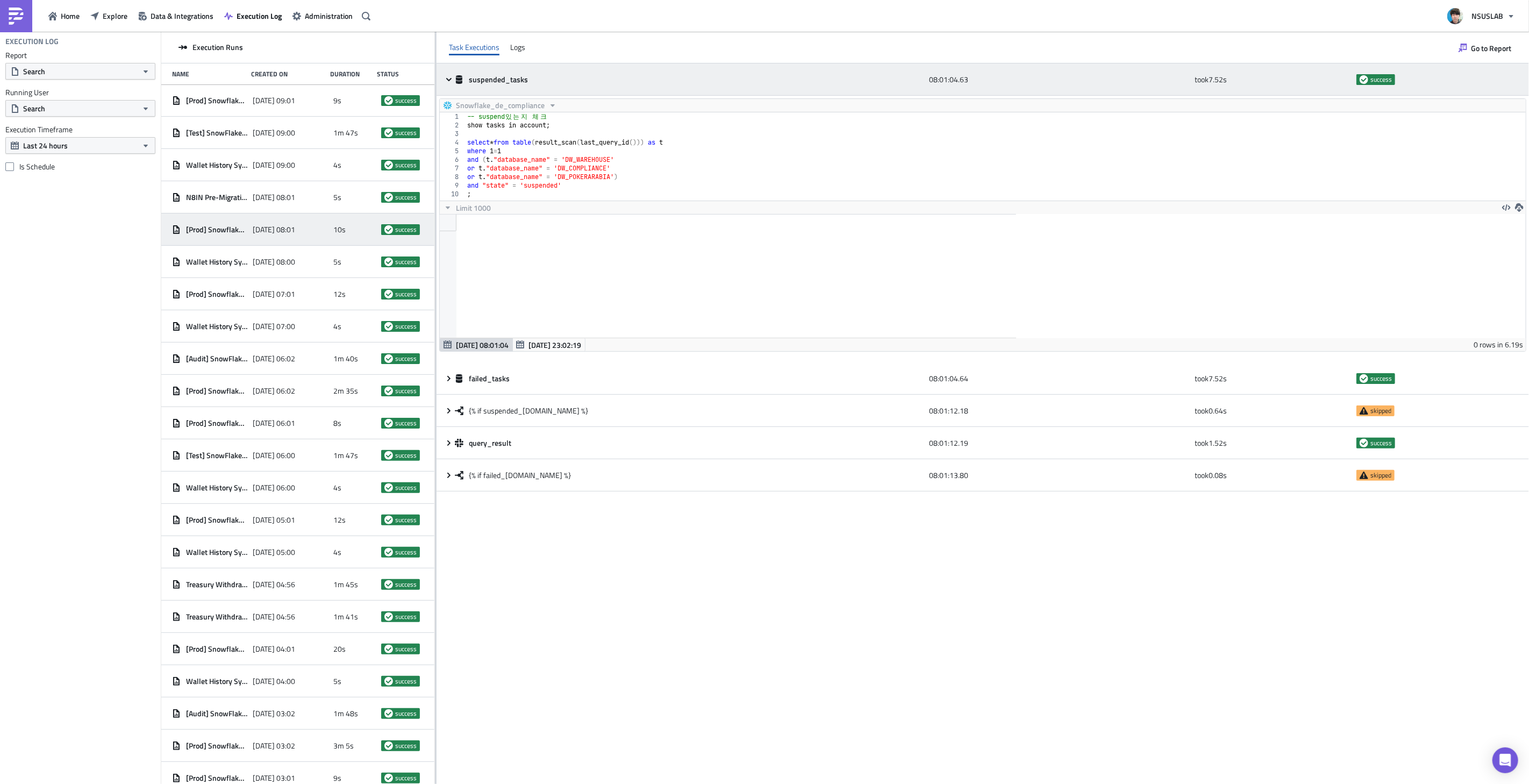
scroll to position [123, 576]
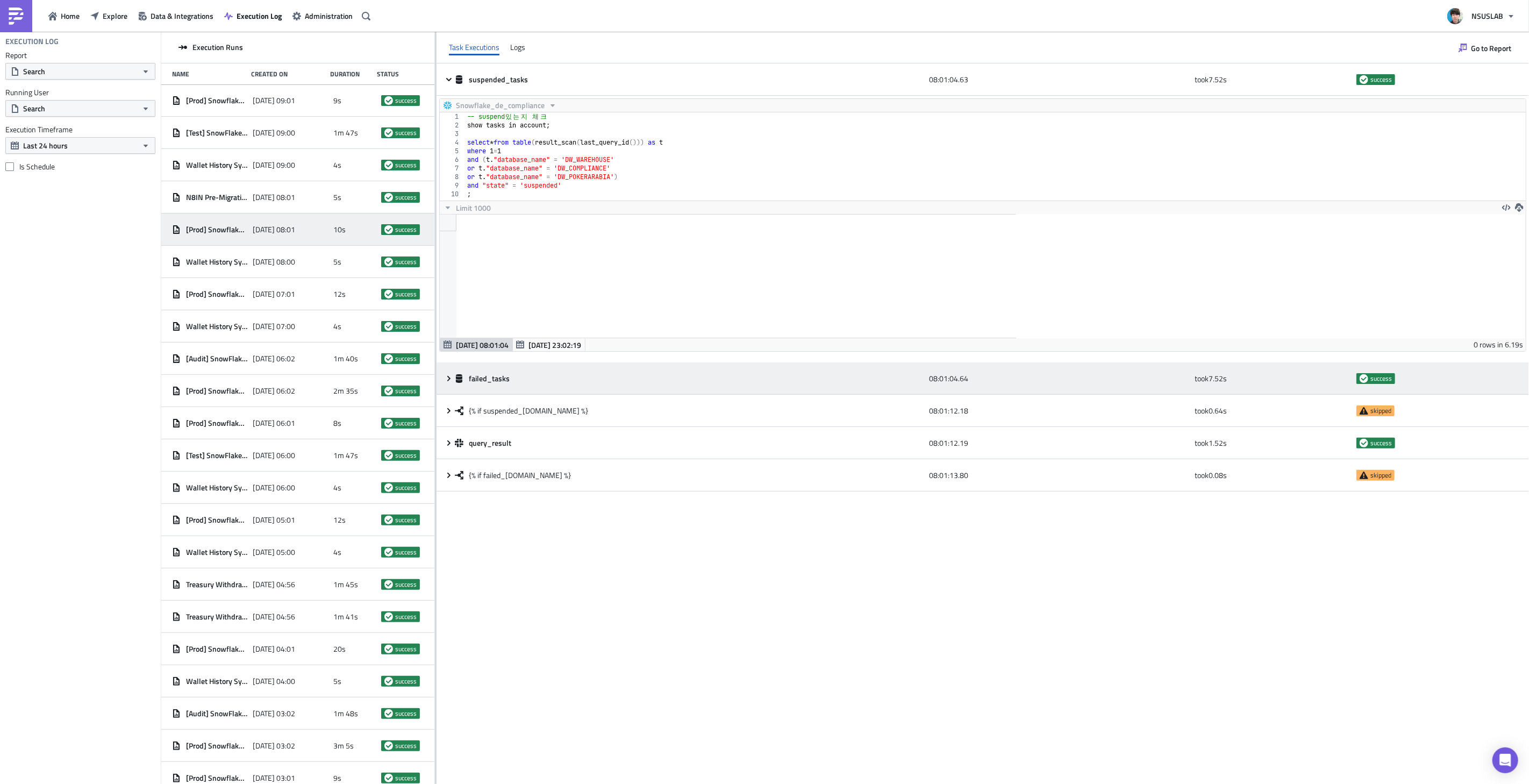
click at [445, 377] on icon at bounding box center [449, 378] width 8 height 8
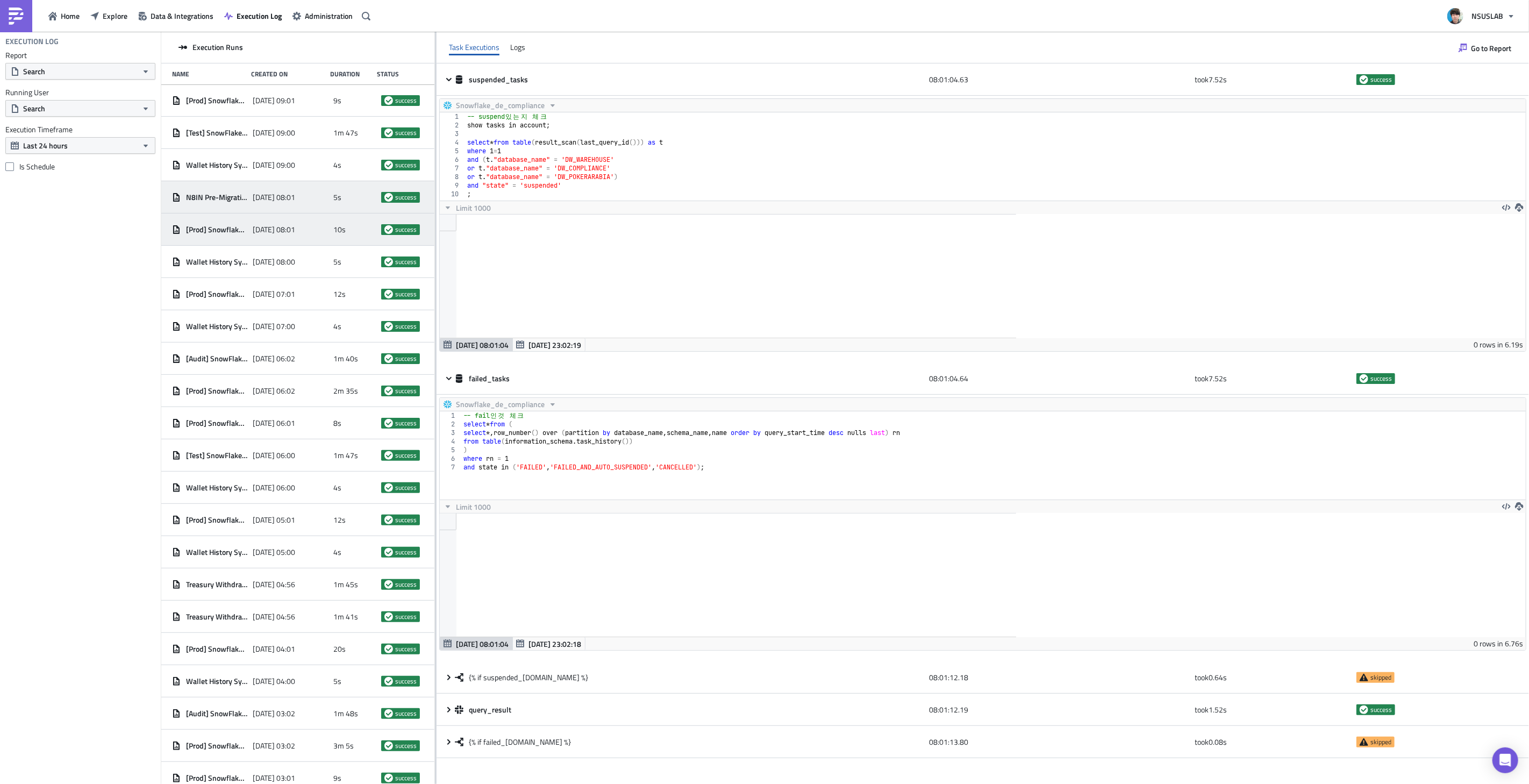
click at [313, 197] on div "[DATE] 08:01" at bounding box center [290, 197] width 75 height 20
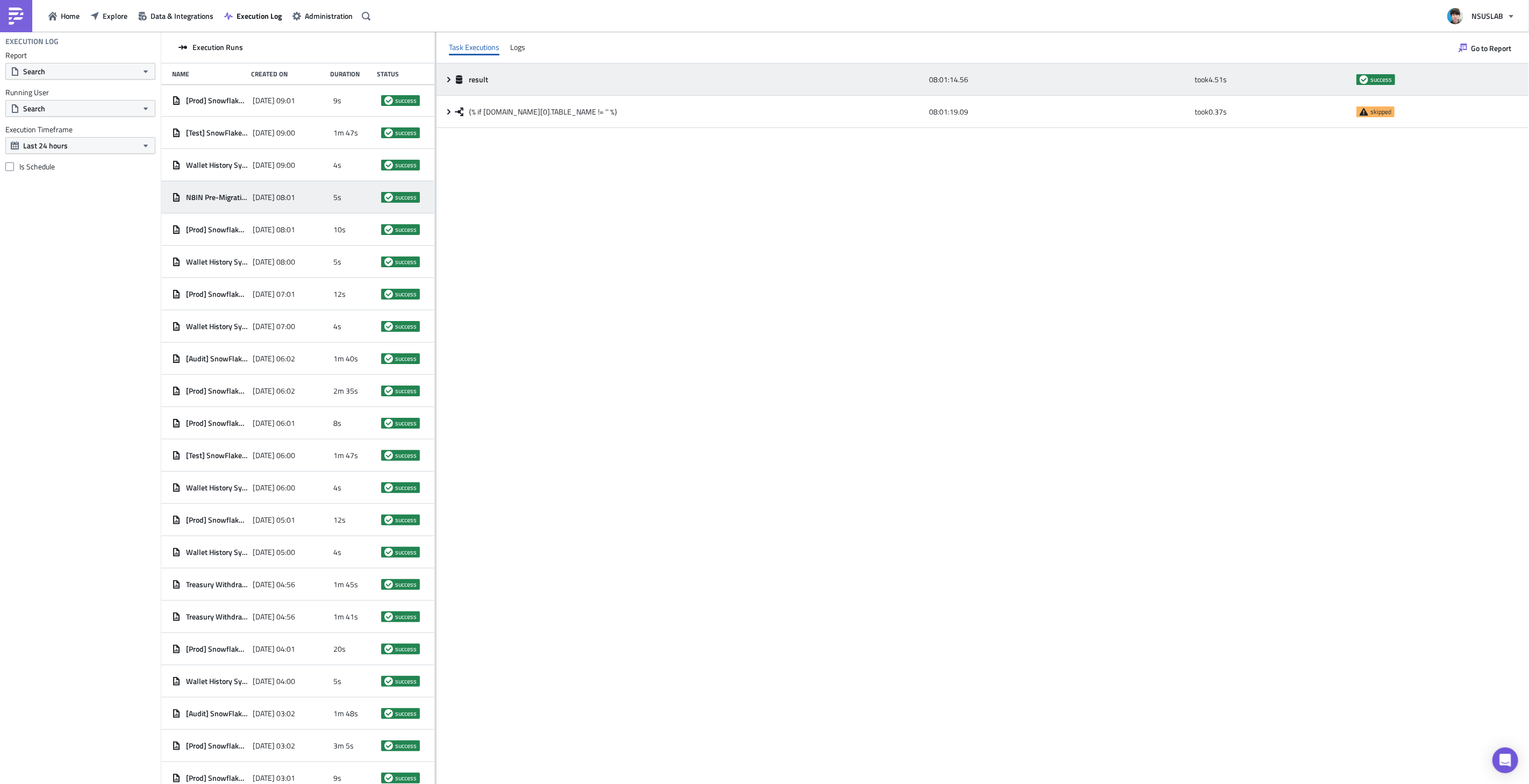
click at [446, 81] on icon at bounding box center [449, 80] width 8 height 8
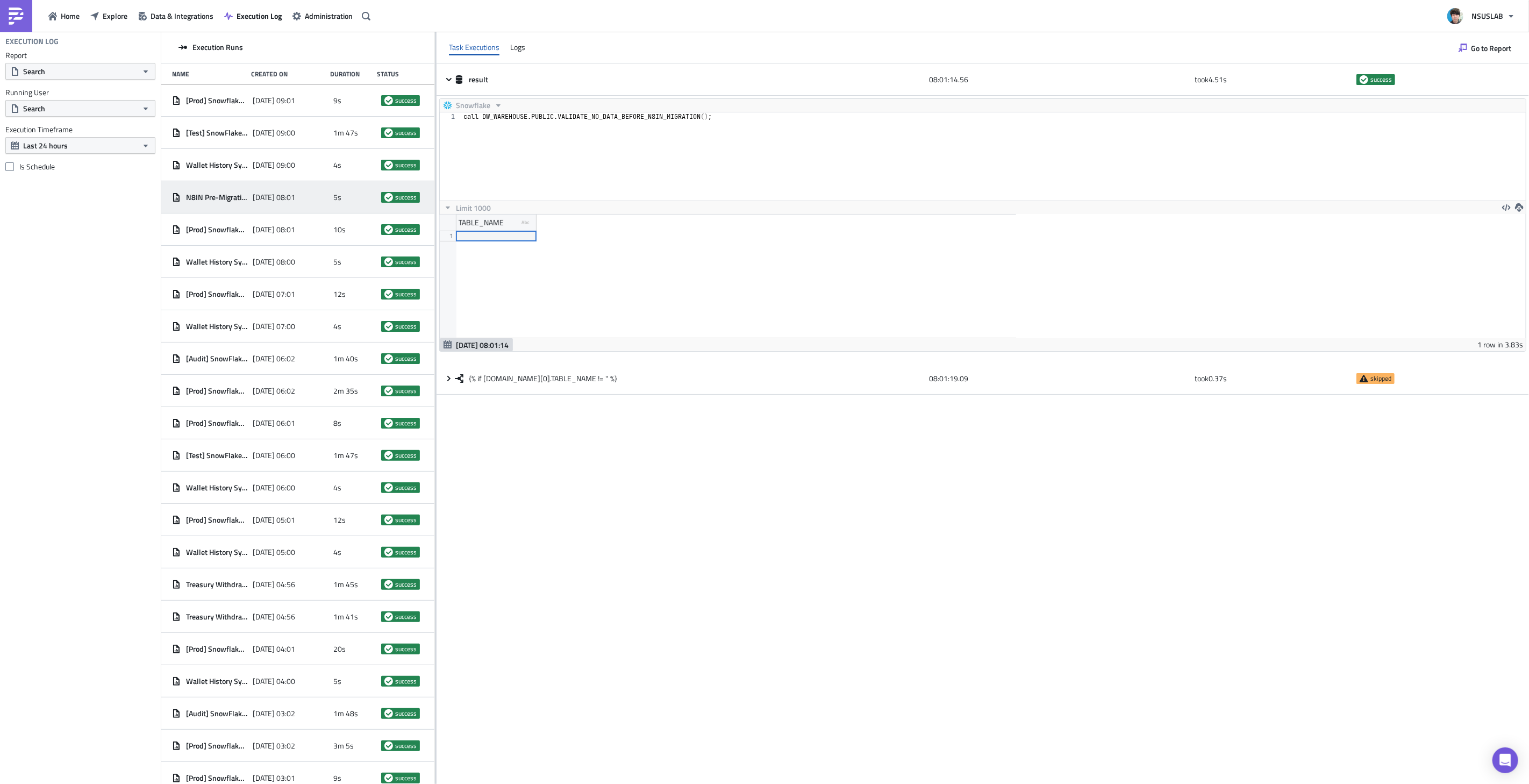
type textarea "call DW_WAREHOUSE.PUBLIC.VALIDATE_NO_DATA_BEFORE_N8IN_MIGRATION();"
click at [680, 116] on div "call DW_WAREHOUSE . PUBLIC . VALIDATE_NO_DATA_BEFORE_N8IN_MIGRATION ( ) ;" at bounding box center [993, 165] width 1064 height 106
click at [213, 196] on span "N8IN Pre-Migration Data Non-Existence Check" at bounding box center [216, 197] width 61 height 9
click at [65, 18] on span "Home" at bounding box center [70, 15] width 19 height 11
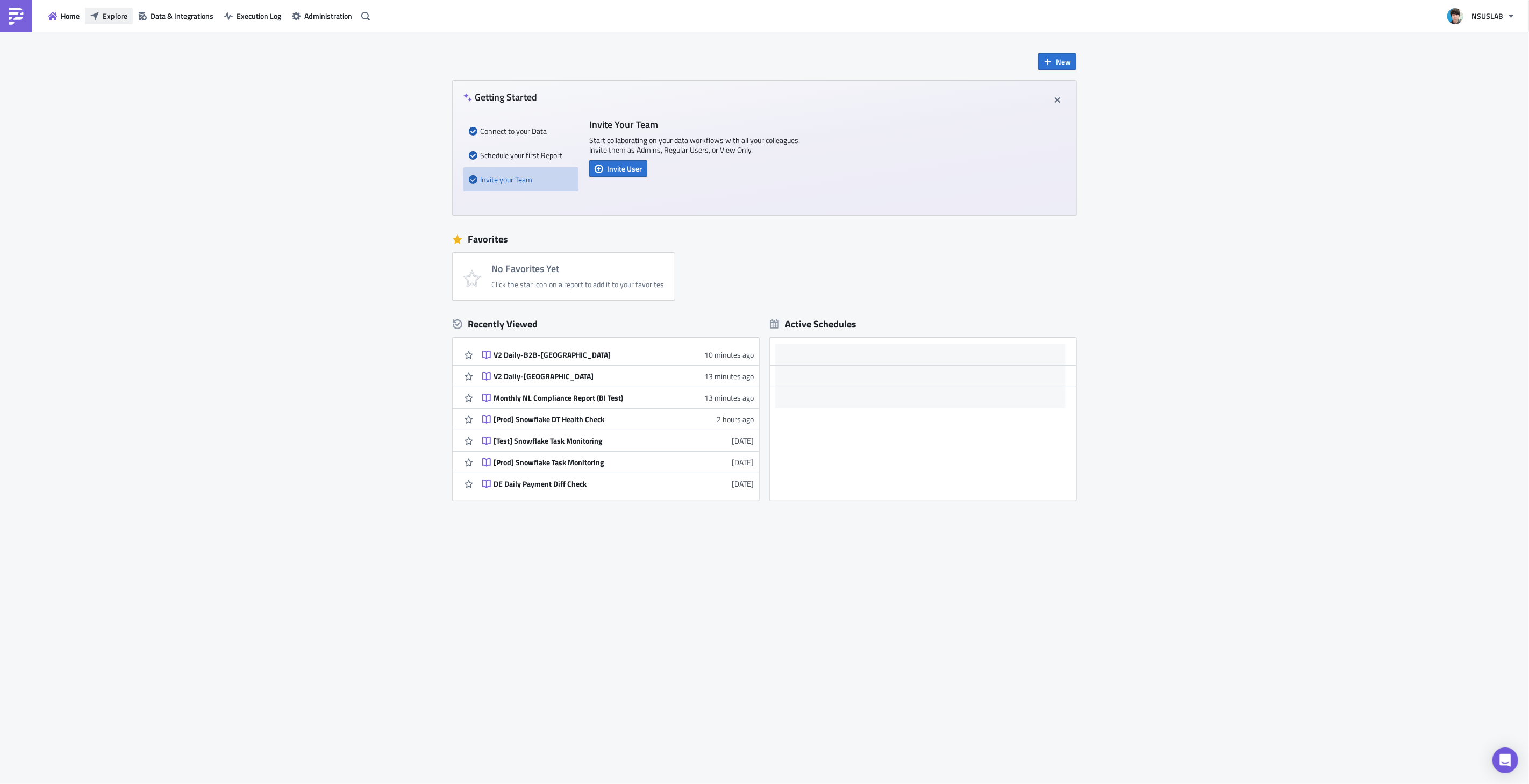
click at [112, 14] on span "Explore" at bounding box center [115, 15] width 25 height 11
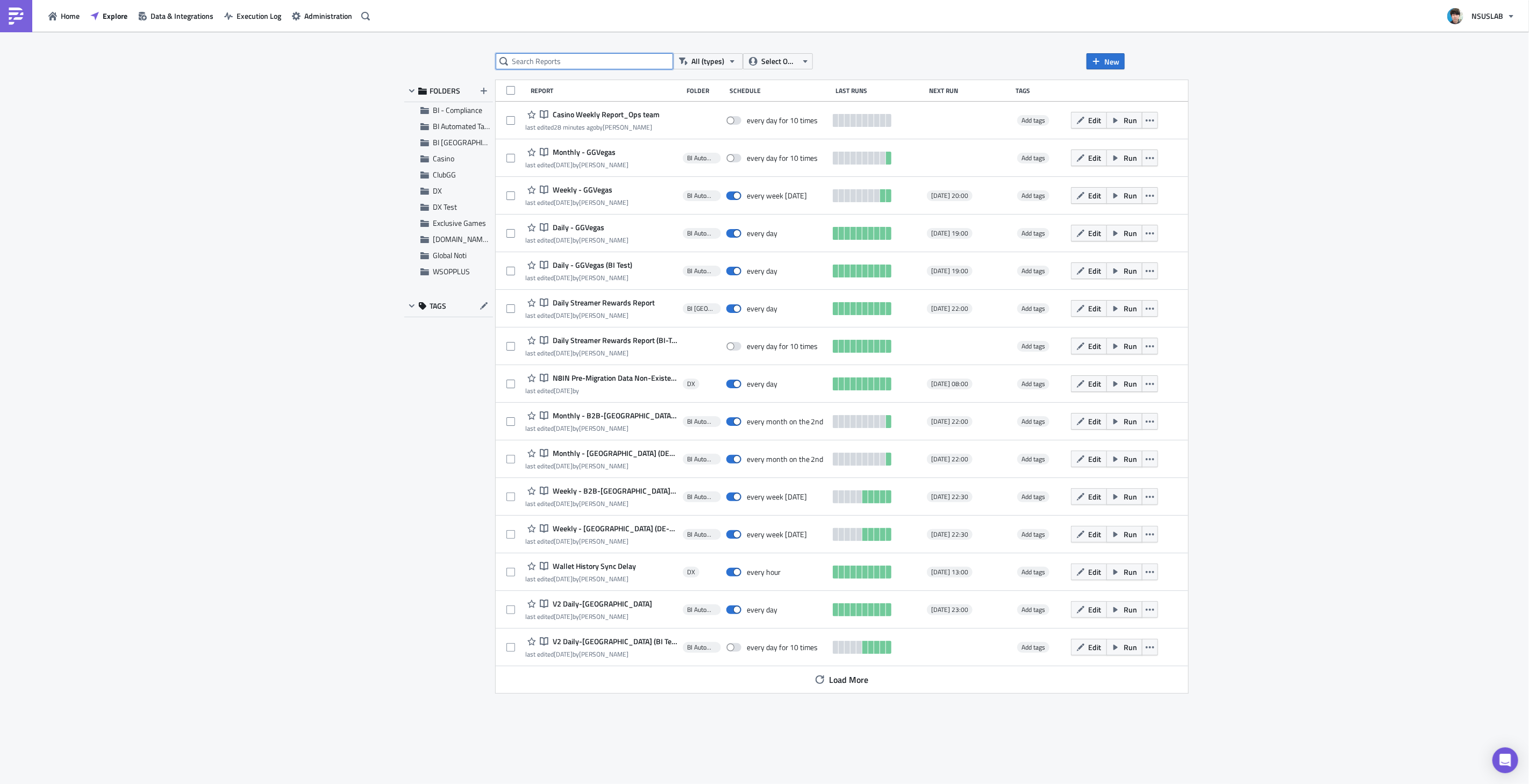
click at [601, 60] on input "text" at bounding box center [584, 61] width 177 height 16
type input "n8in"
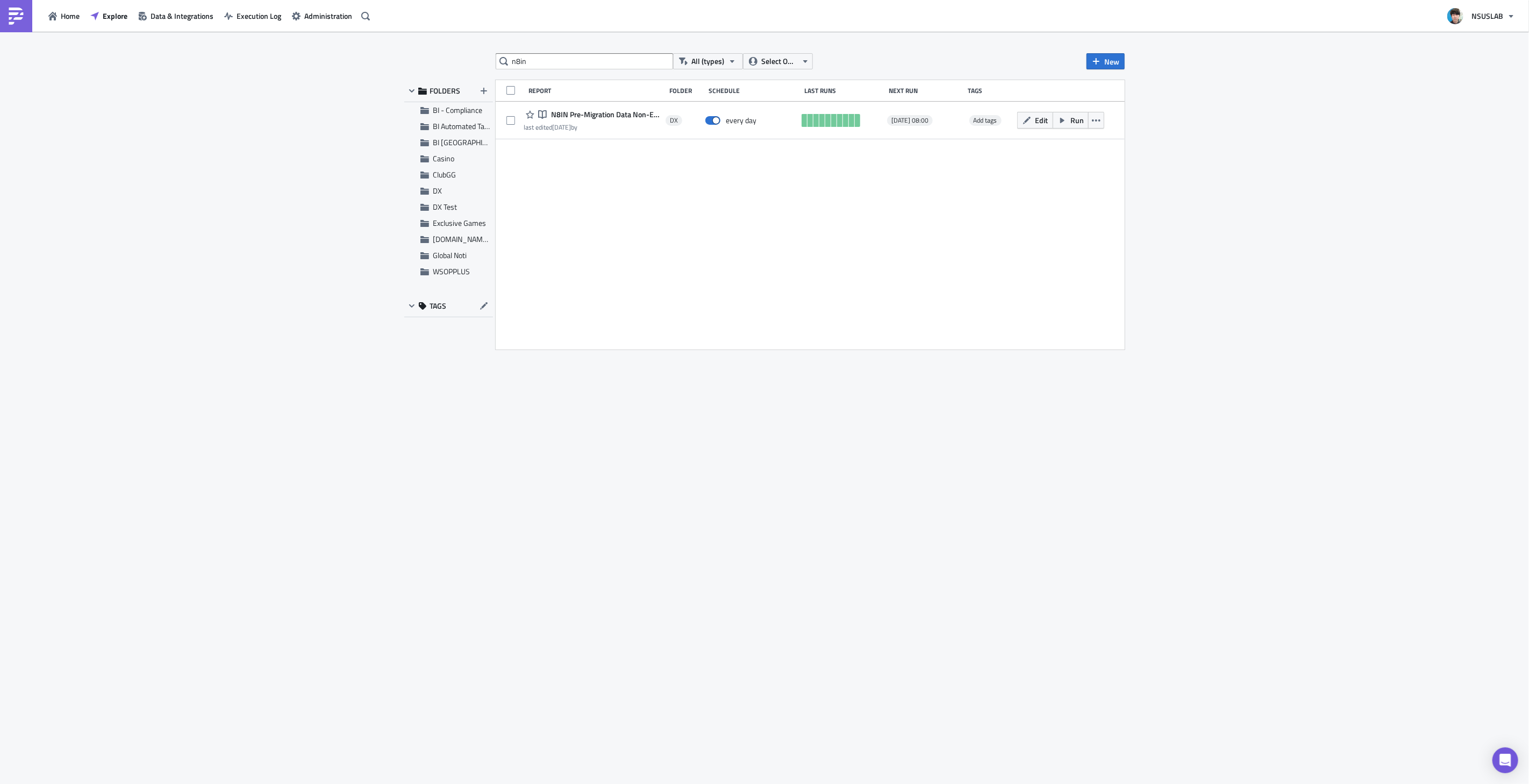
click at [633, 112] on span "N8IN Pre-Migration Data Non-Existence Check" at bounding box center [604, 115] width 112 height 9
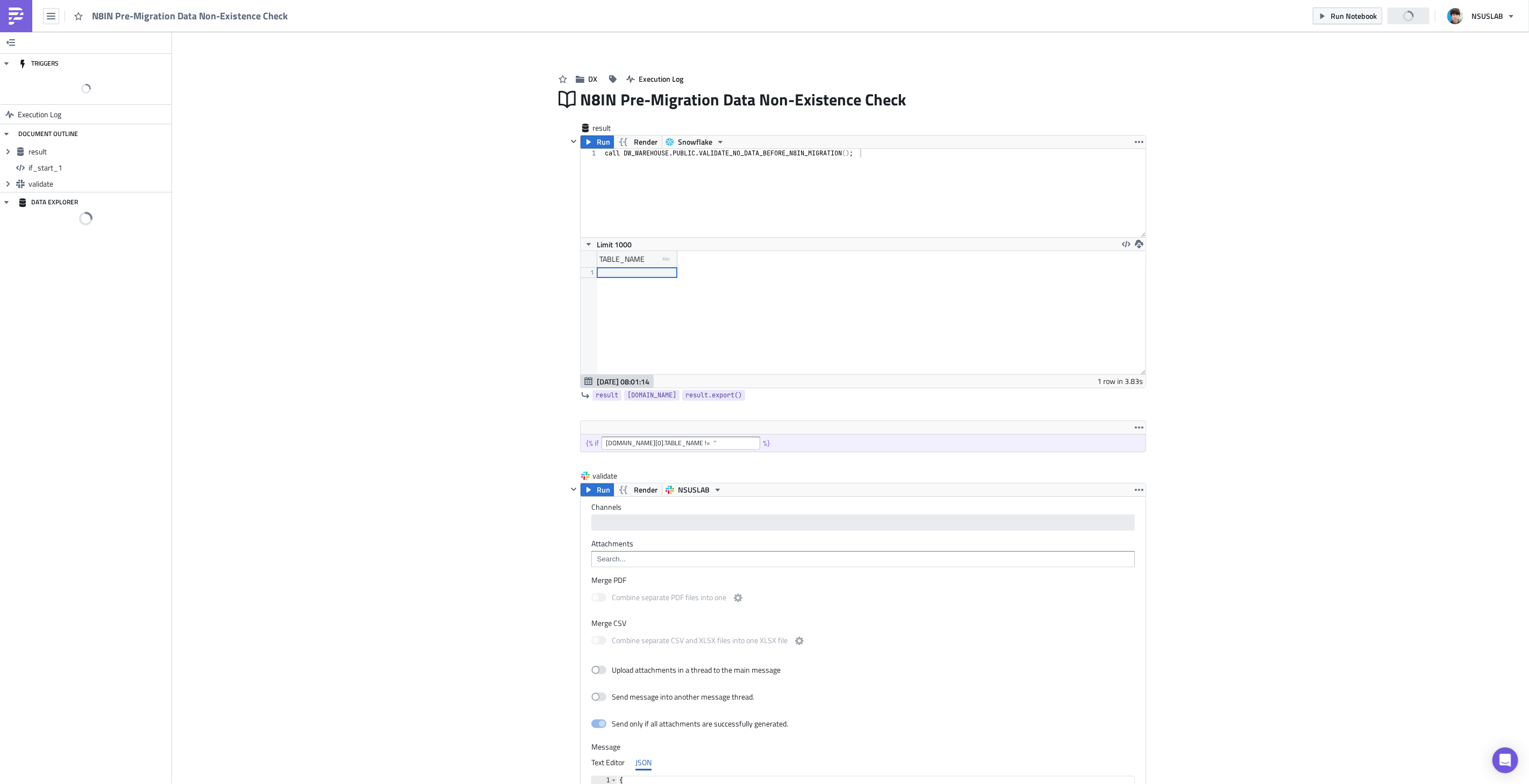
scroll to position [123, 565]
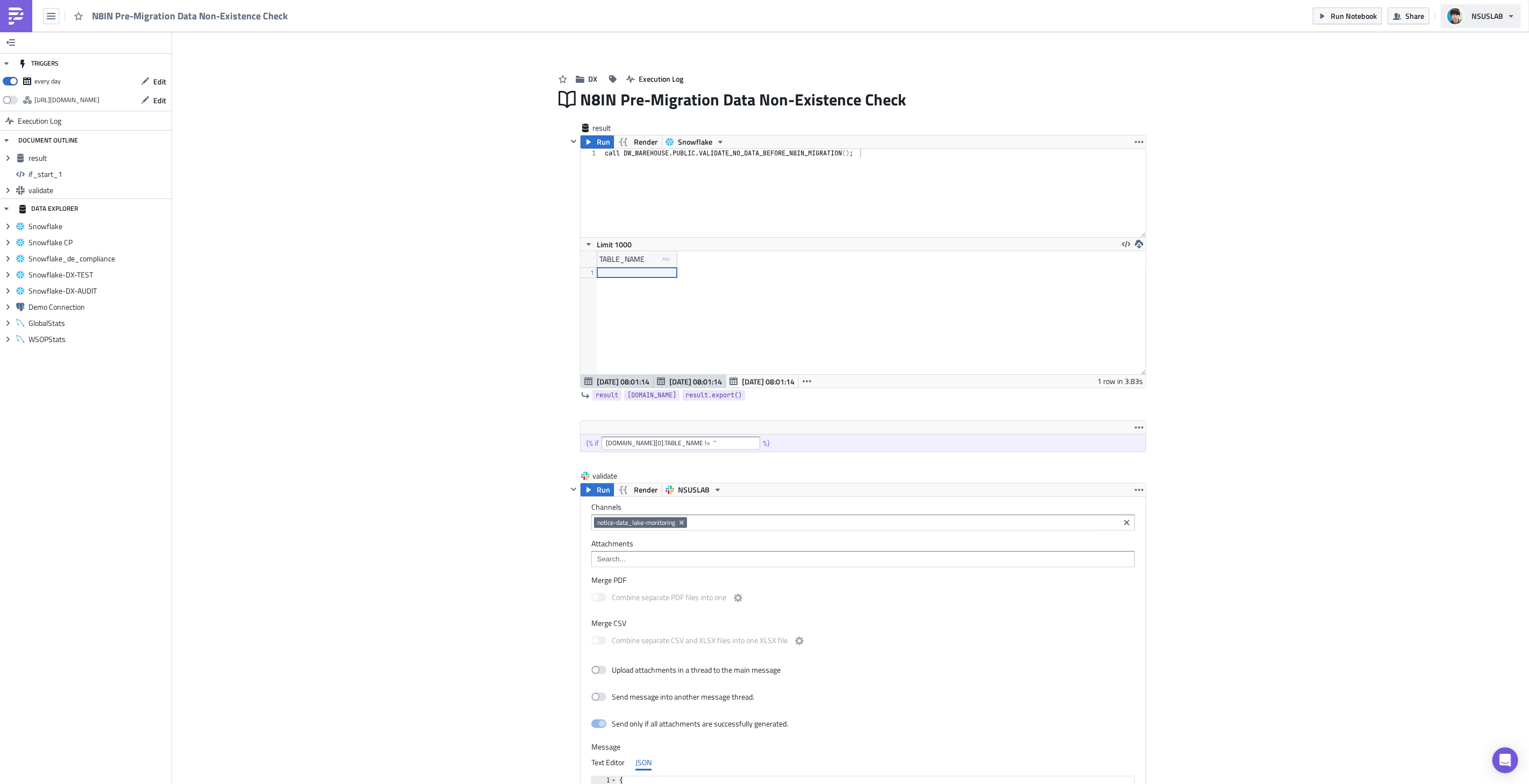
click at [1491, 18] on span "NSUSLAB" at bounding box center [1487, 15] width 31 height 11
click at [1391, 56] on div "Add Image DX Execution Log N8IN Pre-Migration Data Non-Existence Check result R…" at bounding box center [851, 583] width 1357 height 1104
click at [1411, 16] on span "Share" at bounding box center [1415, 15] width 19 height 11
click at [1160, 86] on div "Add Image DX Execution Log N8IN Pre-Migration Data Non-Existence Check result R…" at bounding box center [851, 583] width 1357 height 1104
click at [1238, 439] on div "Add Image DX Execution Log N8IN Pre-Migration Data Non-Existence Check result R…" at bounding box center [851, 583] width 1357 height 1104
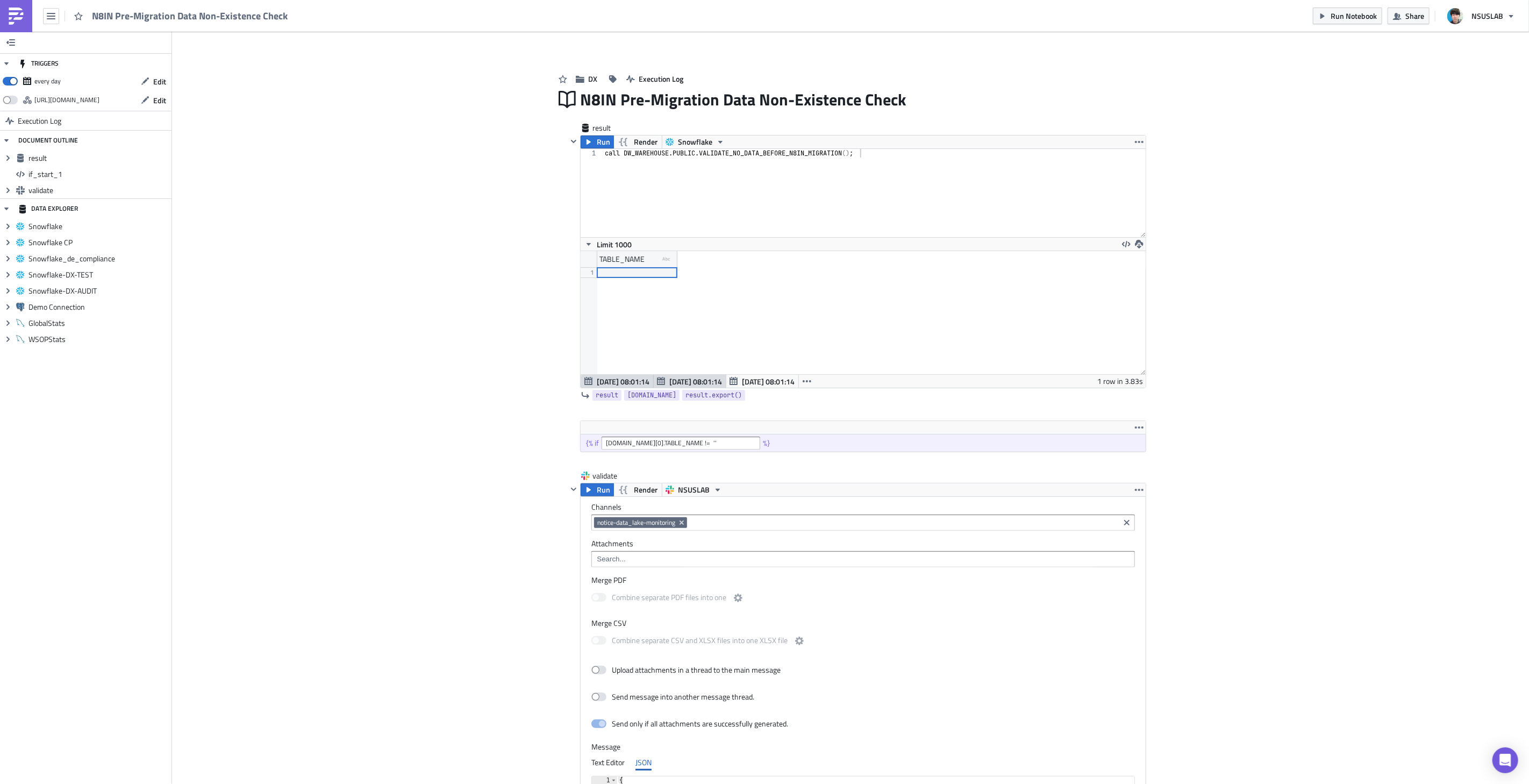
click at [1317, 411] on div "Add Image DX Execution Log N8IN Pre-Migration Data Non-Existence Check result R…" at bounding box center [851, 583] width 1357 height 1104
click at [1390, 291] on div "Add Image DX Execution Log N8IN Pre-Migration Data Non-Existence Check result R…" at bounding box center [851, 583] width 1357 height 1104
click at [1256, 120] on div "Add Image DX Execution Log N8IN Pre-Migration Data Non-Existence Check result R…" at bounding box center [851, 583] width 1357 height 1104
